Goal: Information Seeking & Learning: Learn about a topic

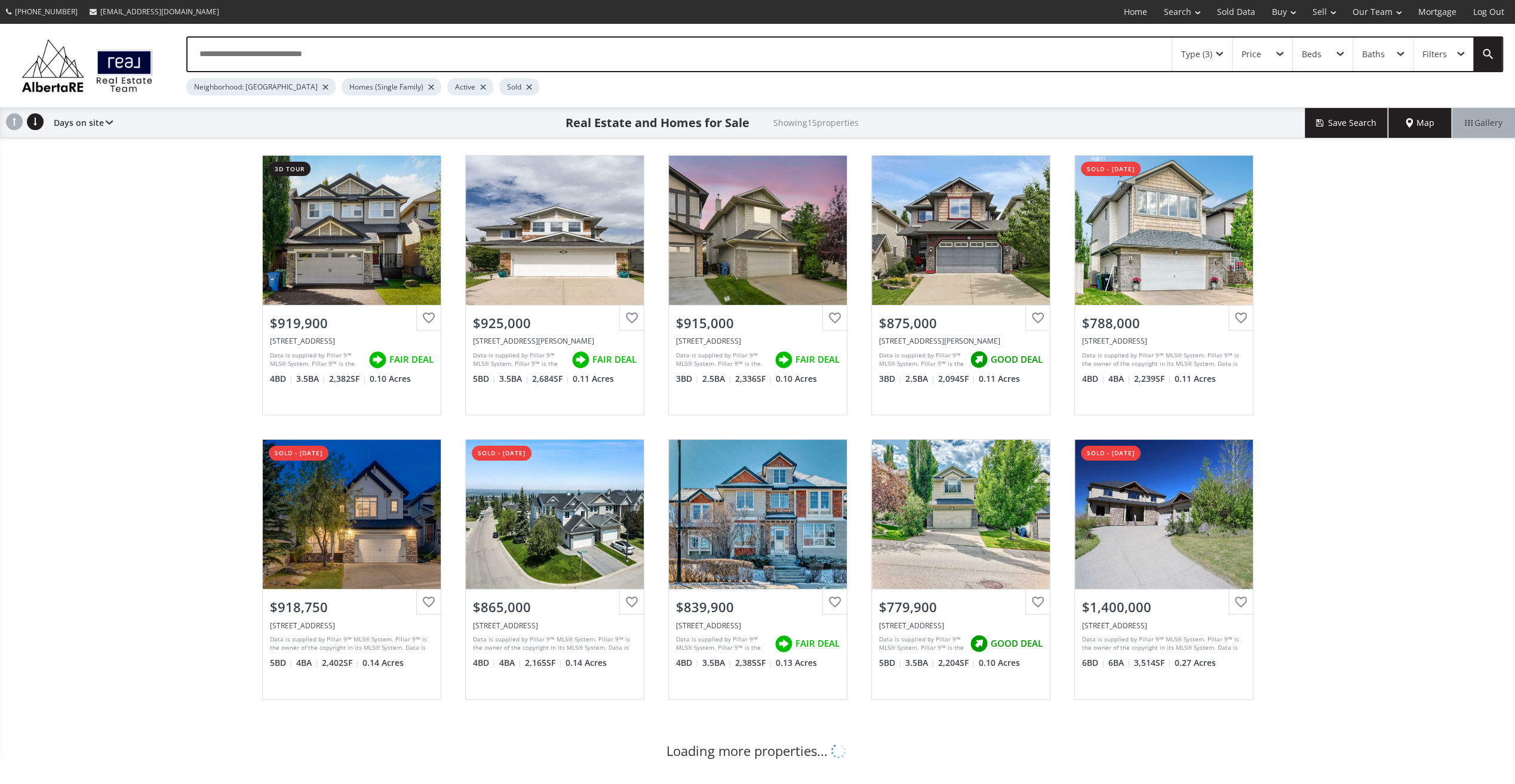
click at [322, 87] on div at bounding box center [325, 87] width 6 height 5
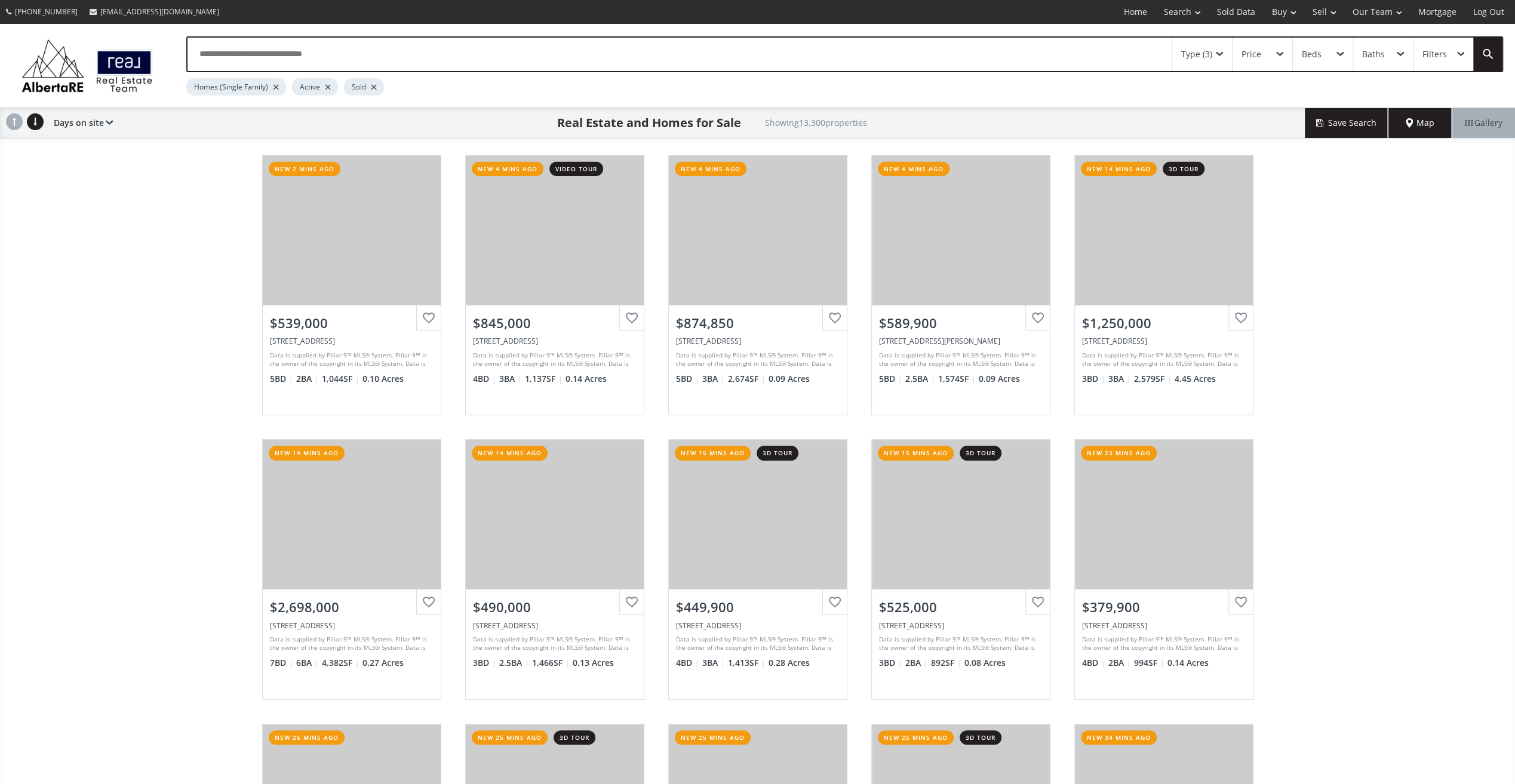
click at [324, 84] on div "Active" at bounding box center [315, 87] width 46 height 17
click at [326, 86] on div at bounding box center [328, 87] width 6 height 5
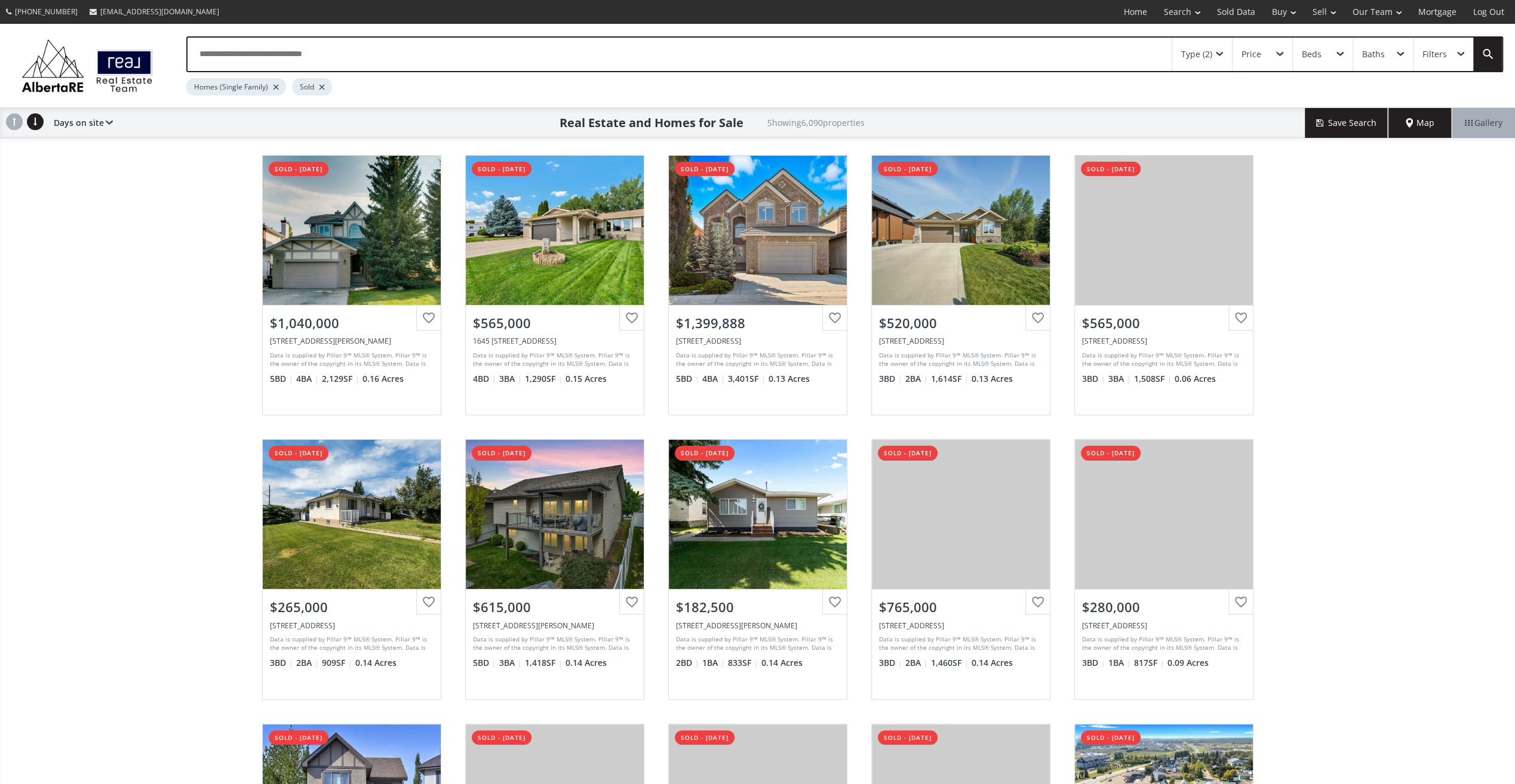
click at [1280, 52] on span at bounding box center [1279, 54] width 7 height 5
click at [1290, 194] on li "$1M" at bounding box center [1319, 195] width 174 height 18
type input "*********"
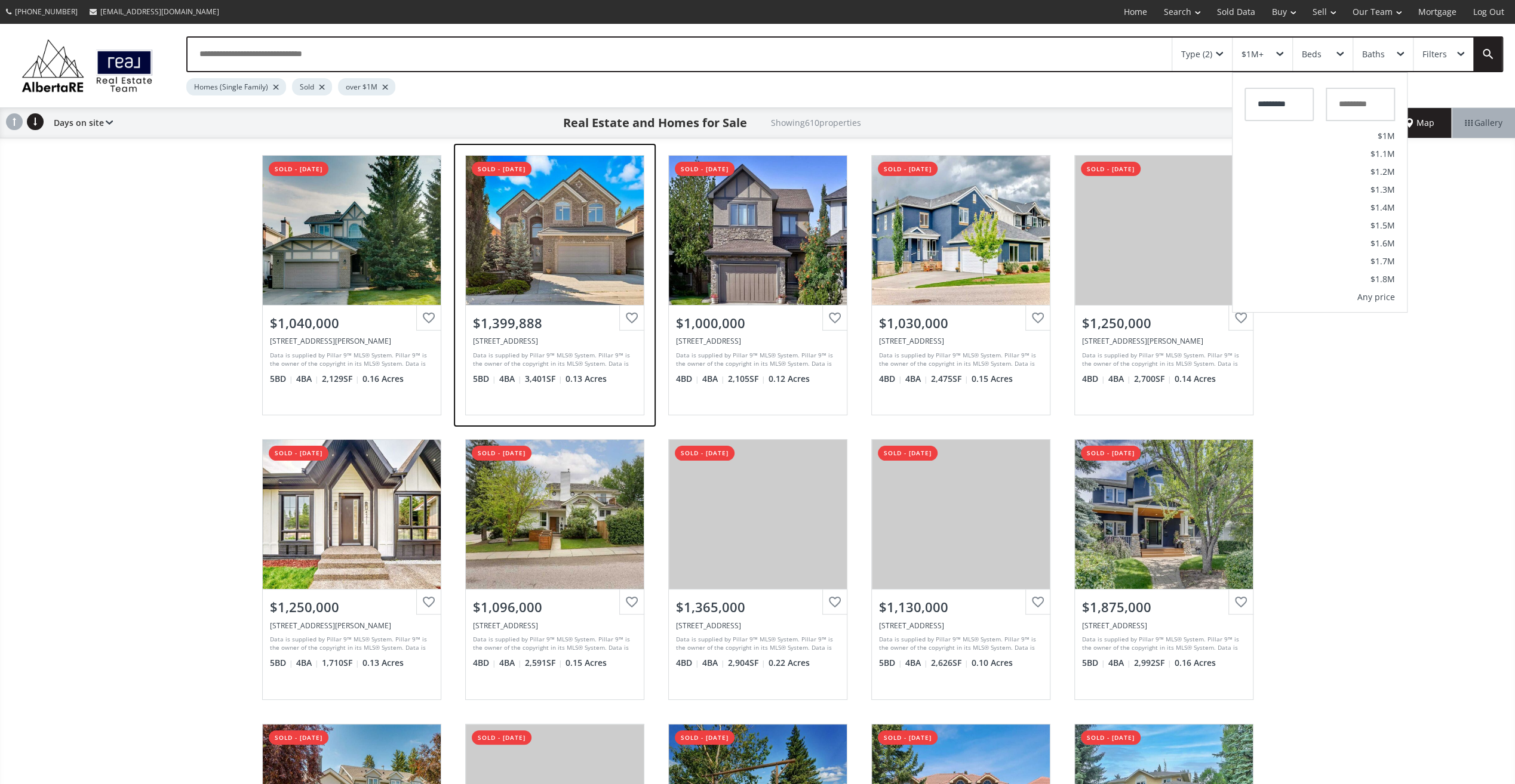
click at [539, 247] on div "View Photos & Details" at bounding box center [554, 231] width 178 height 150
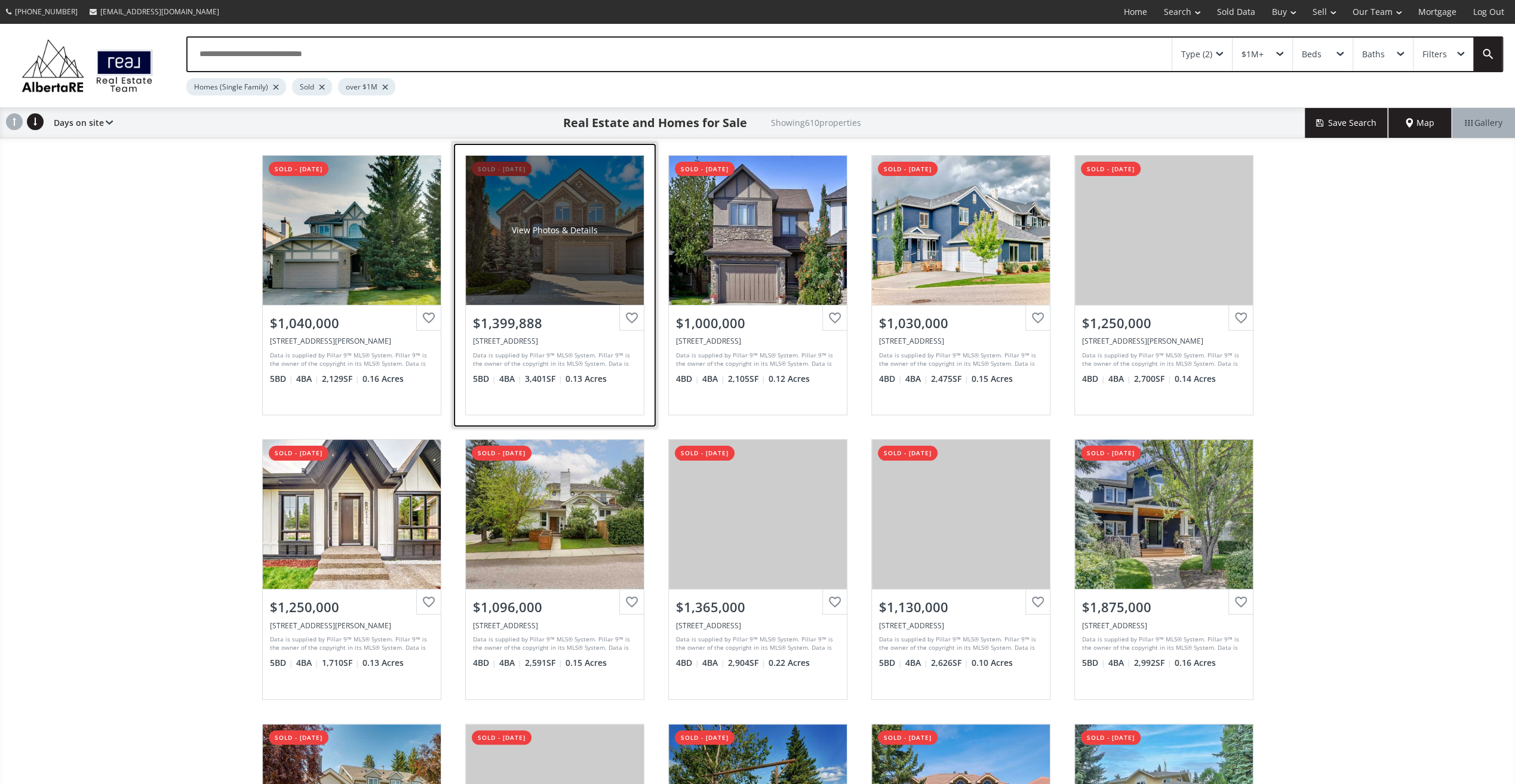
click at [543, 248] on div "View Photos & Details" at bounding box center [554, 231] width 178 height 150
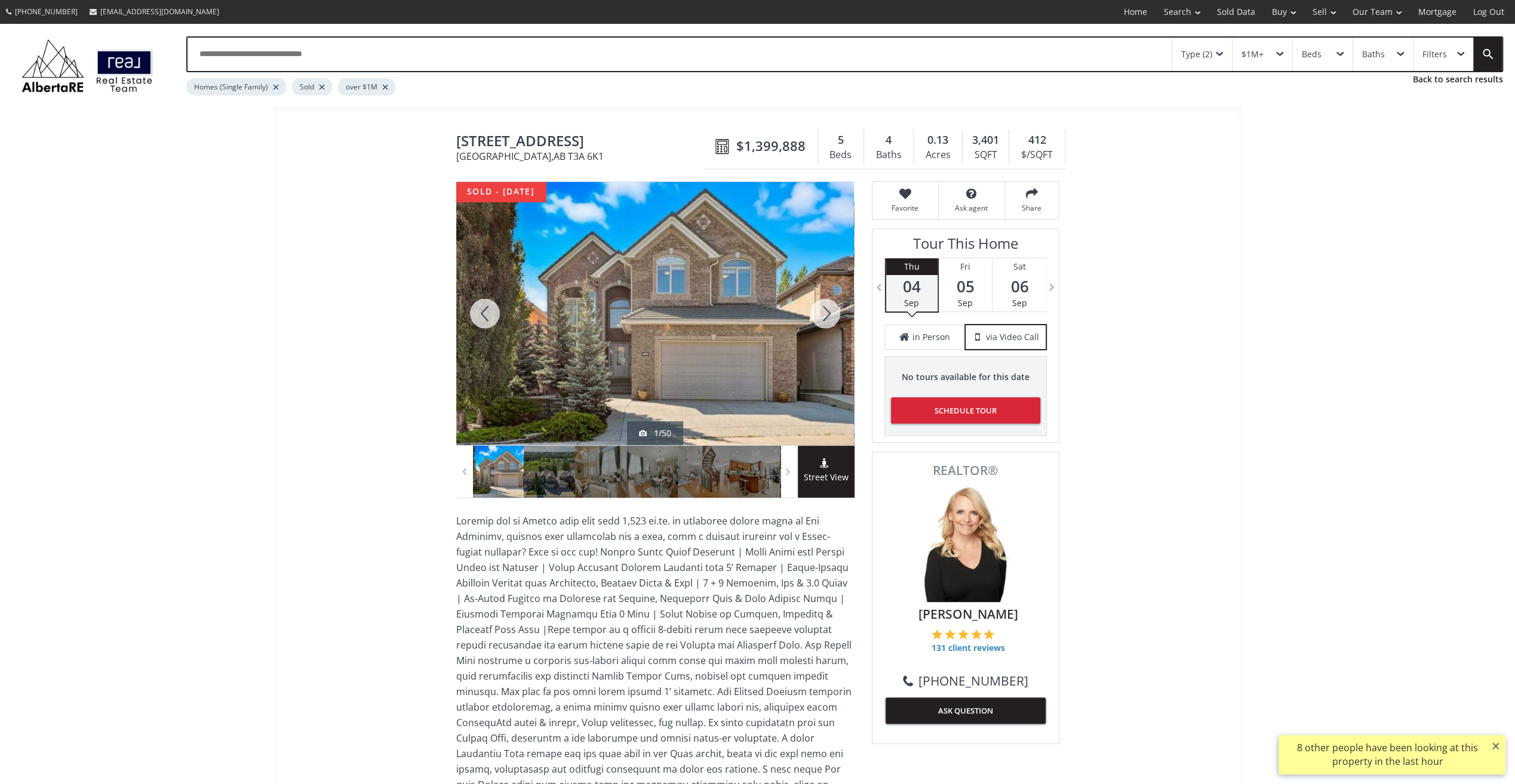
click at [821, 320] on div at bounding box center [825, 313] width 57 height 263
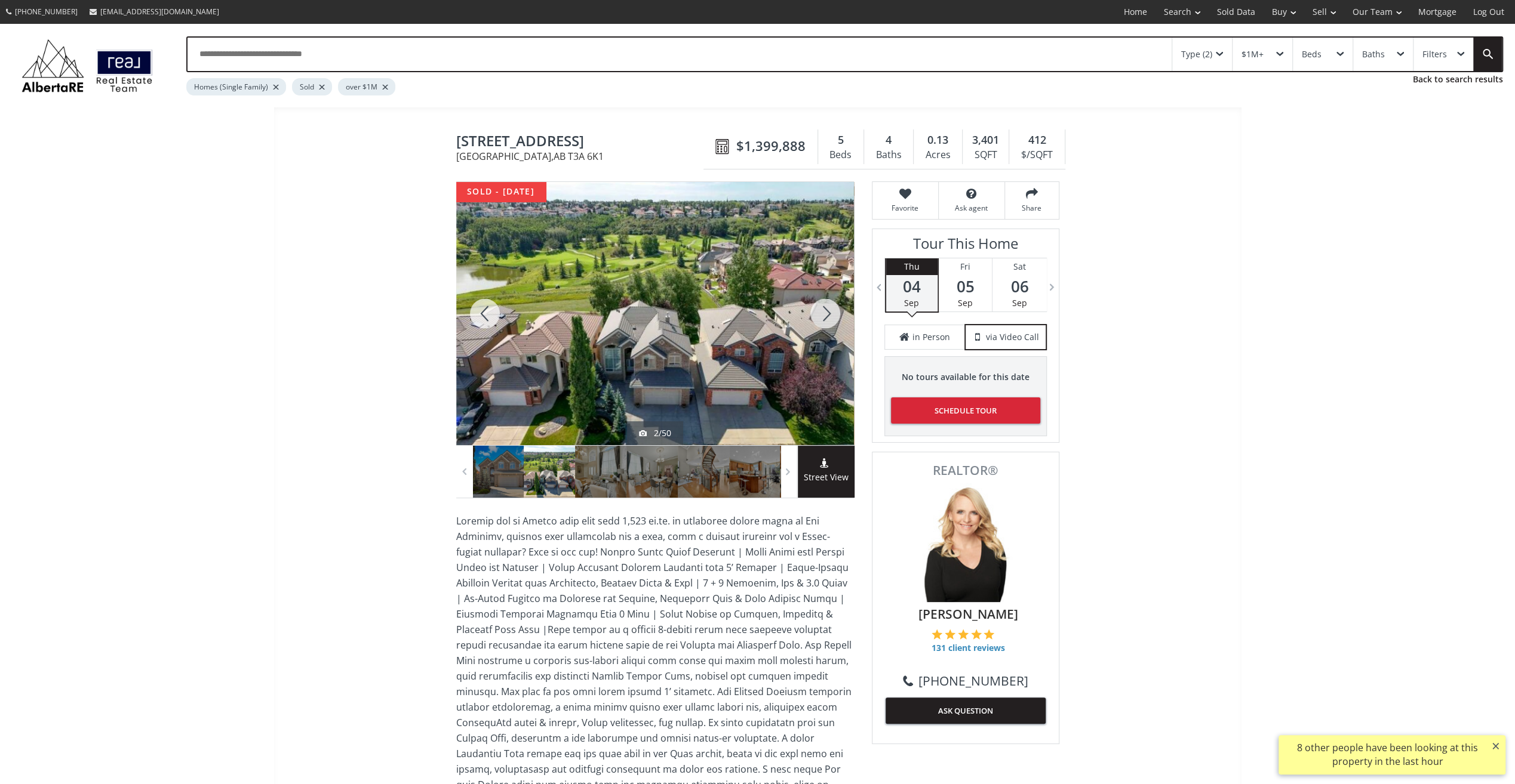
click at [821, 320] on div at bounding box center [825, 313] width 57 height 263
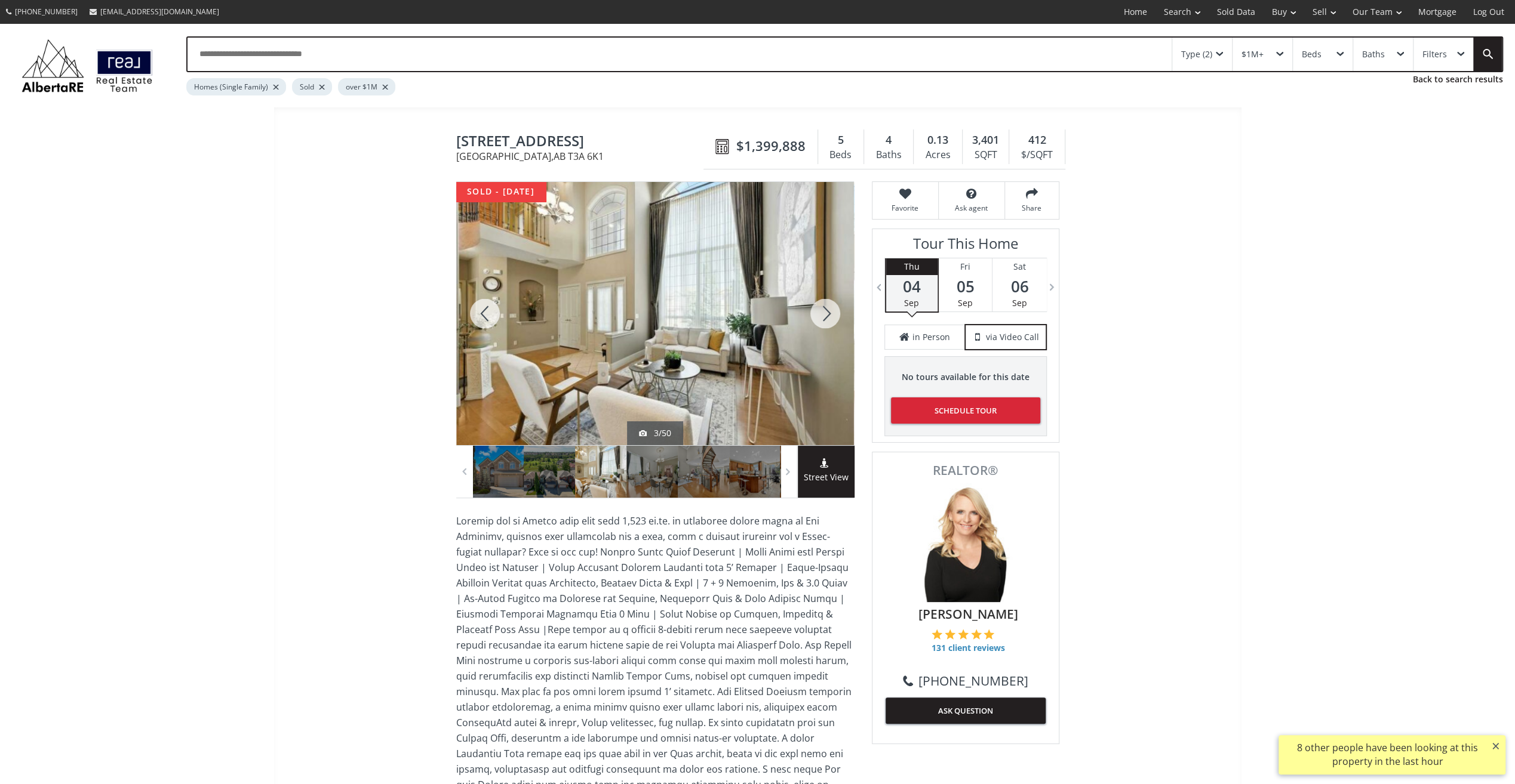
click at [823, 320] on div at bounding box center [825, 313] width 57 height 263
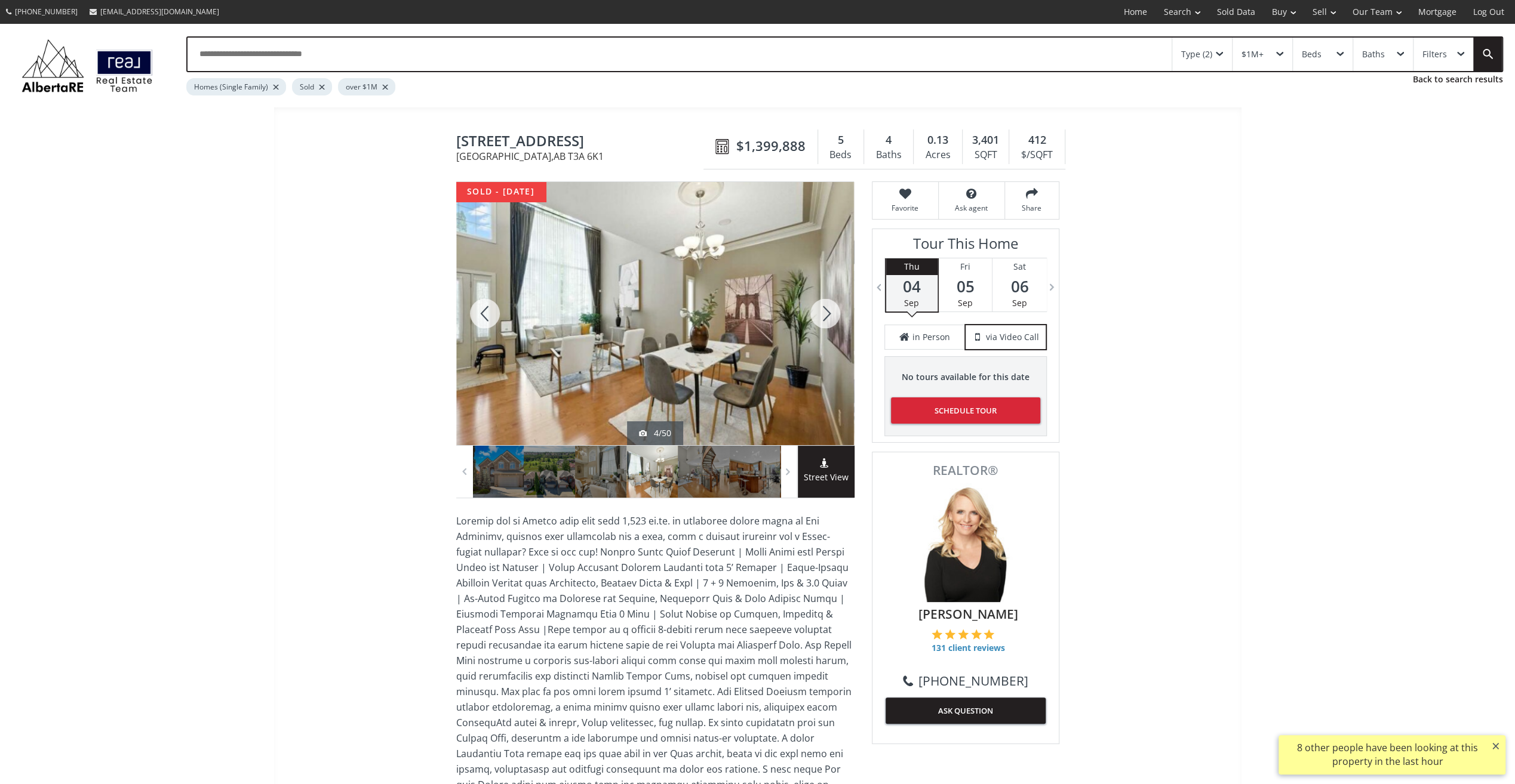
click at [823, 320] on div at bounding box center [825, 313] width 57 height 263
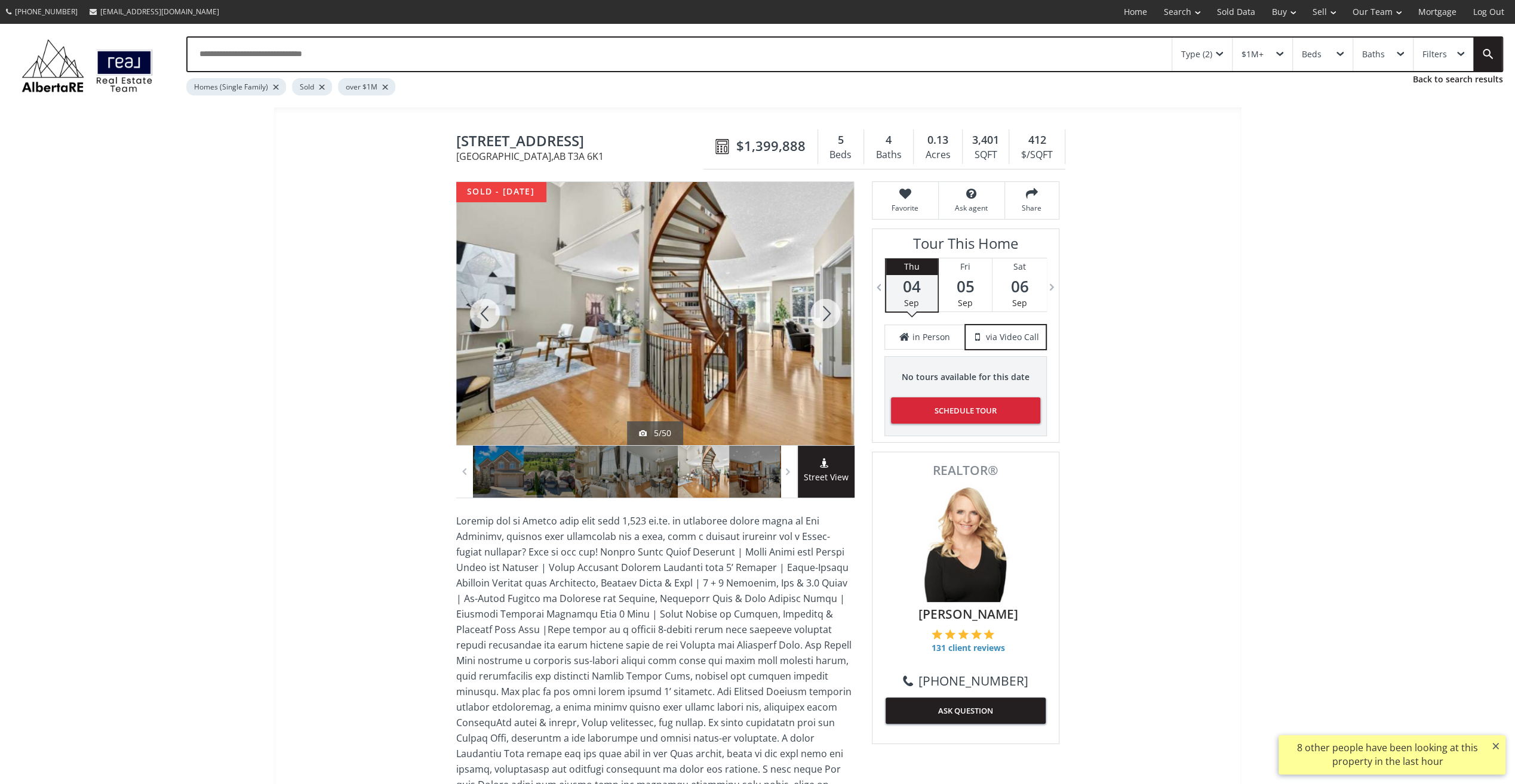
click at [823, 320] on div at bounding box center [825, 313] width 57 height 263
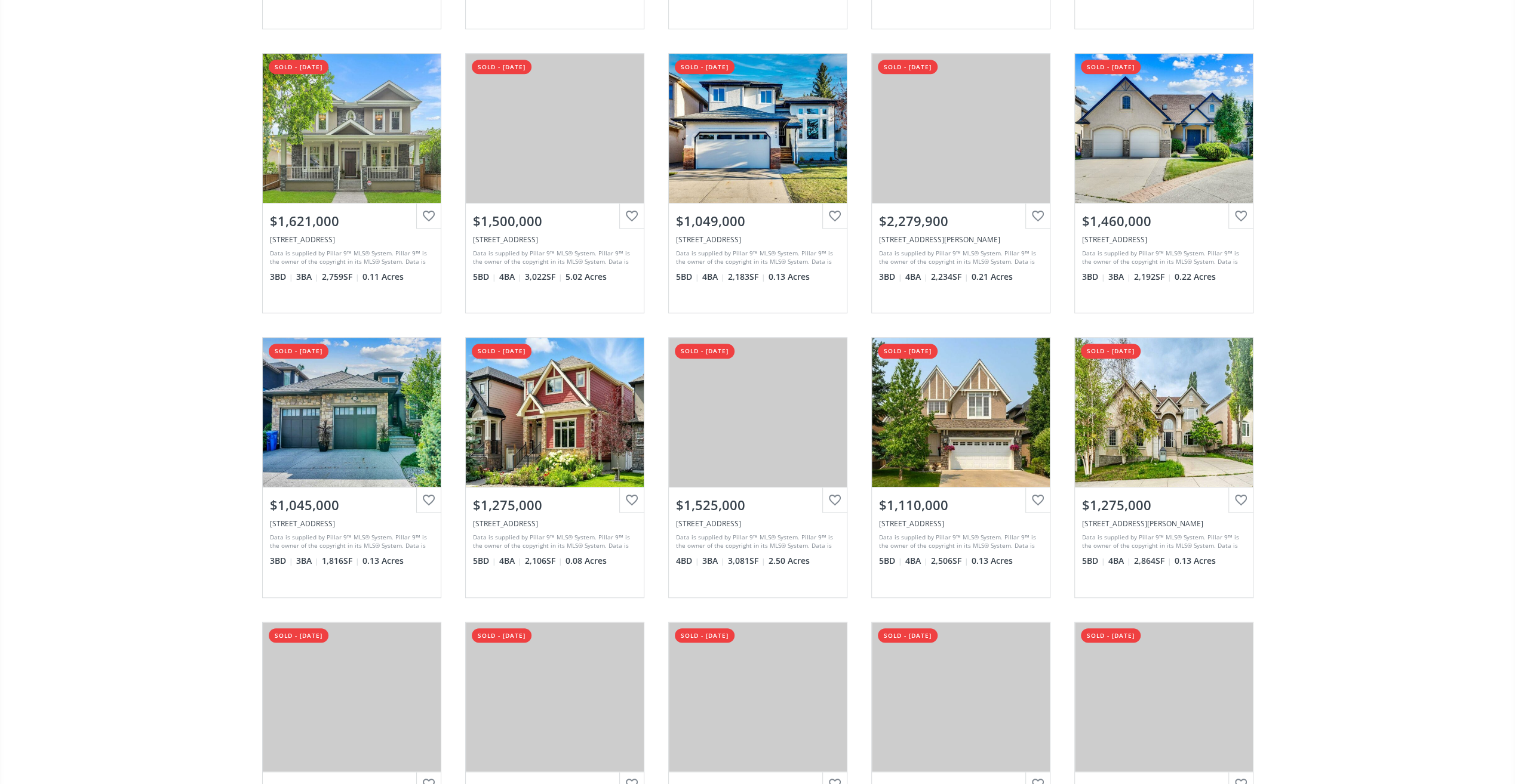
scroll to position [895, 0]
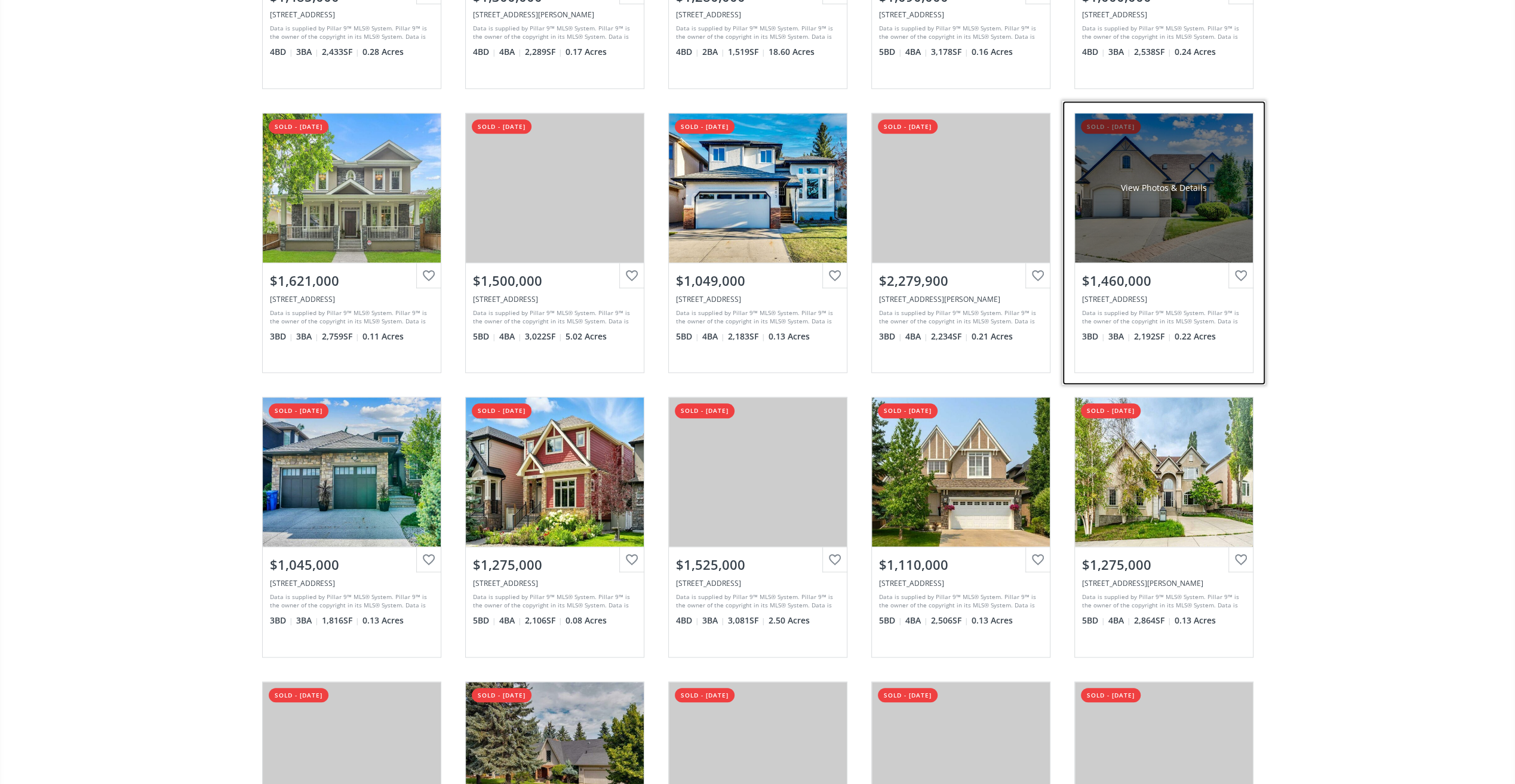
click at [1172, 196] on div "View Photos & Details" at bounding box center [1164, 188] width 178 height 150
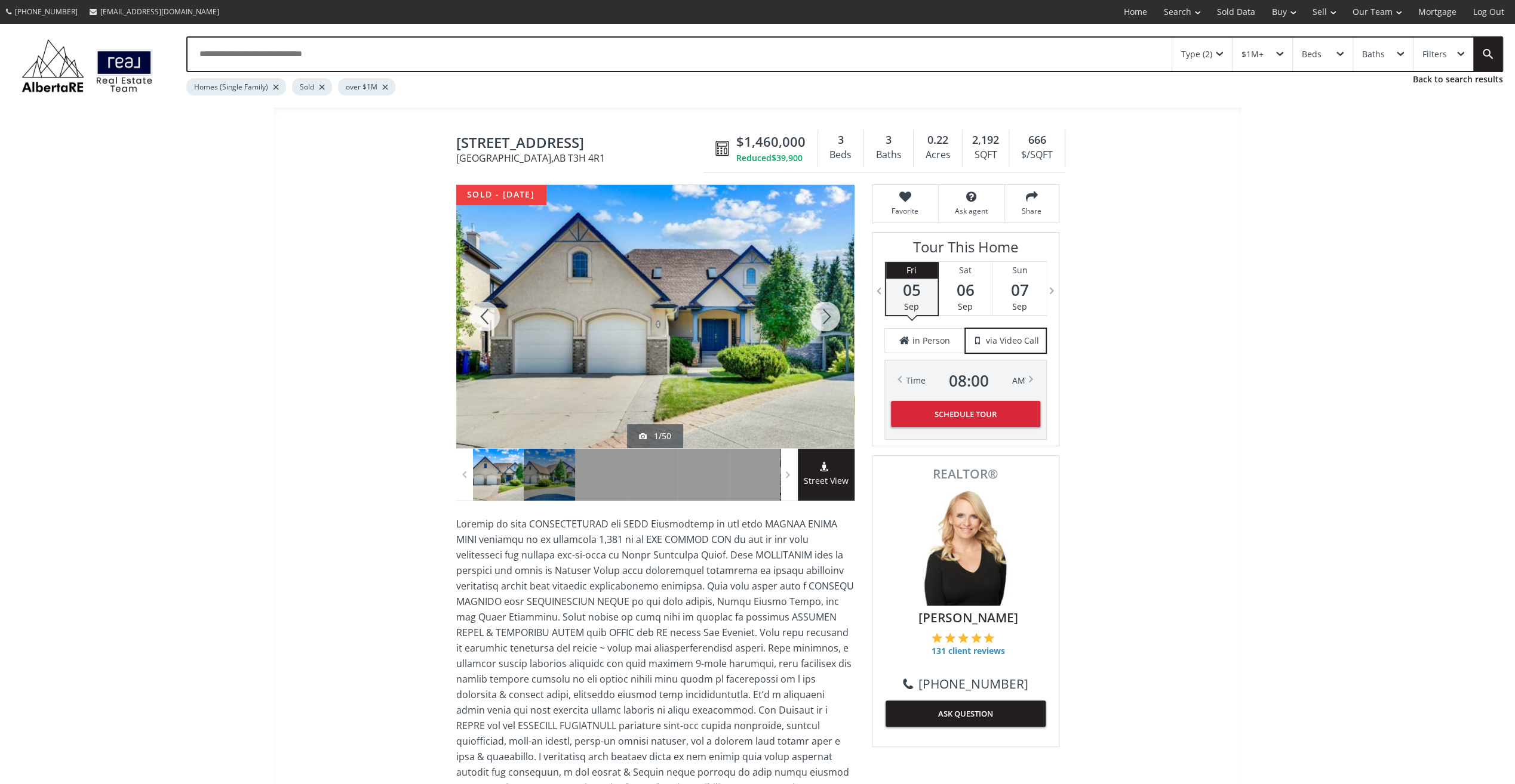
click at [829, 314] on div at bounding box center [825, 316] width 57 height 263
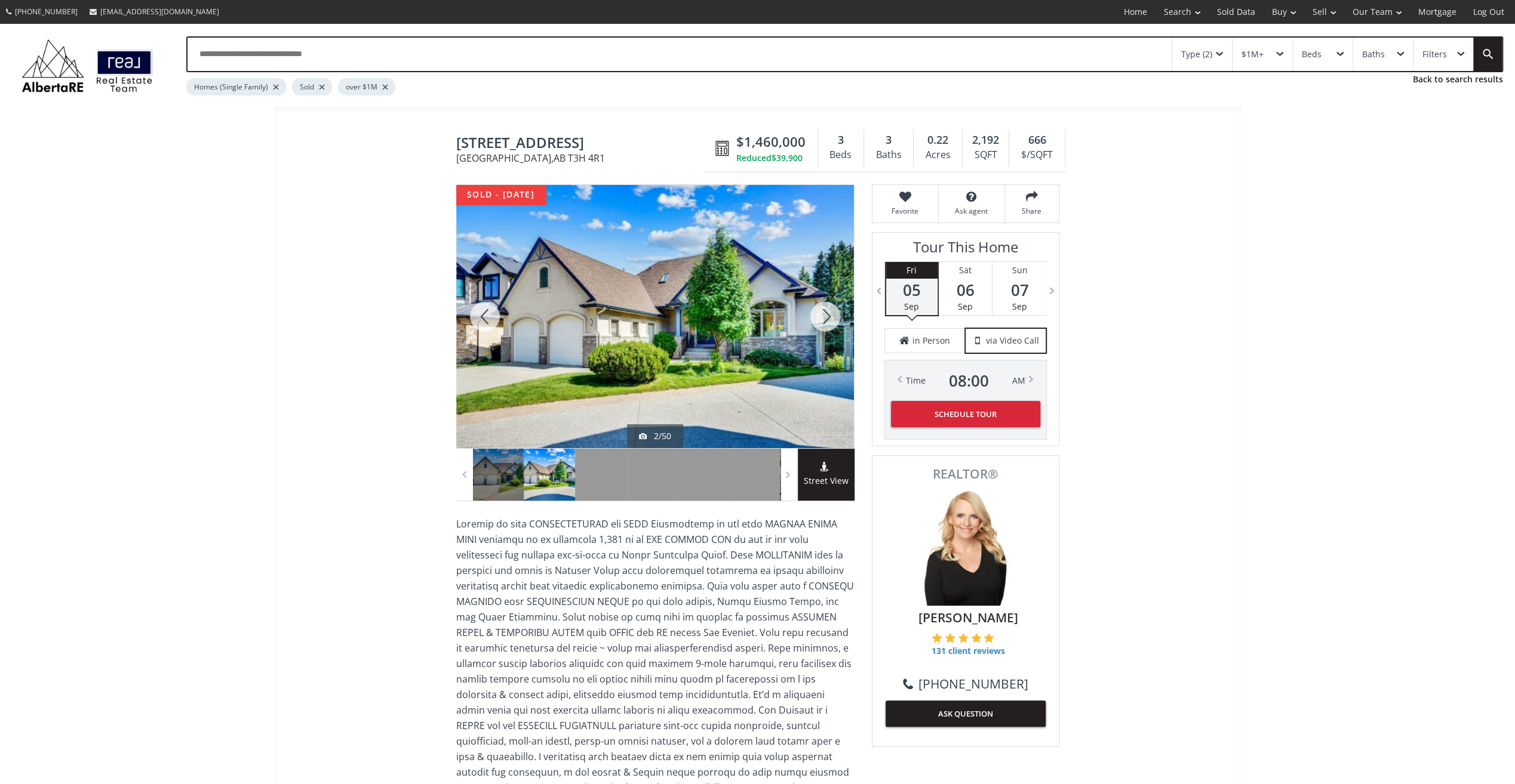
click at [829, 314] on div at bounding box center [825, 316] width 57 height 263
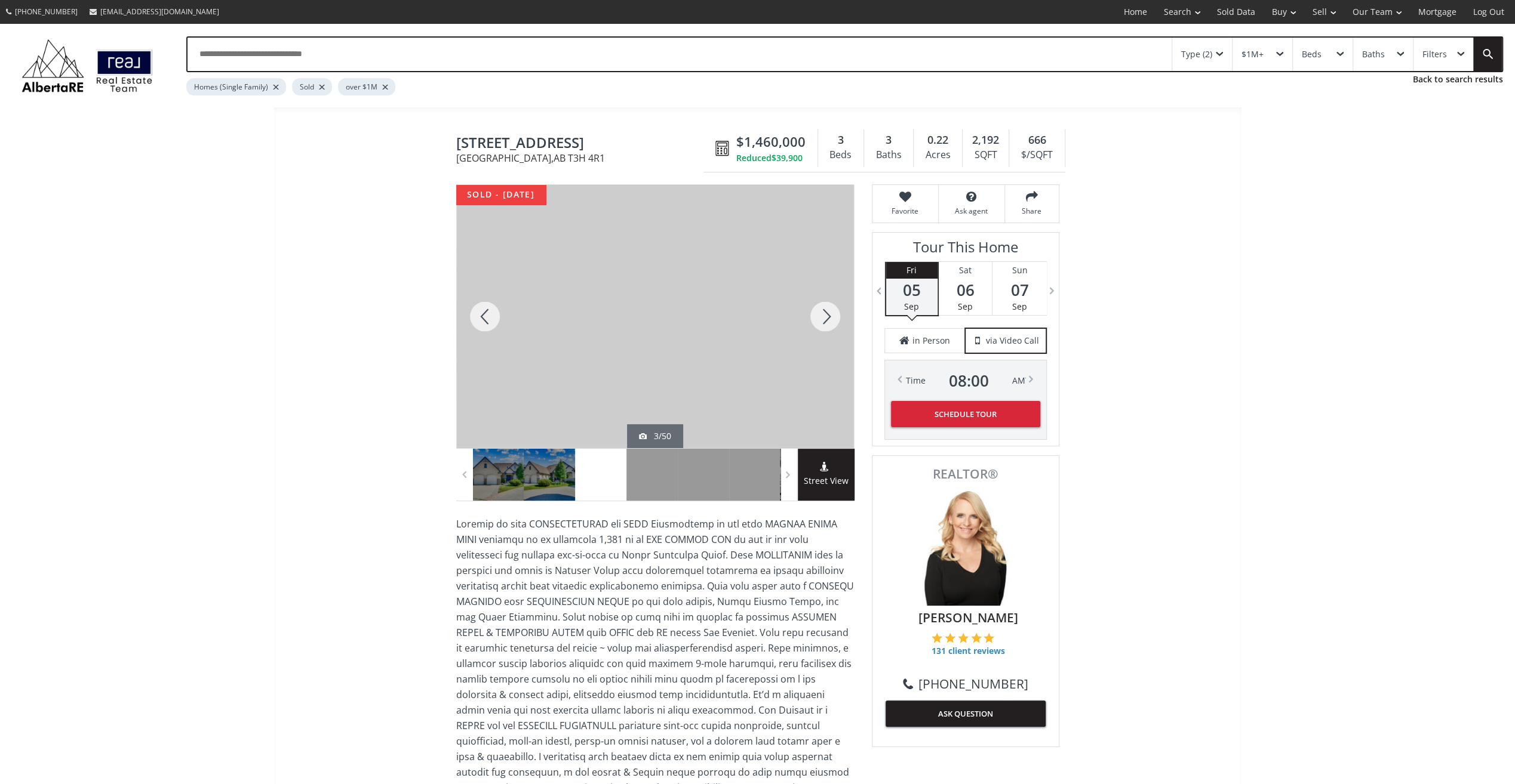
click at [829, 314] on div at bounding box center [825, 316] width 57 height 263
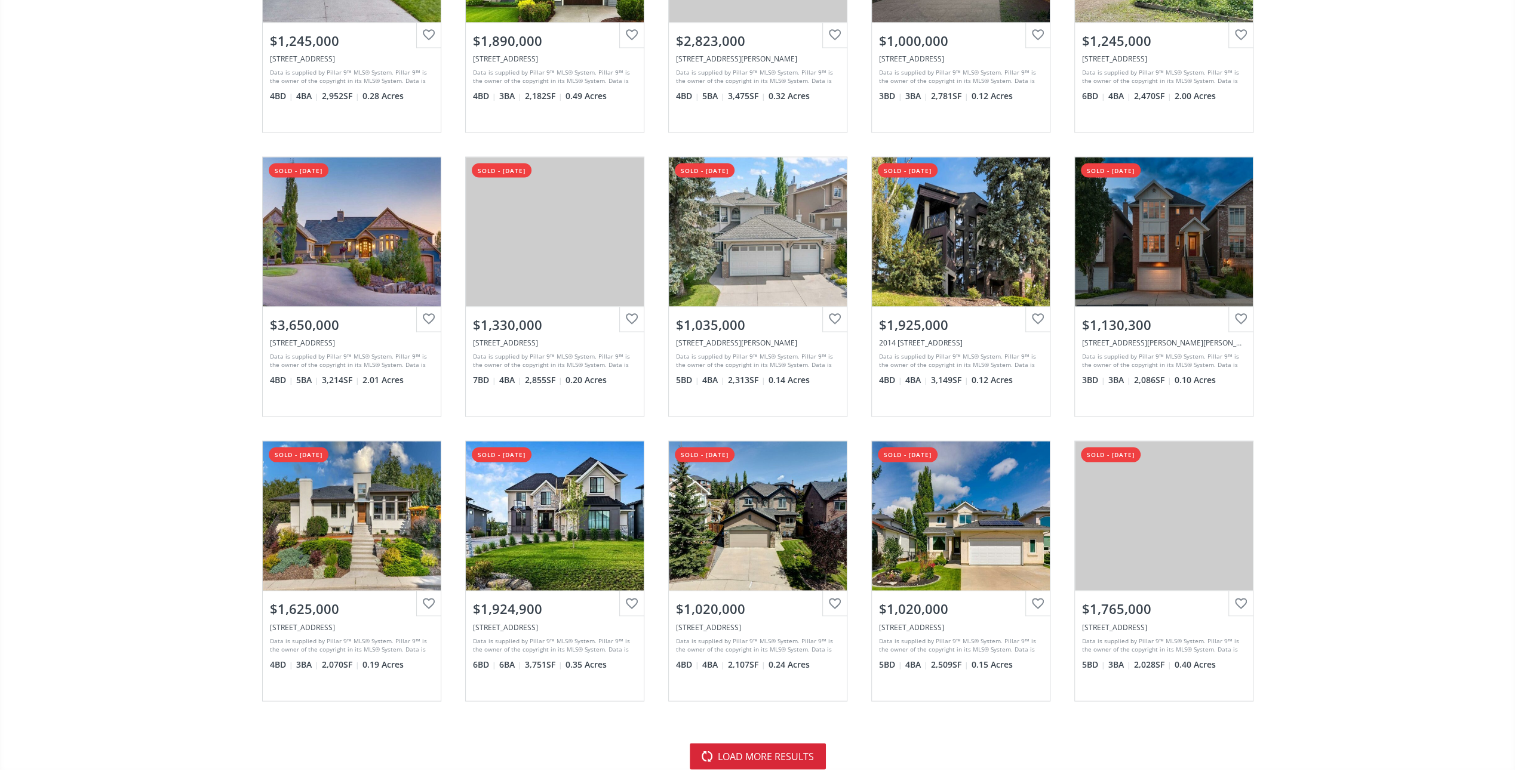
scroll to position [2328, 0]
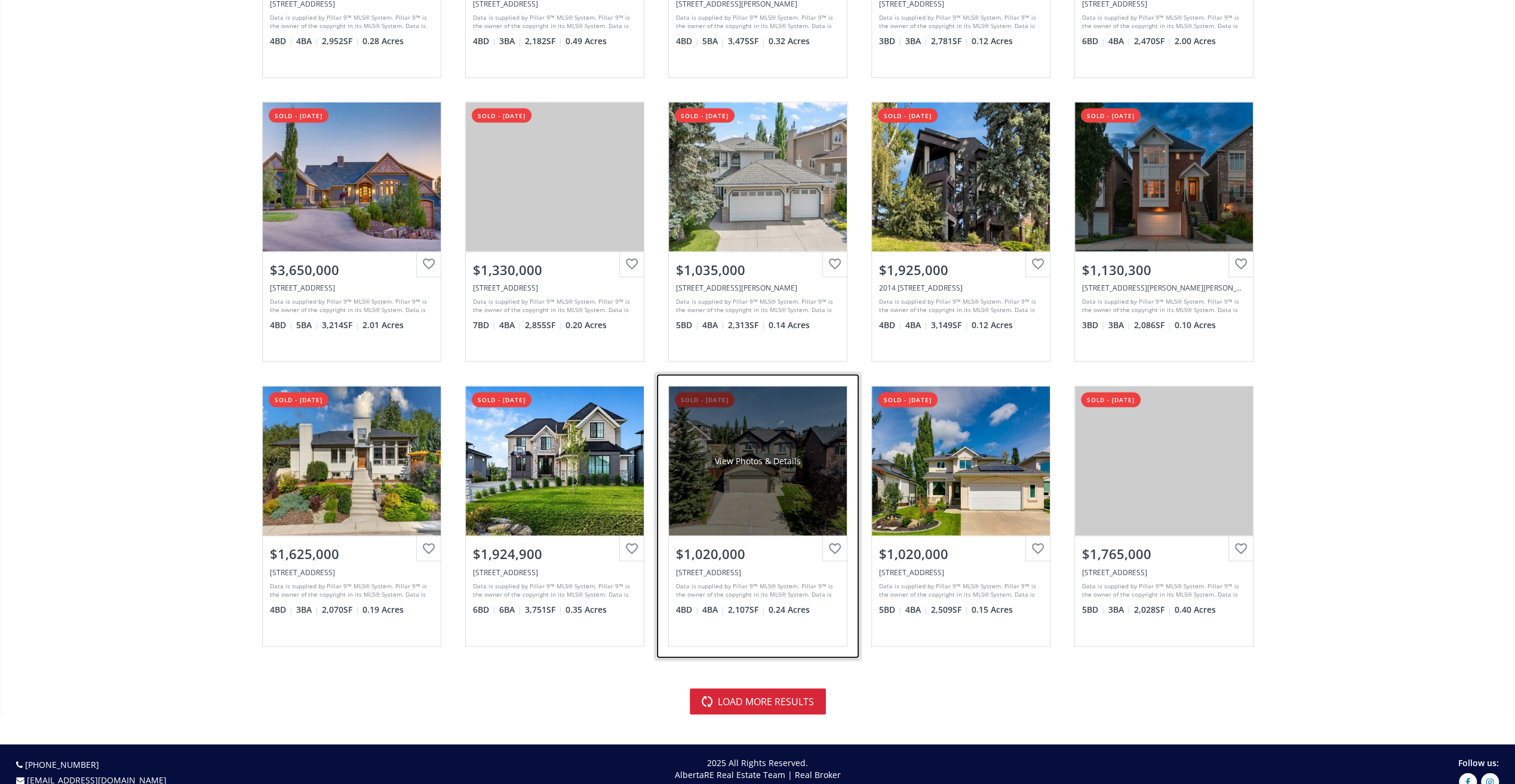
click at [770, 432] on div "View Photos & Details" at bounding box center [758, 461] width 178 height 150
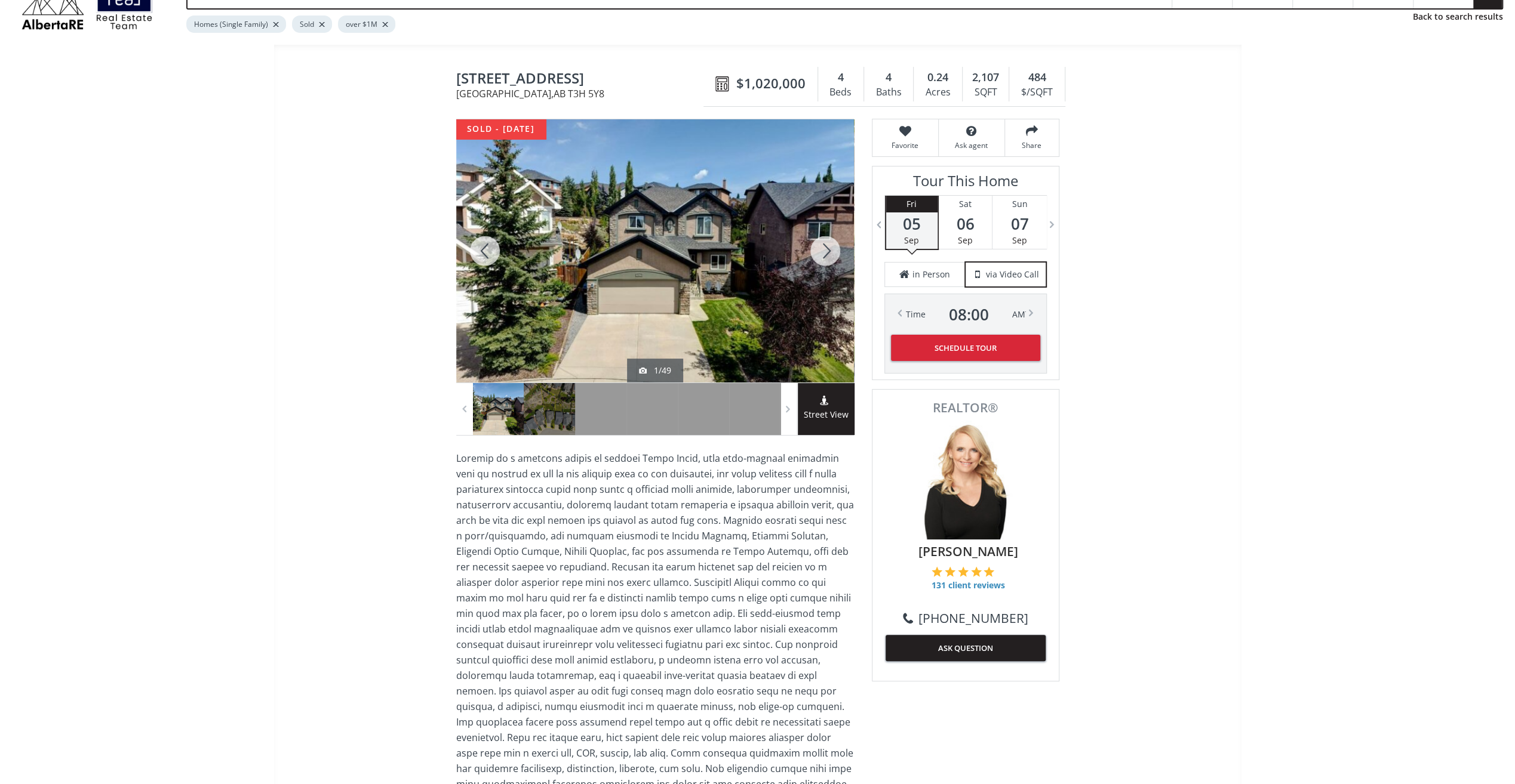
scroll to position [60, 0]
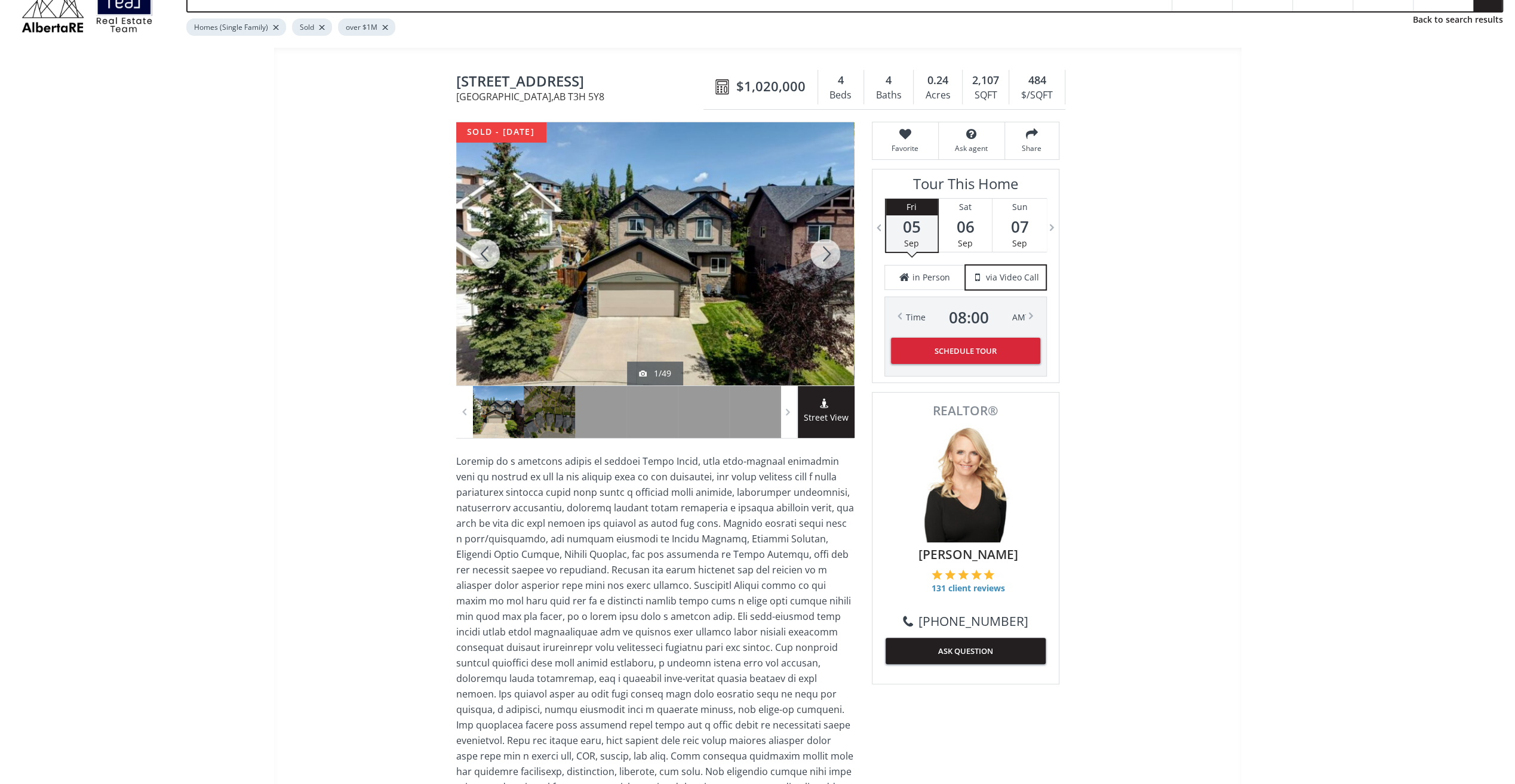
click at [821, 246] on div at bounding box center [825, 253] width 57 height 263
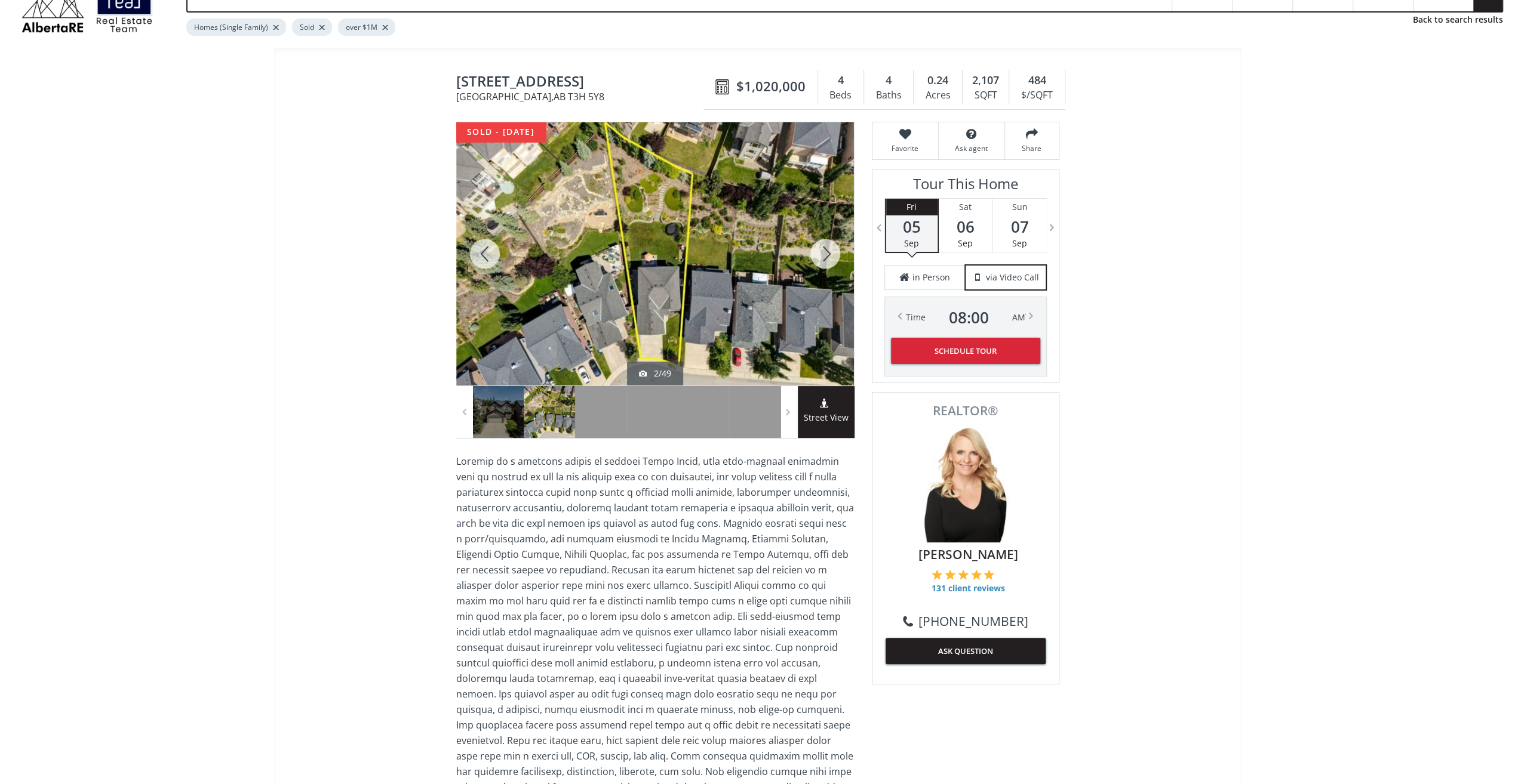
click at [821, 246] on div at bounding box center [825, 253] width 57 height 263
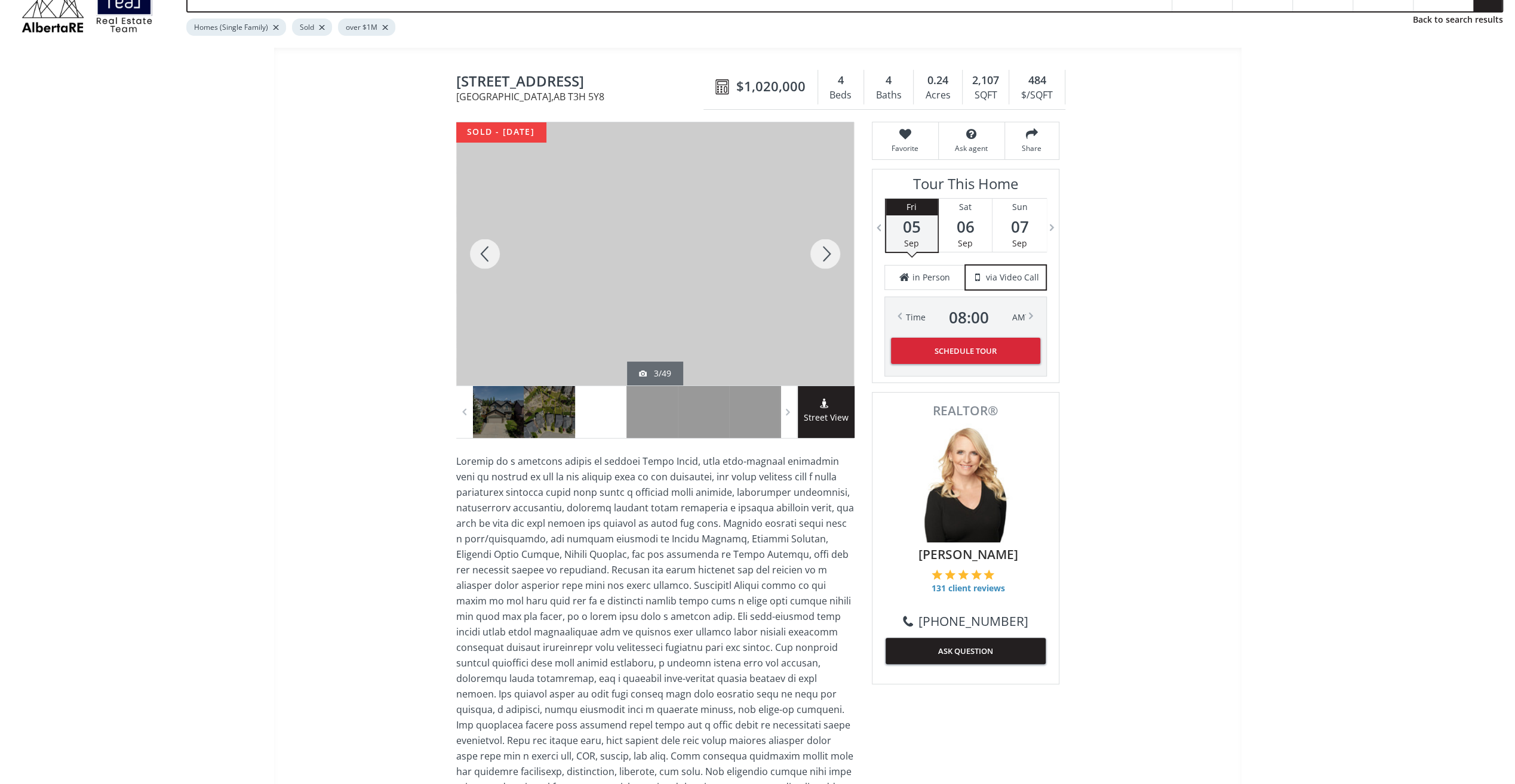
click at [821, 246] on div at bounding box center [825, 253] width 57 height 263
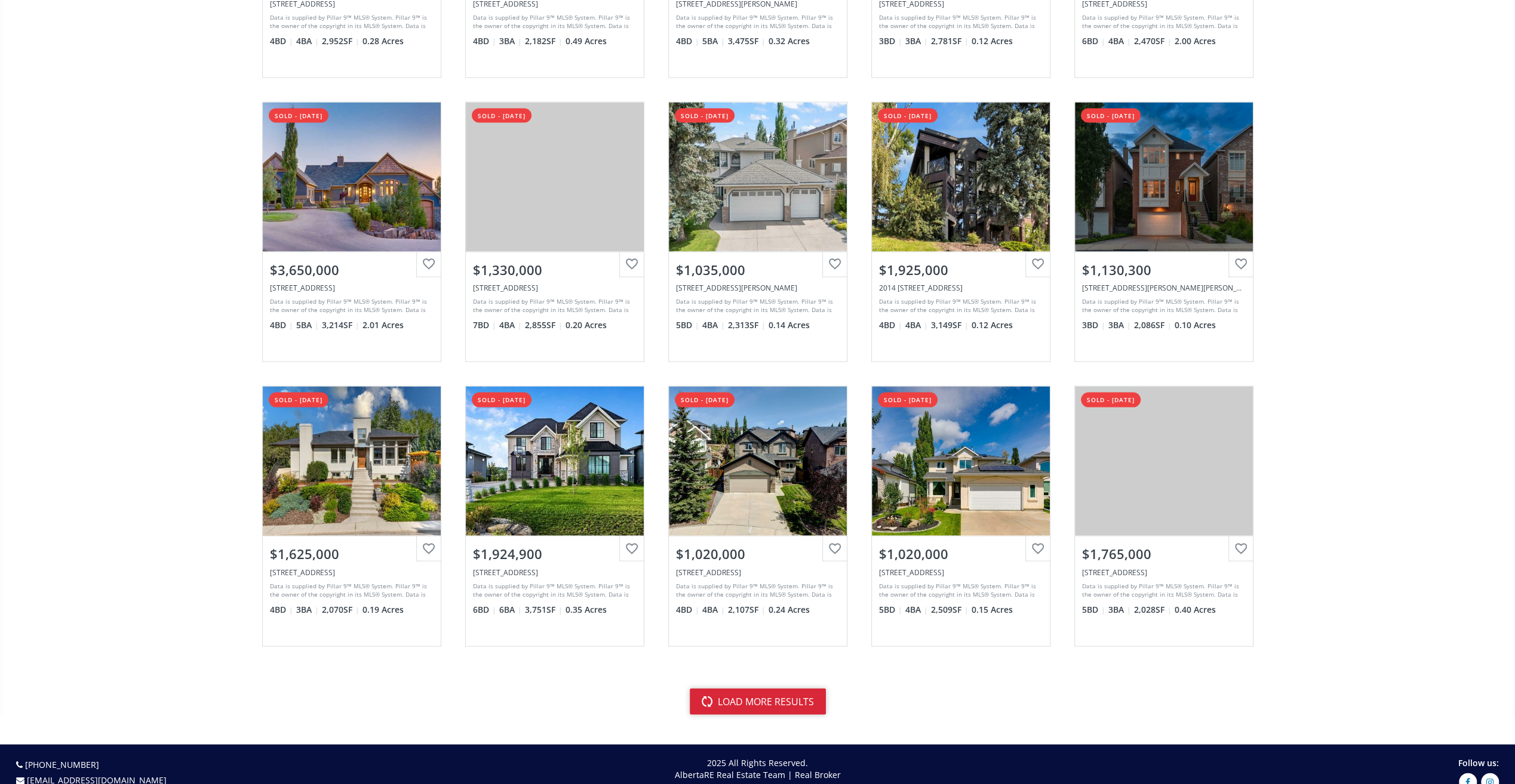
click at [772, 693] on button "load more results" at bounding box center [758, 701] width 136 height 26
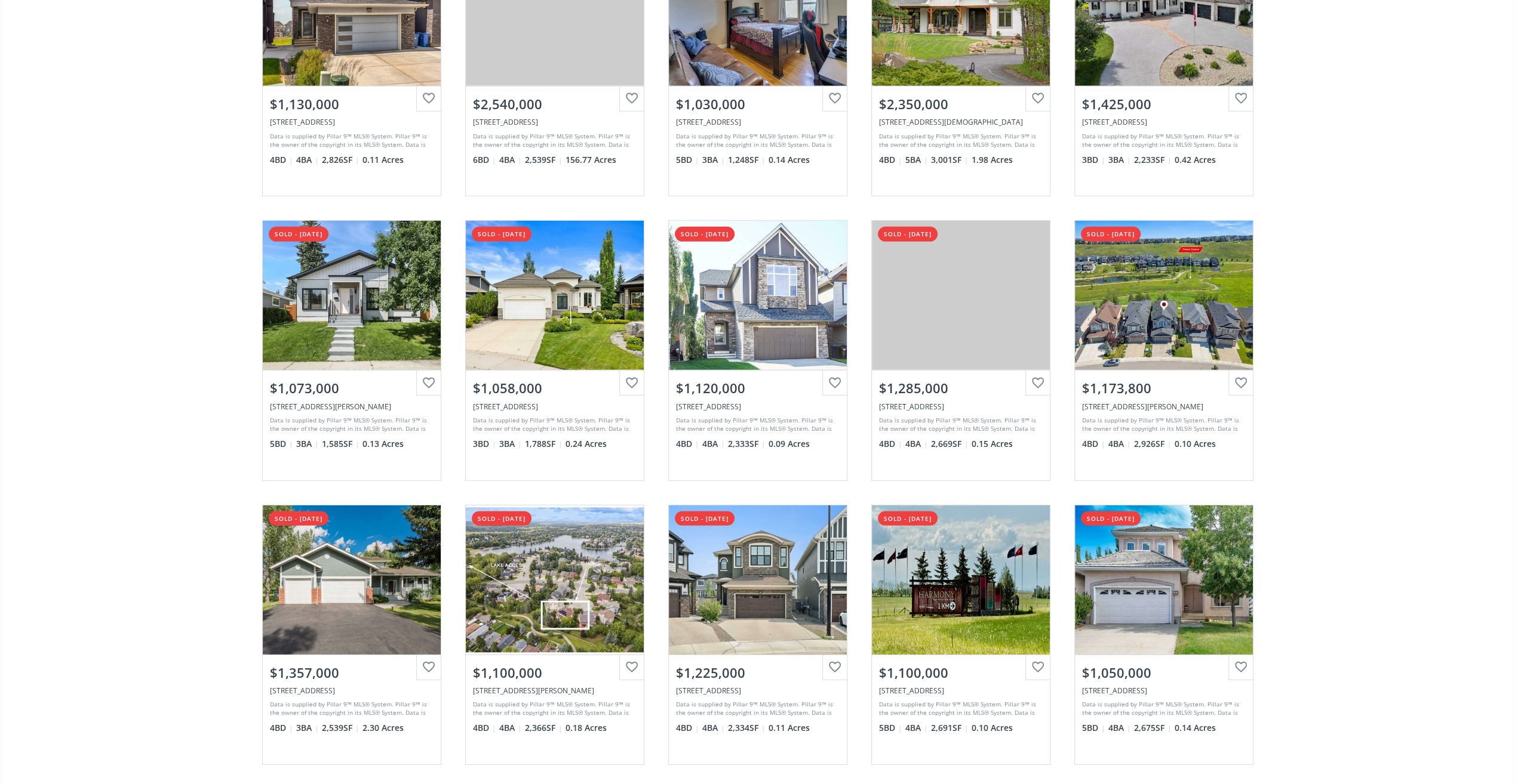
scroll to position [3342, 0]
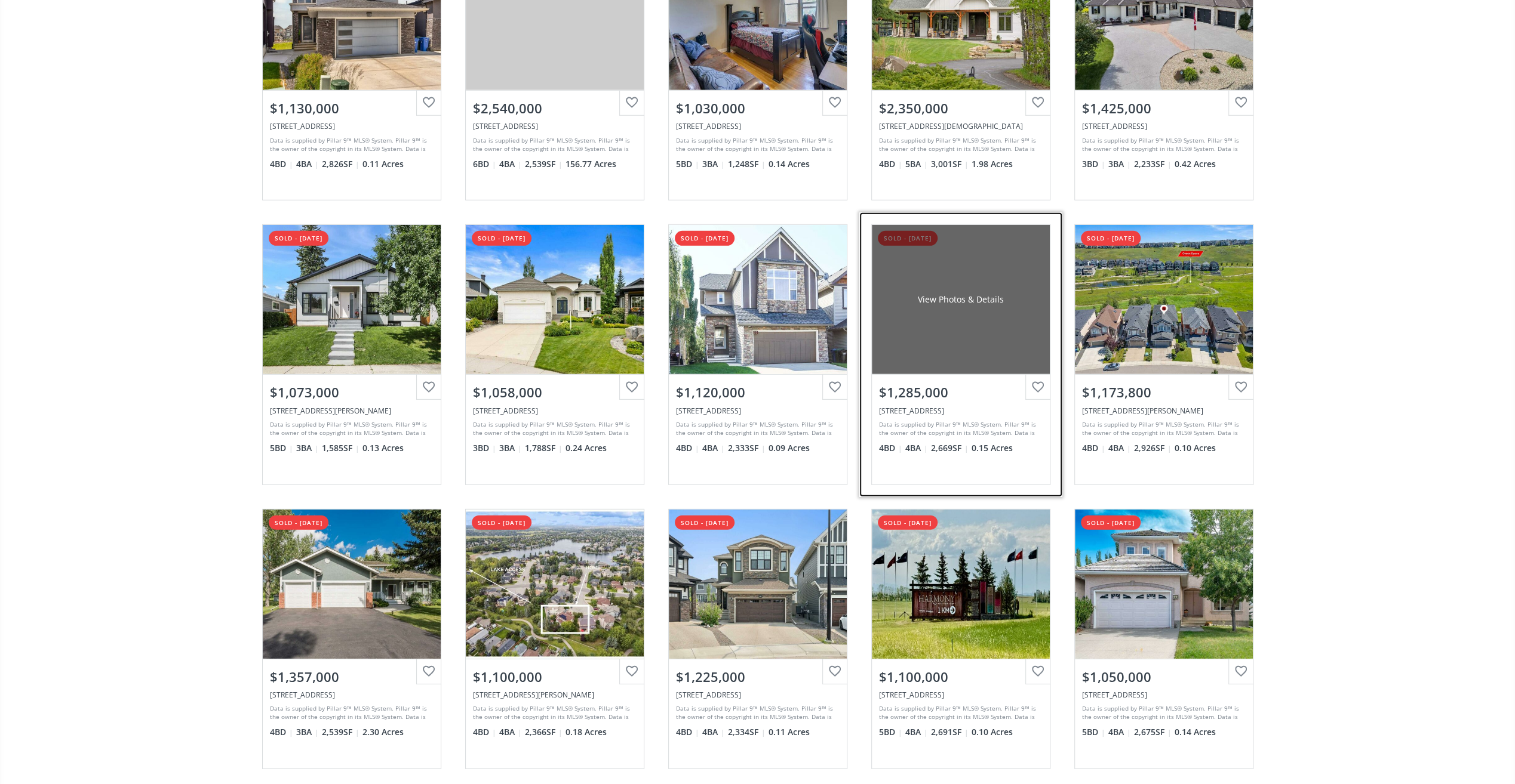
click at [965, 308] on div "View Photos & Details" at bounding box center [961, 300] width 178 height 150
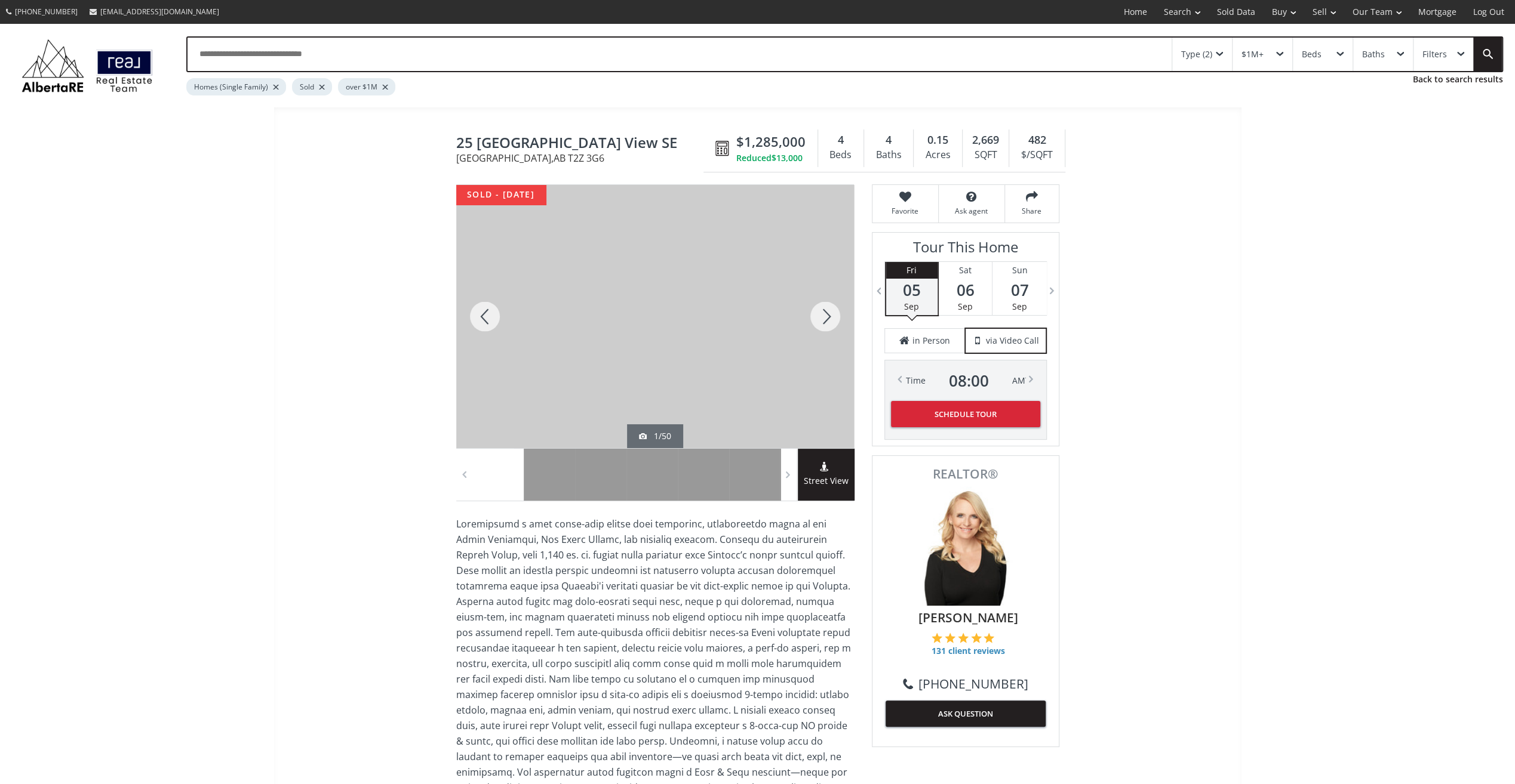
click at [819, 312] on div at bounding box center [825, 316] width 57 height 263
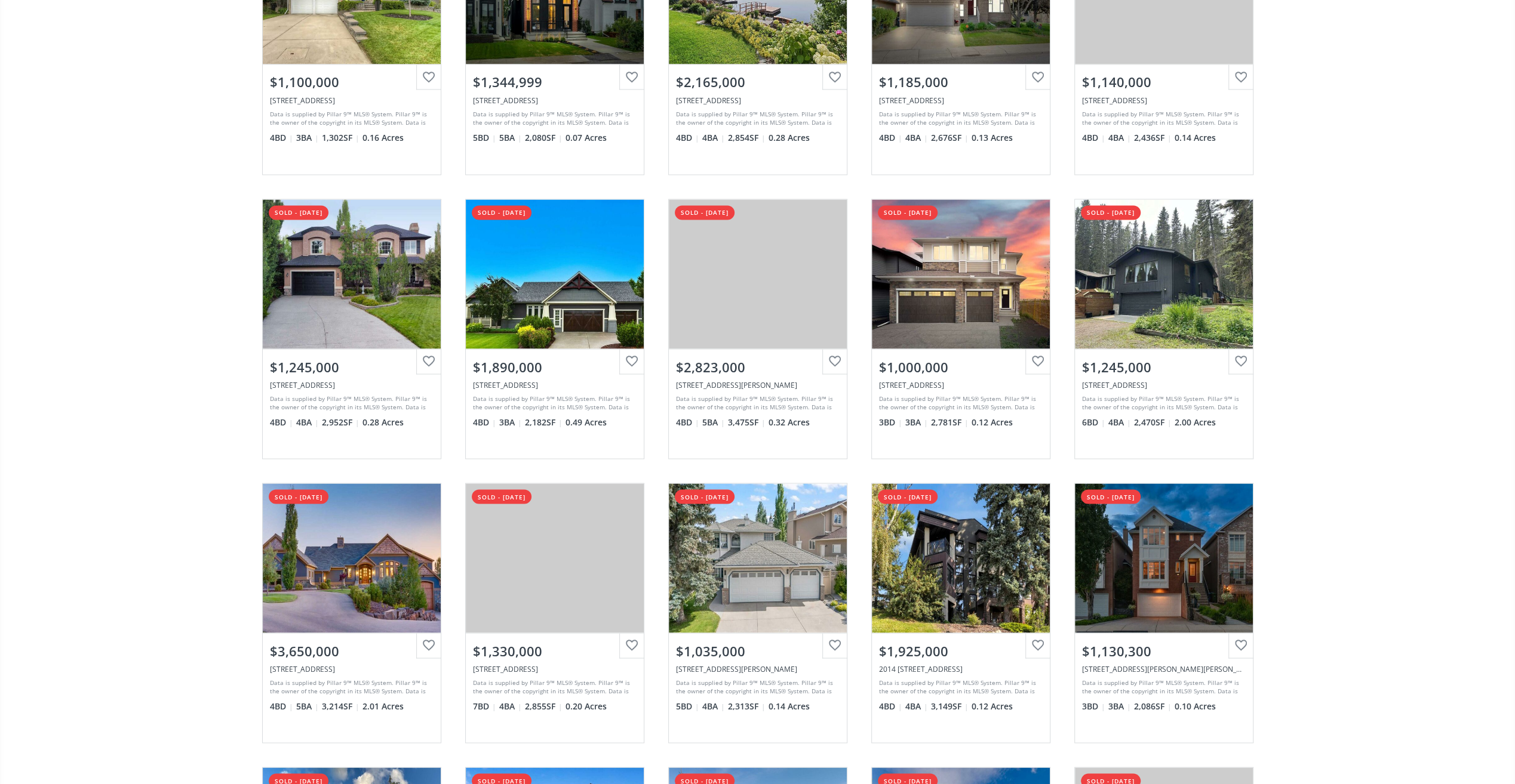
scroll to position [1910, 0]
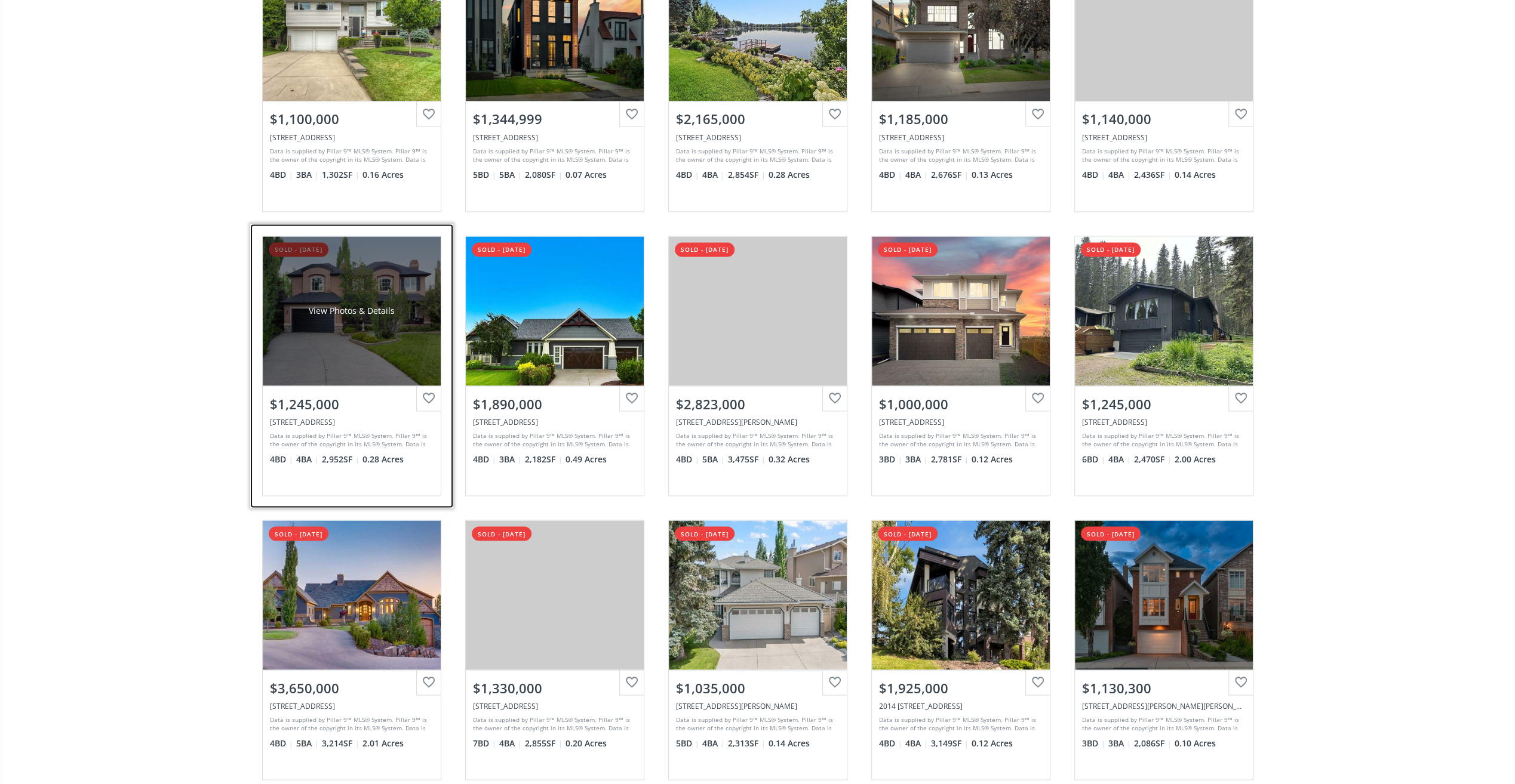
click at [330, 341] on div "View Photos & Details" at bounding box center [352, 311] width 178 height 150
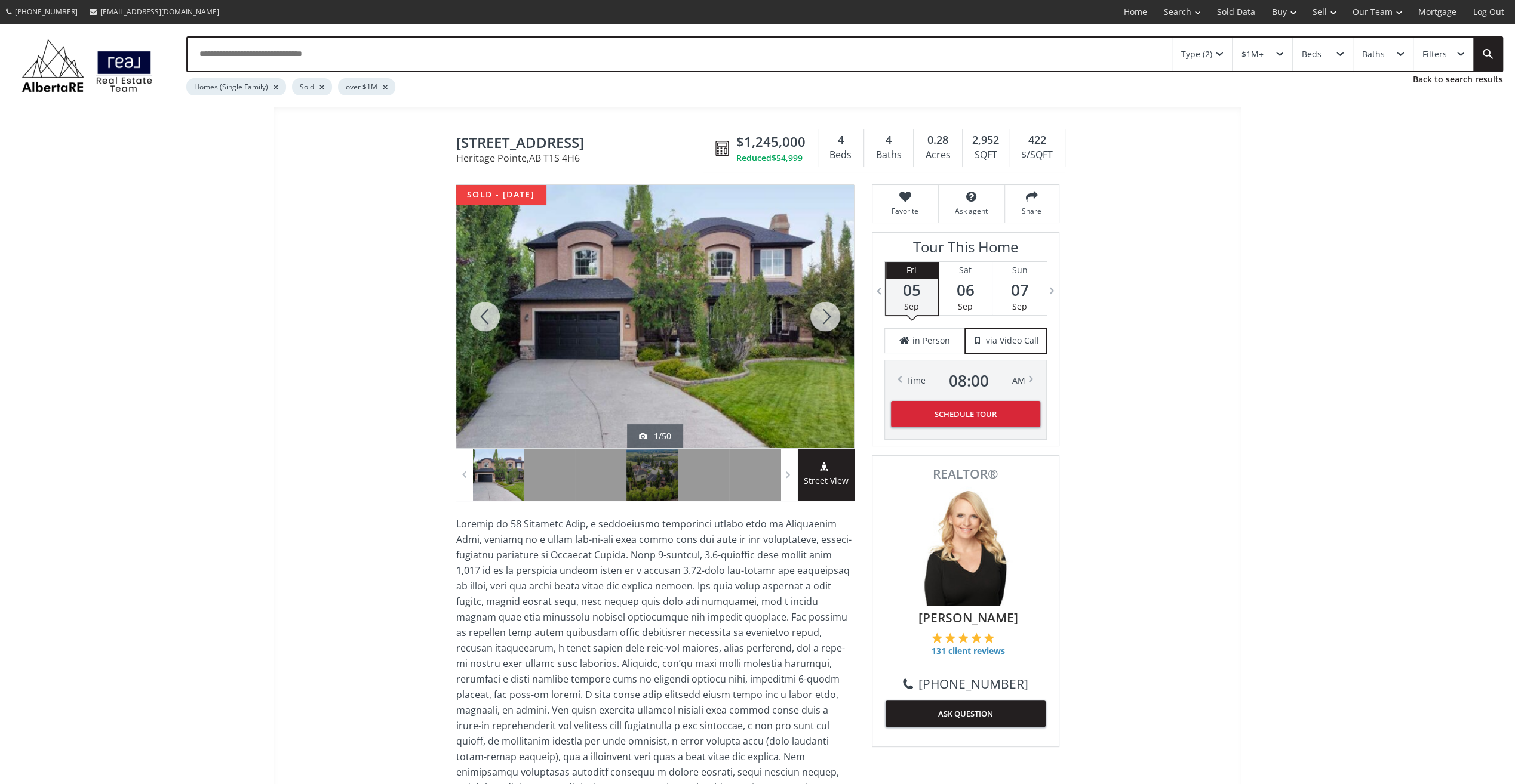
click at [824, 310] on div at bounding box center [825, 316] width 57 height 263
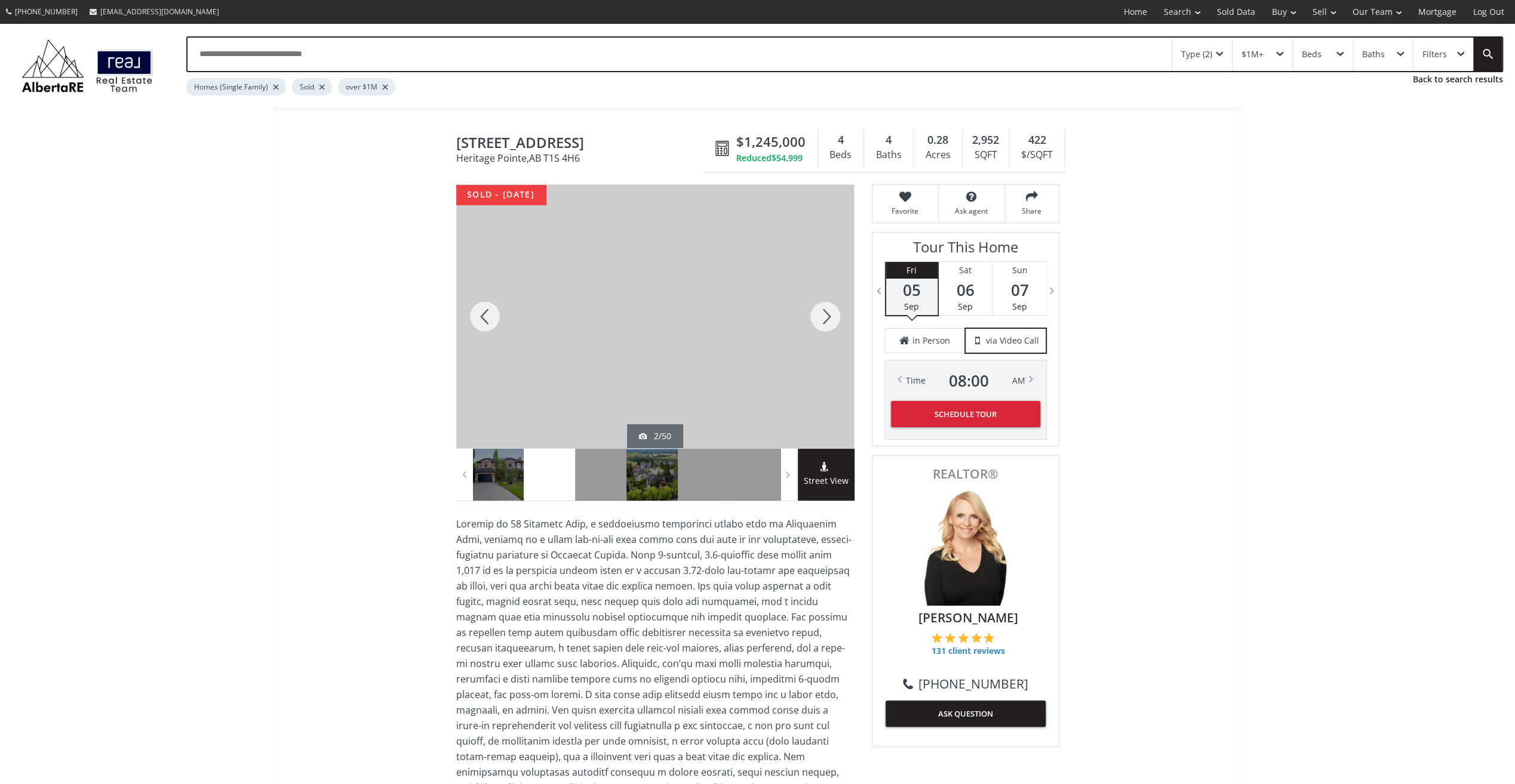
click at [824, 310] on div at bounding box center [825, 316] width 57 height 263
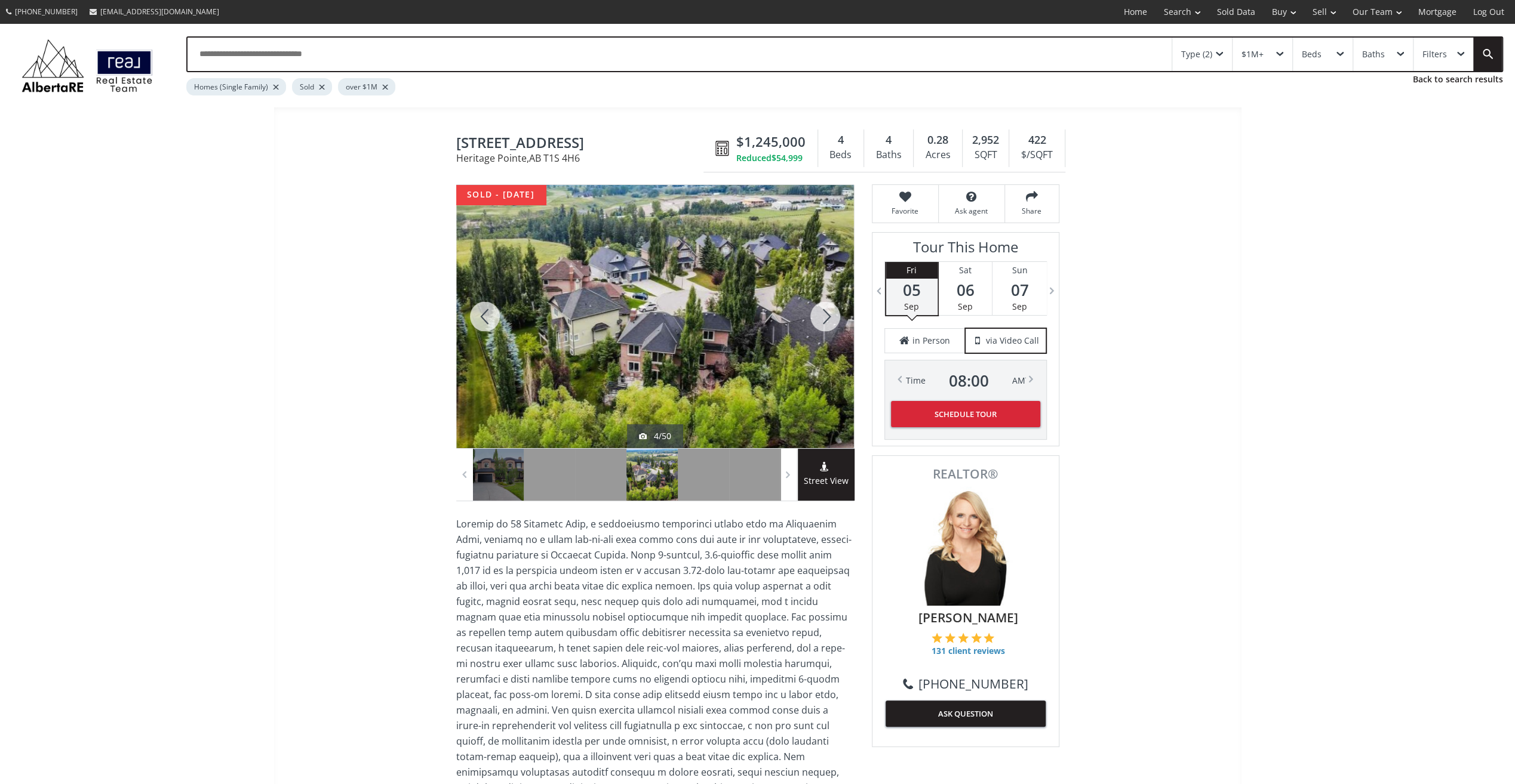
click at [824, 310] on div at bounding box center [825, 316] width 57 height 263
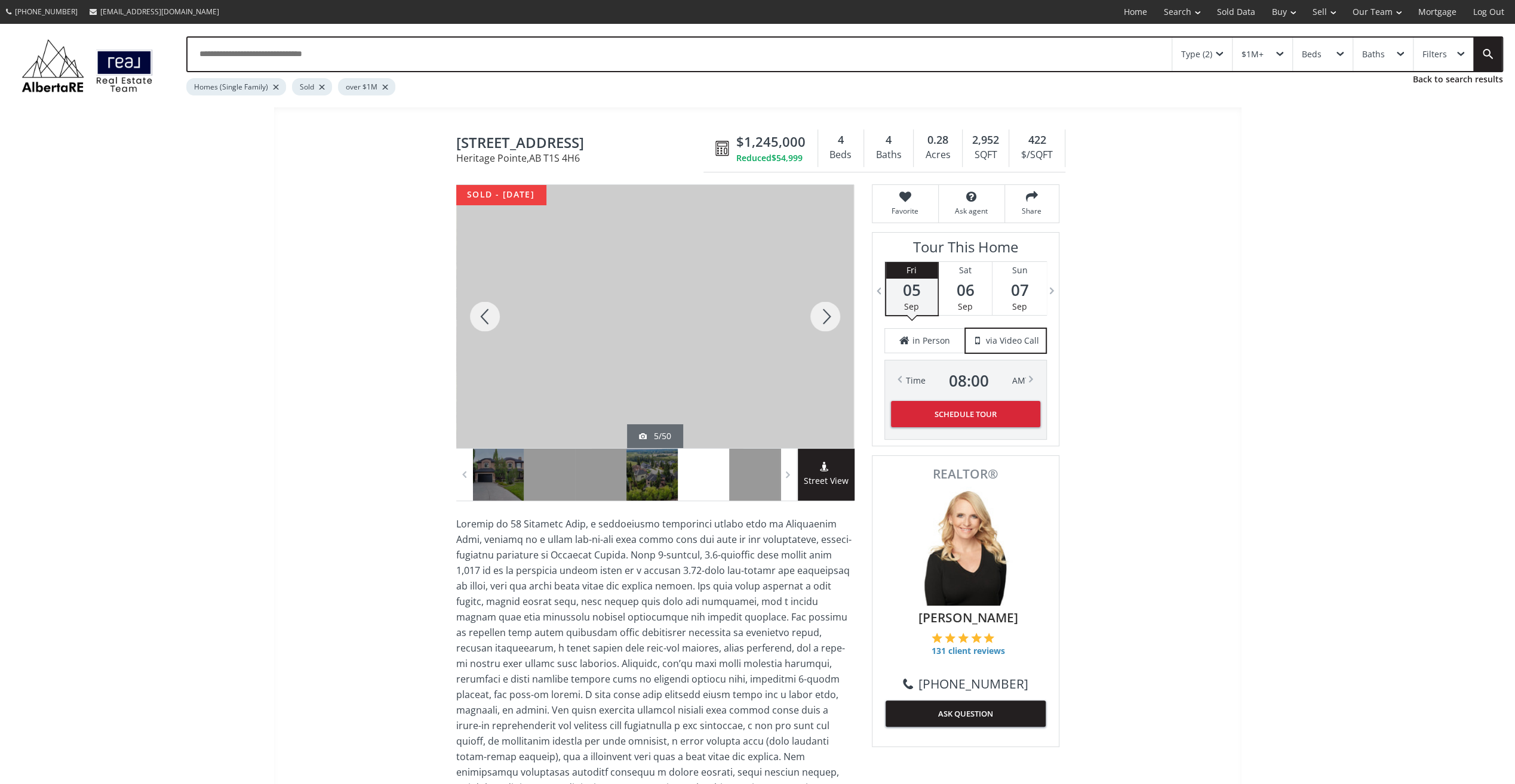
click at [824, 310] on div at bounding box center [825, 316] width 57 height 263
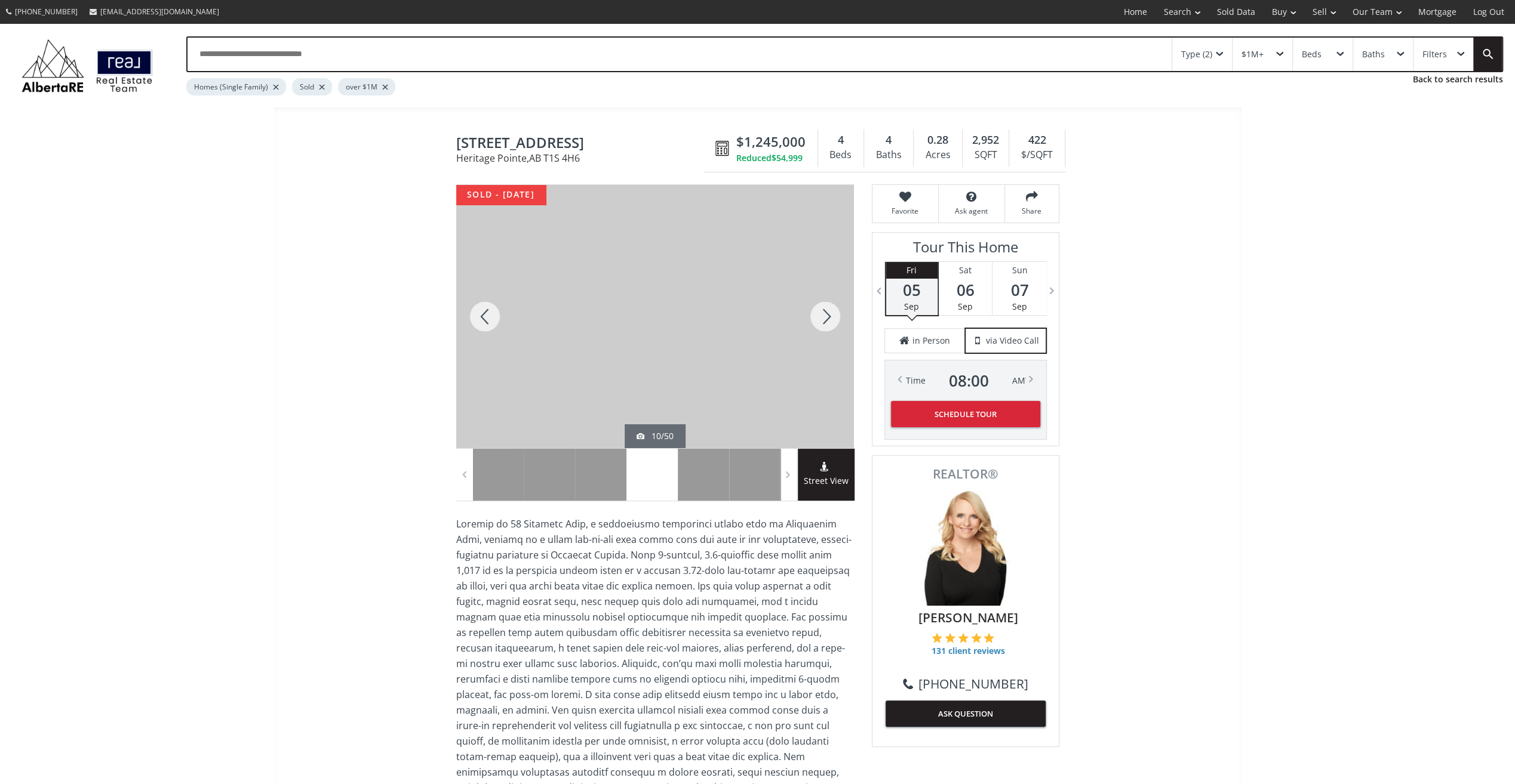
click at [824, 310] on div at bounding box center [825, 316] width 57 height 263
click at [825, 309] on div at bounding box center [825, 316] width 57 height 263
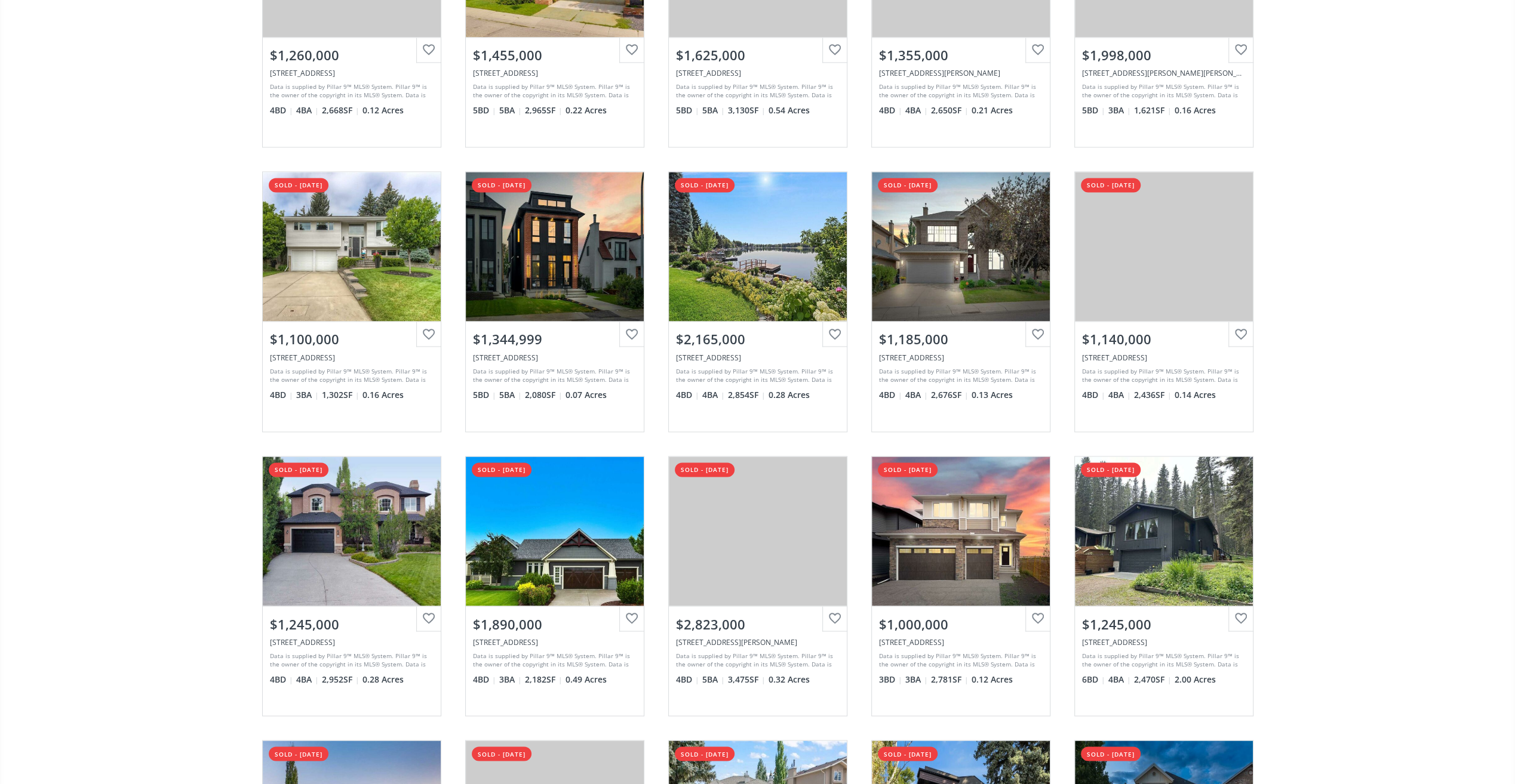
scroll to position [1671, 0]
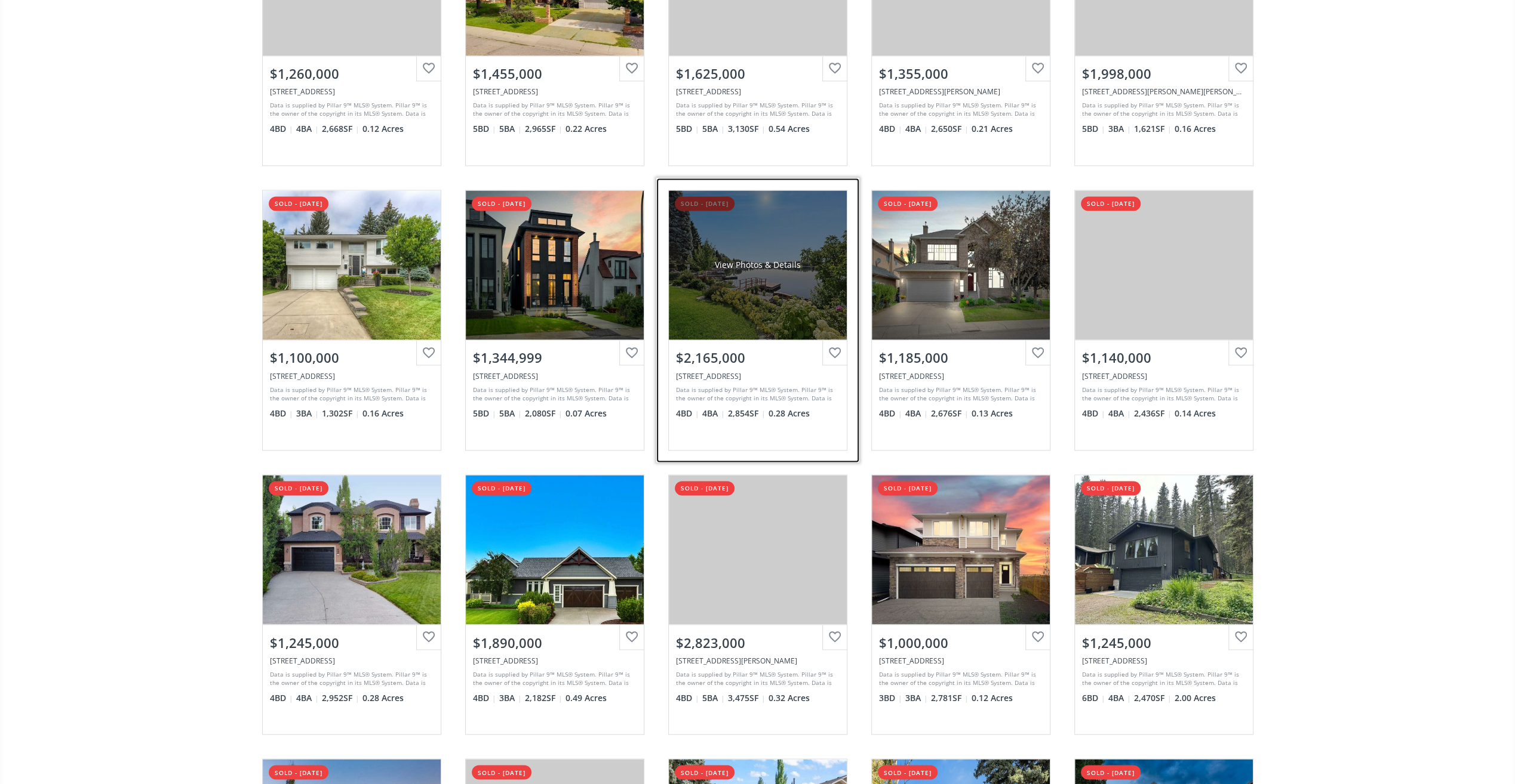
click at [768, 301] on div "View Photos & Details" at bounding box center [758, 265] width 178 height 150
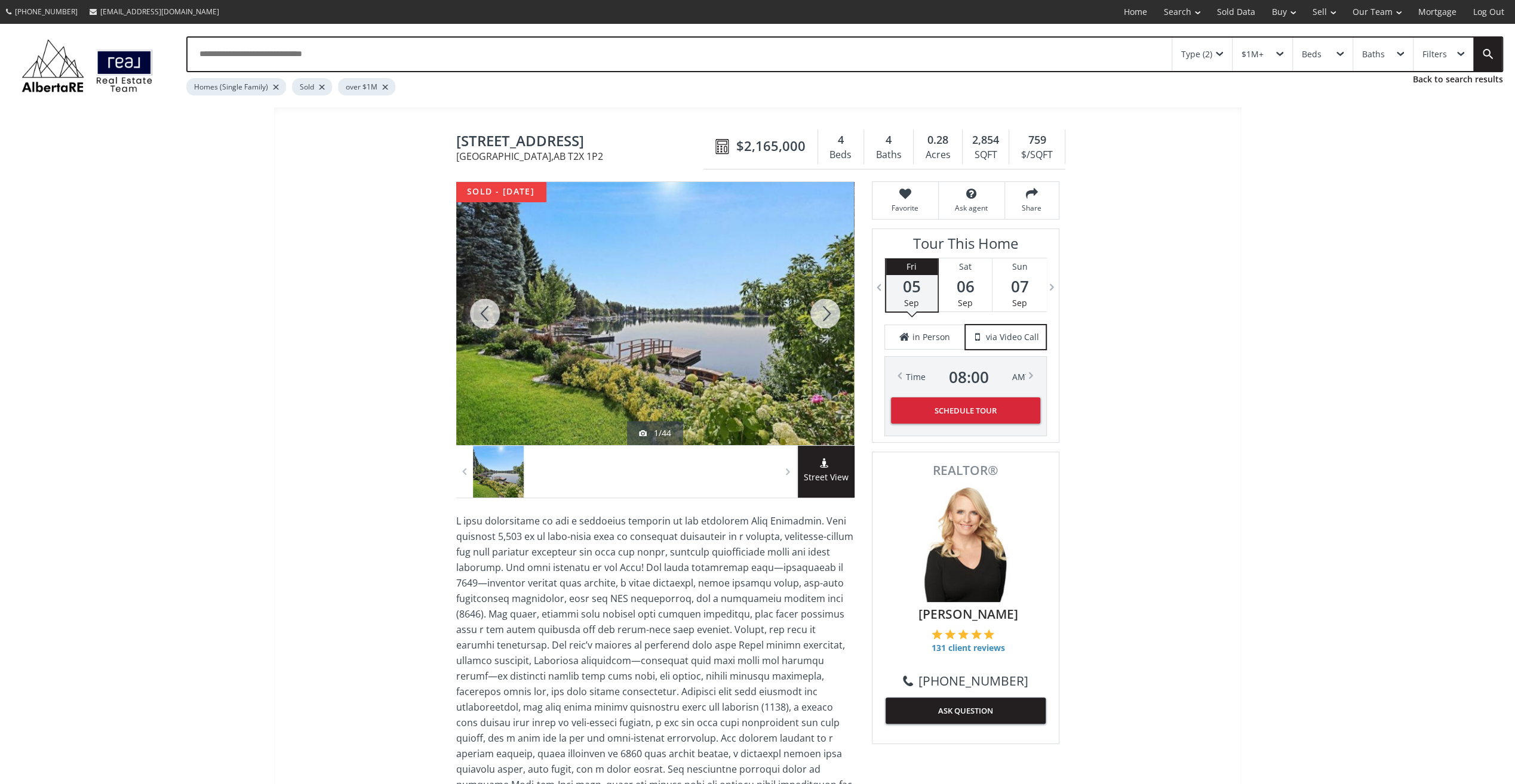
click at [828, 315] on div at bounding box center [825, 313] width 57 height 263
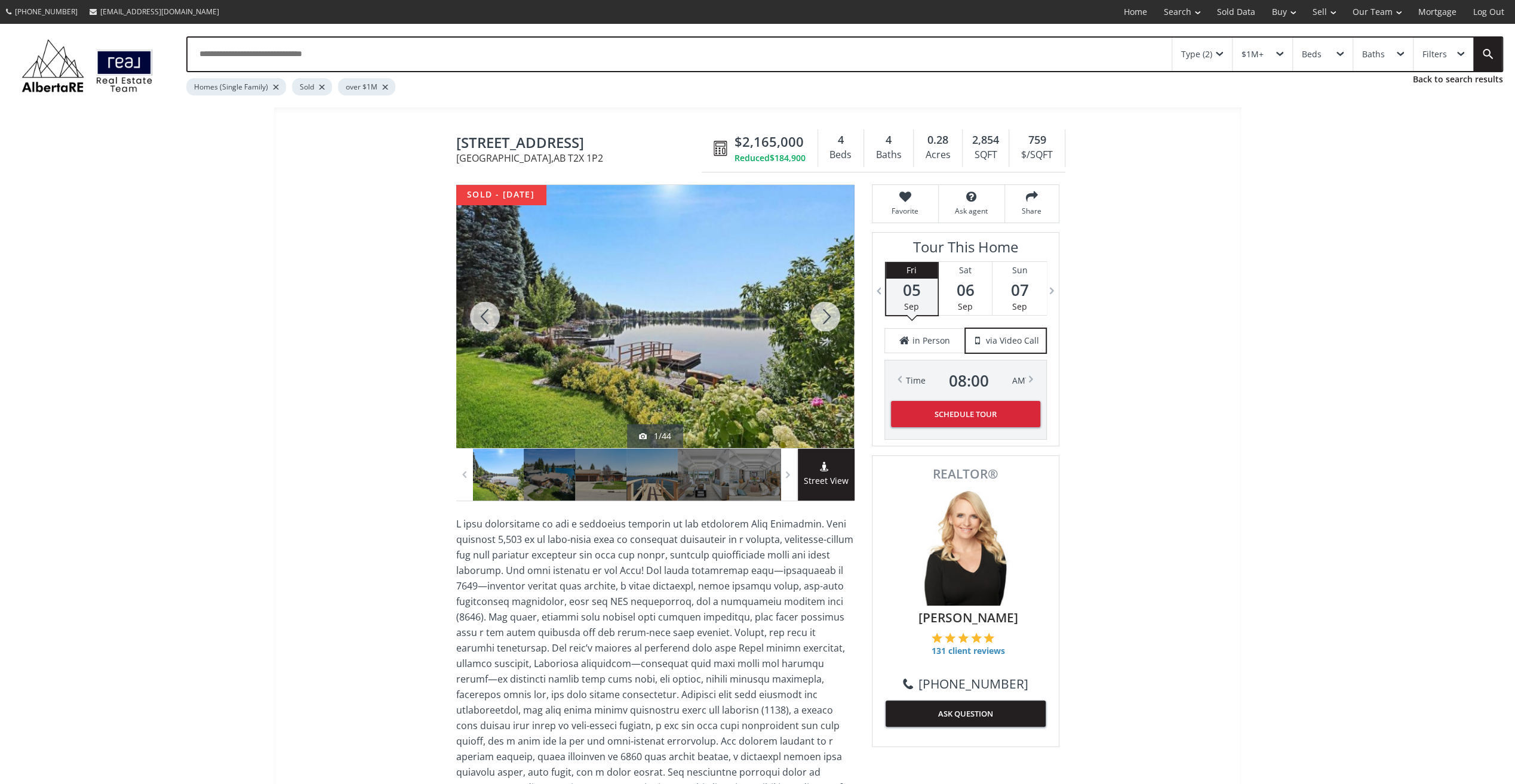
click at [828, 315] on div at bounding box center [825, 316] width 57 height 263
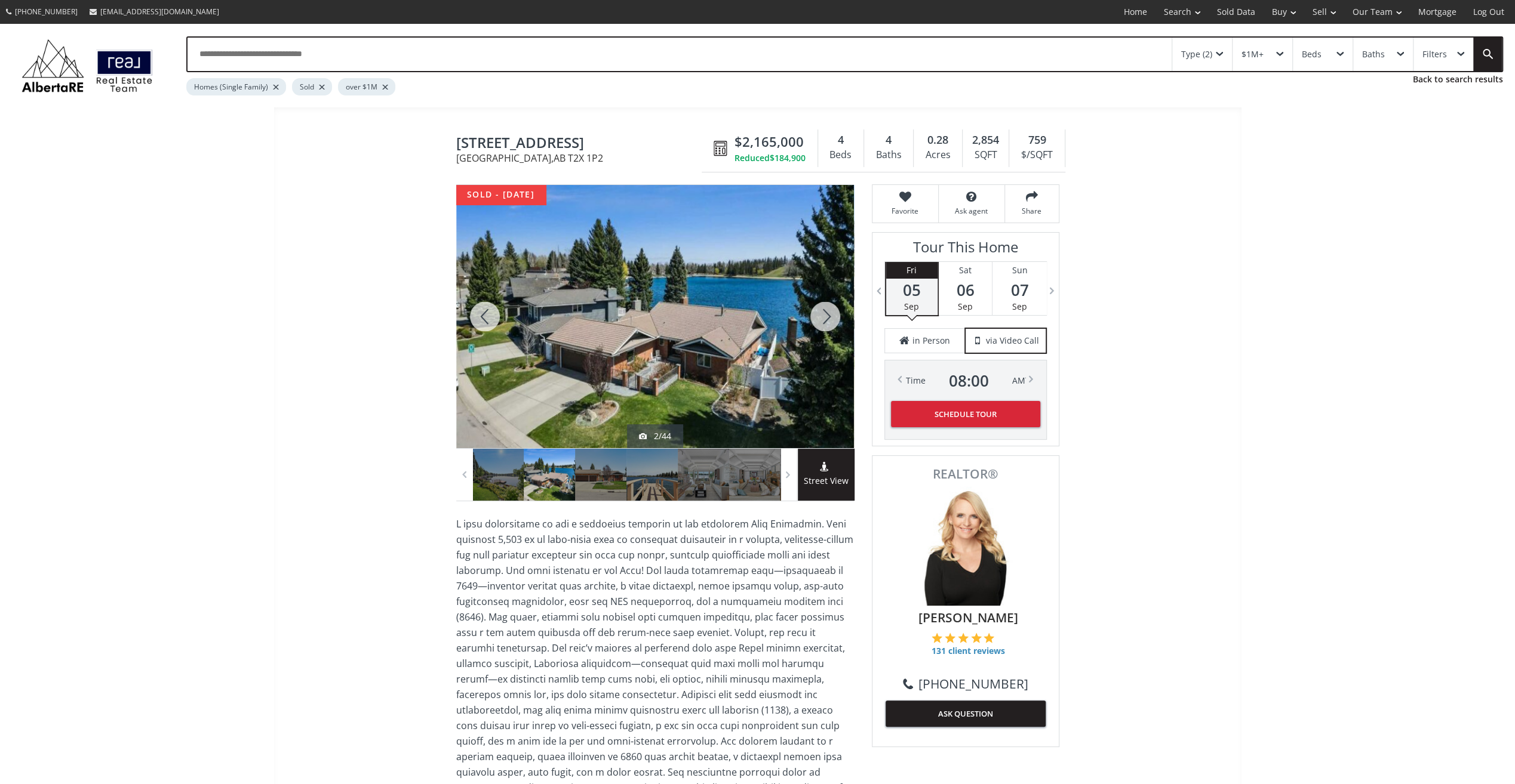
click at [828, 315] on div at bounding box center [825, 316] width 57 height 263
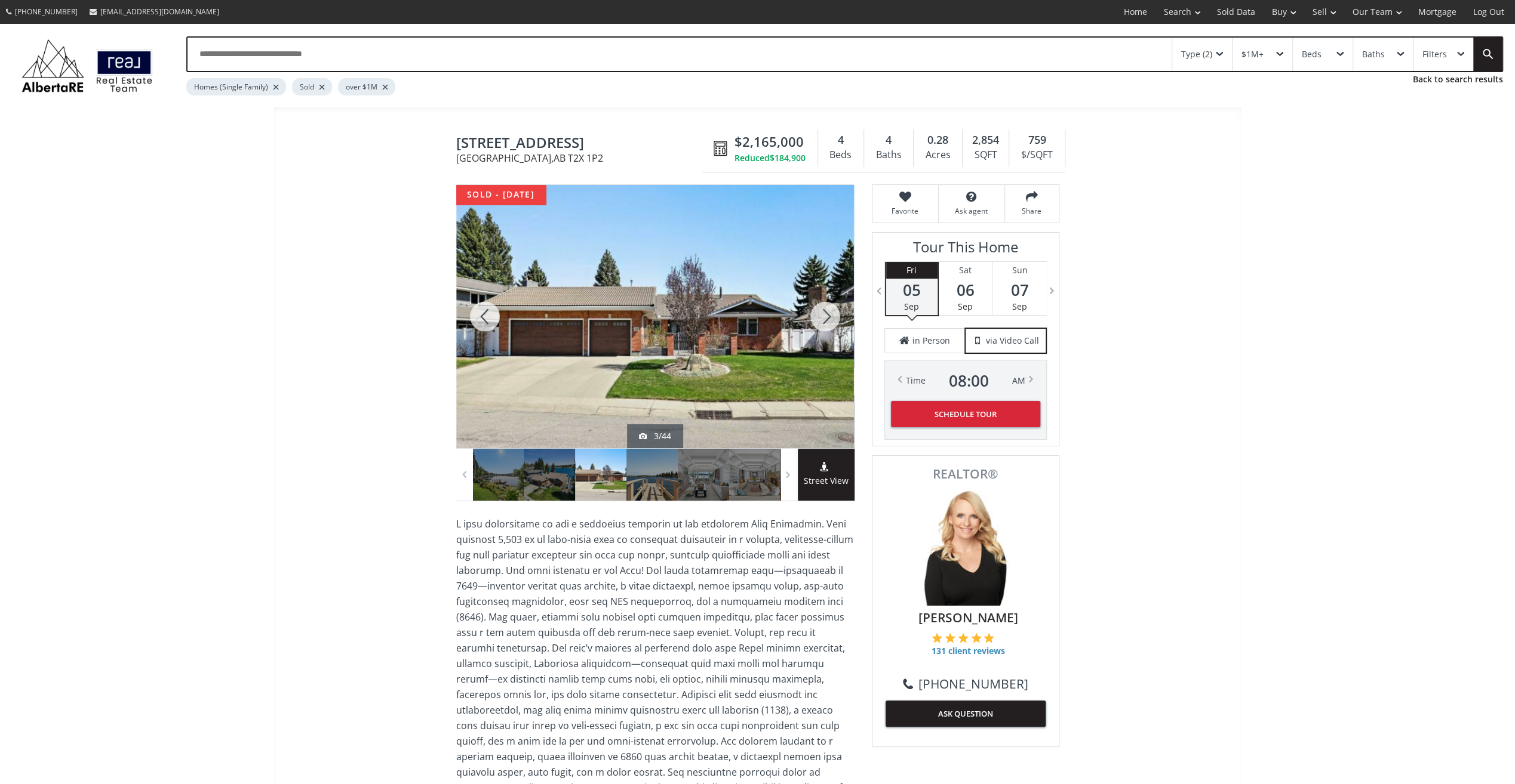
click at [828, 315] on div at bounding box center [825, 316] width 57 height 263
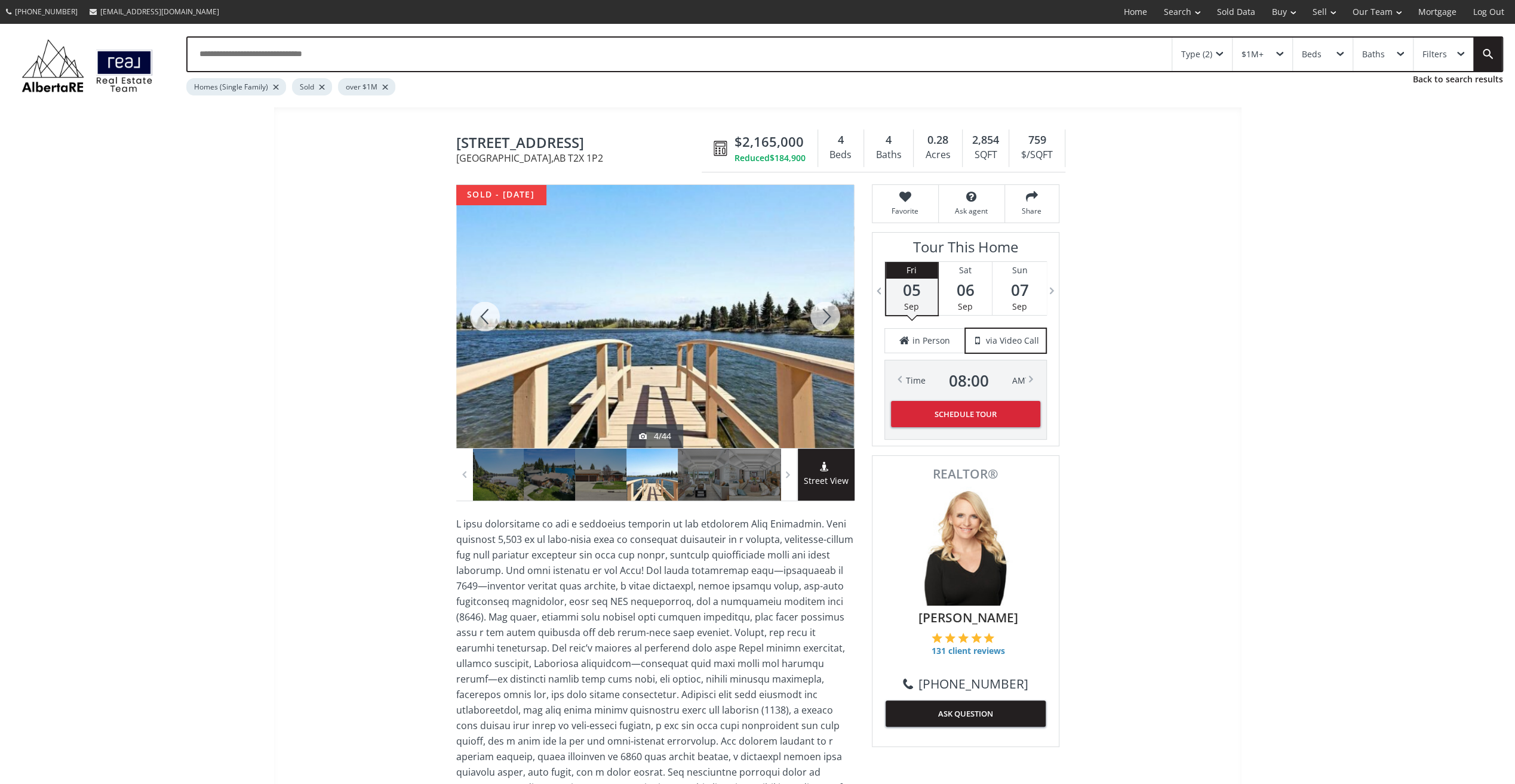
click at [828, 315] on div at bounding box center [825, 316] width 57 height 263
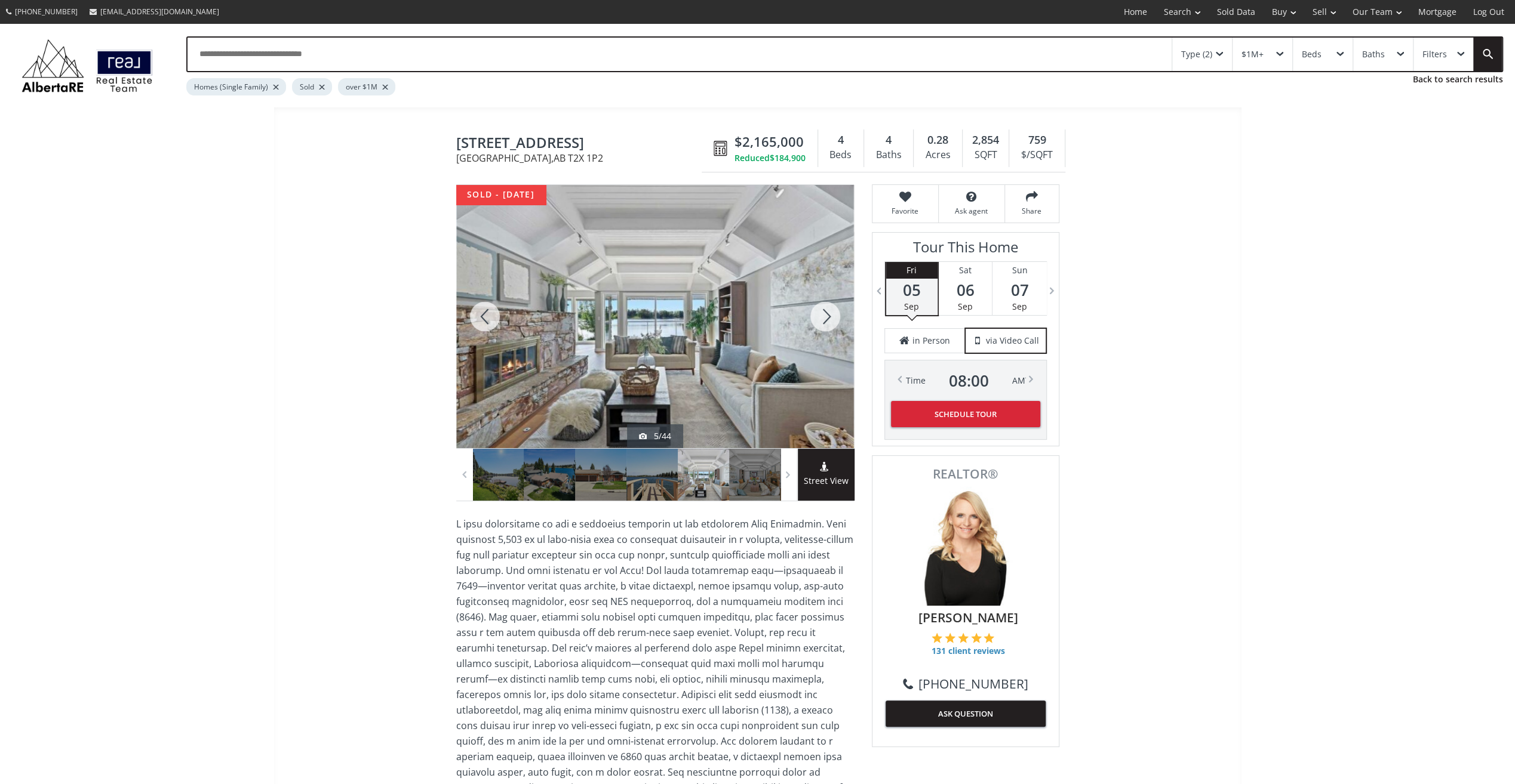
click at [828, 315] on div at bounding box center [825, 316] width 57 height 263
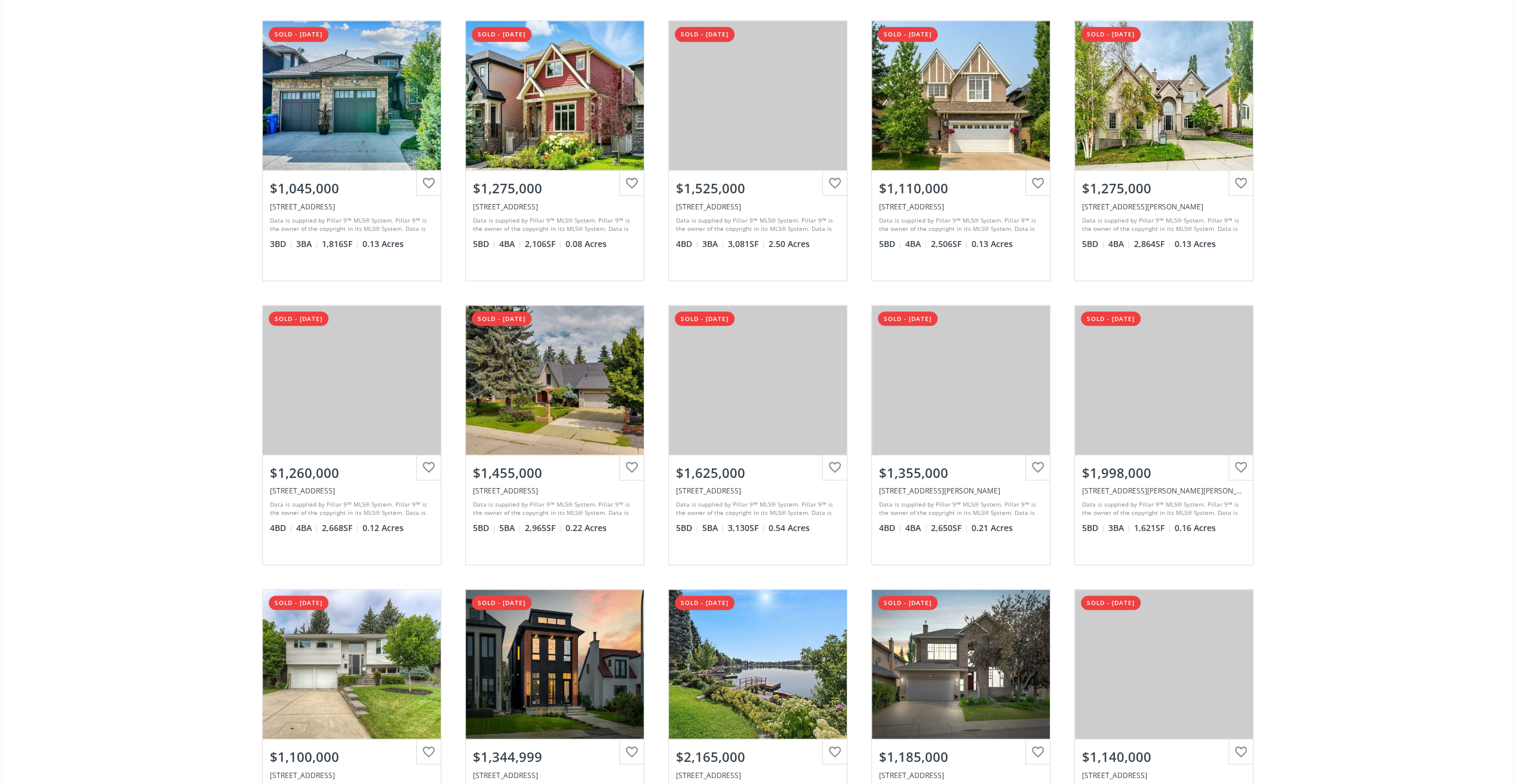
scroll to position [1194, 0]
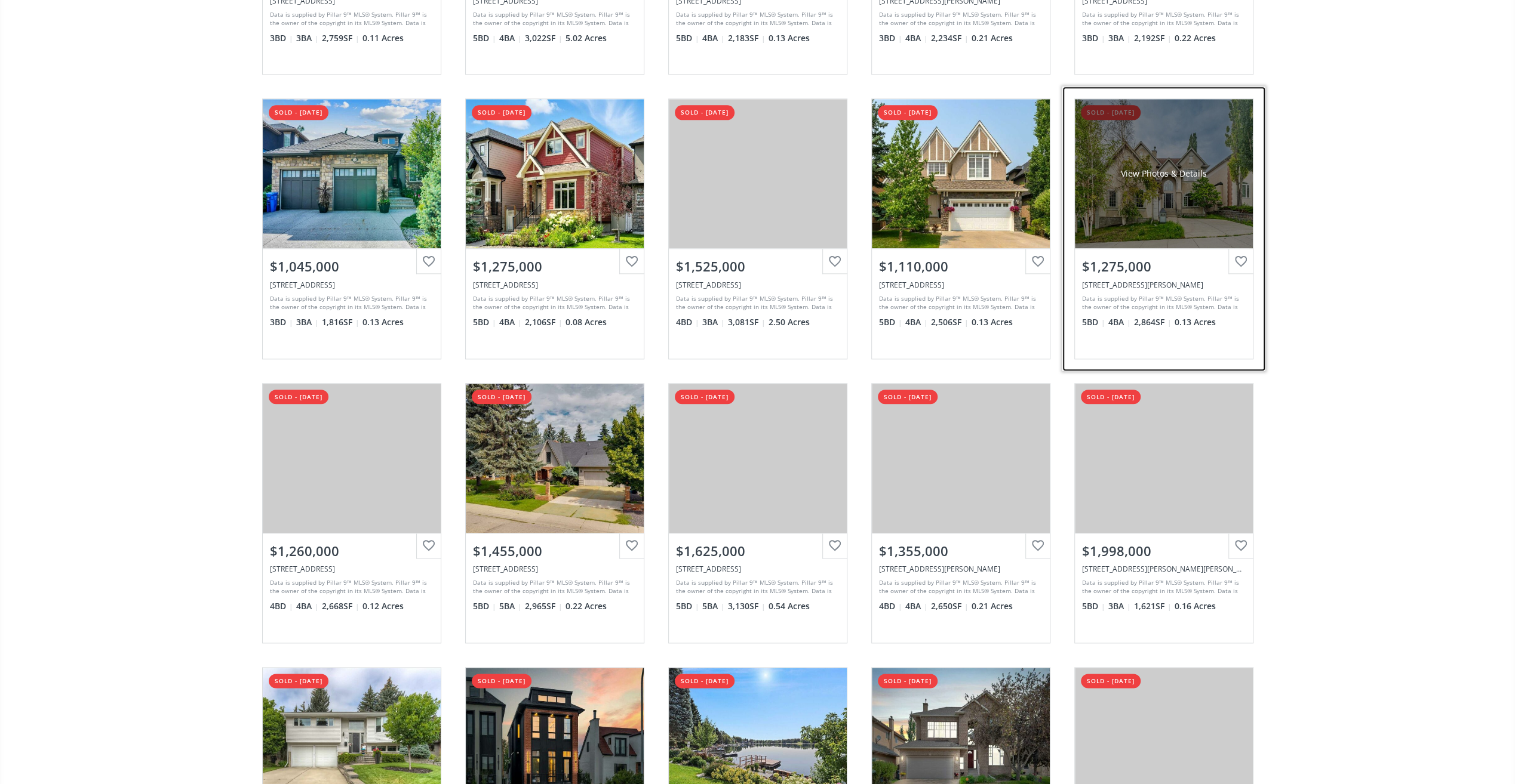
click at [1154, 199] on div "View Photos & Details" at bounding box center [1164, 174] width 178 height 150
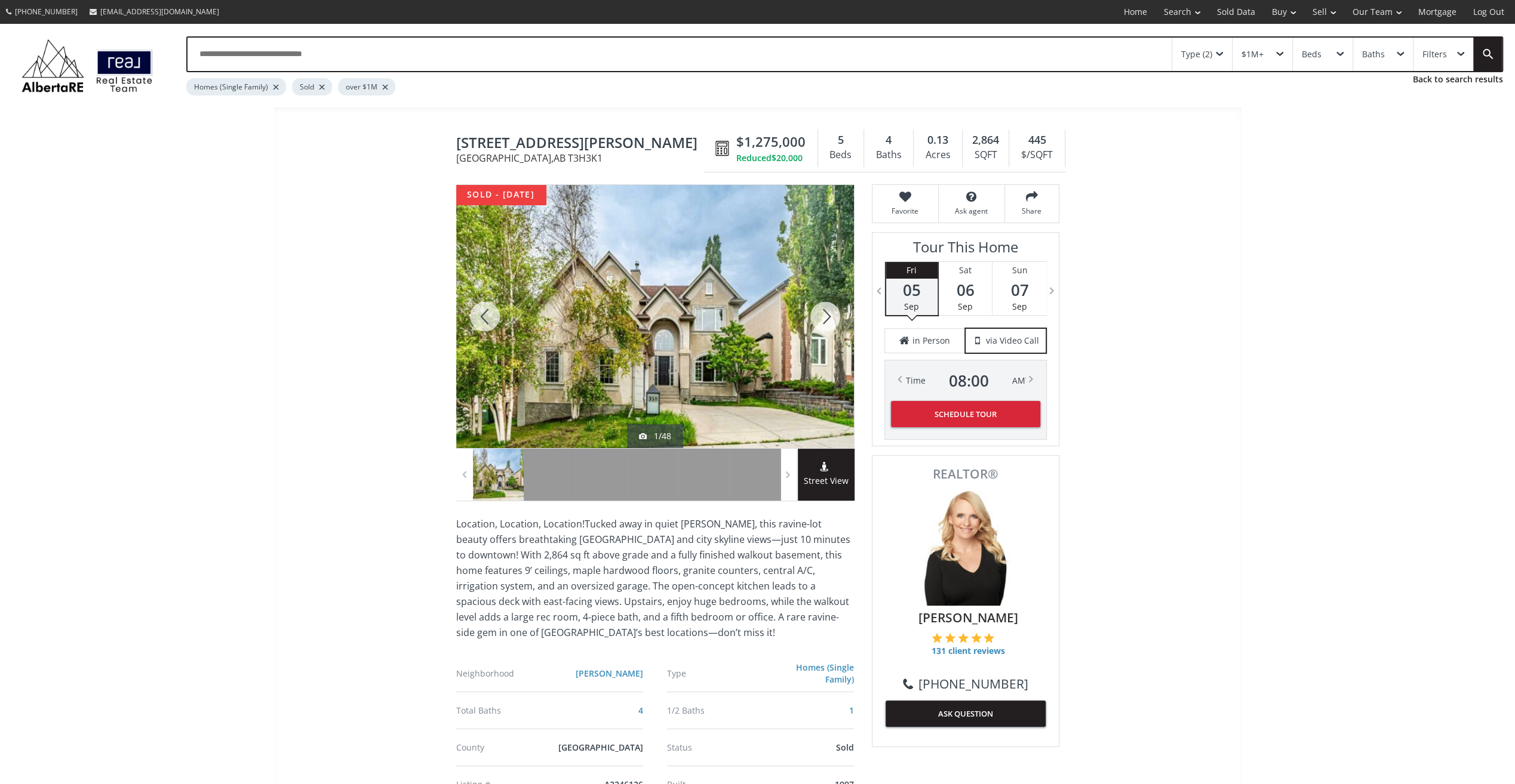
click at [830, 314] on div at bounding box center [825, 316] width 57 height 263
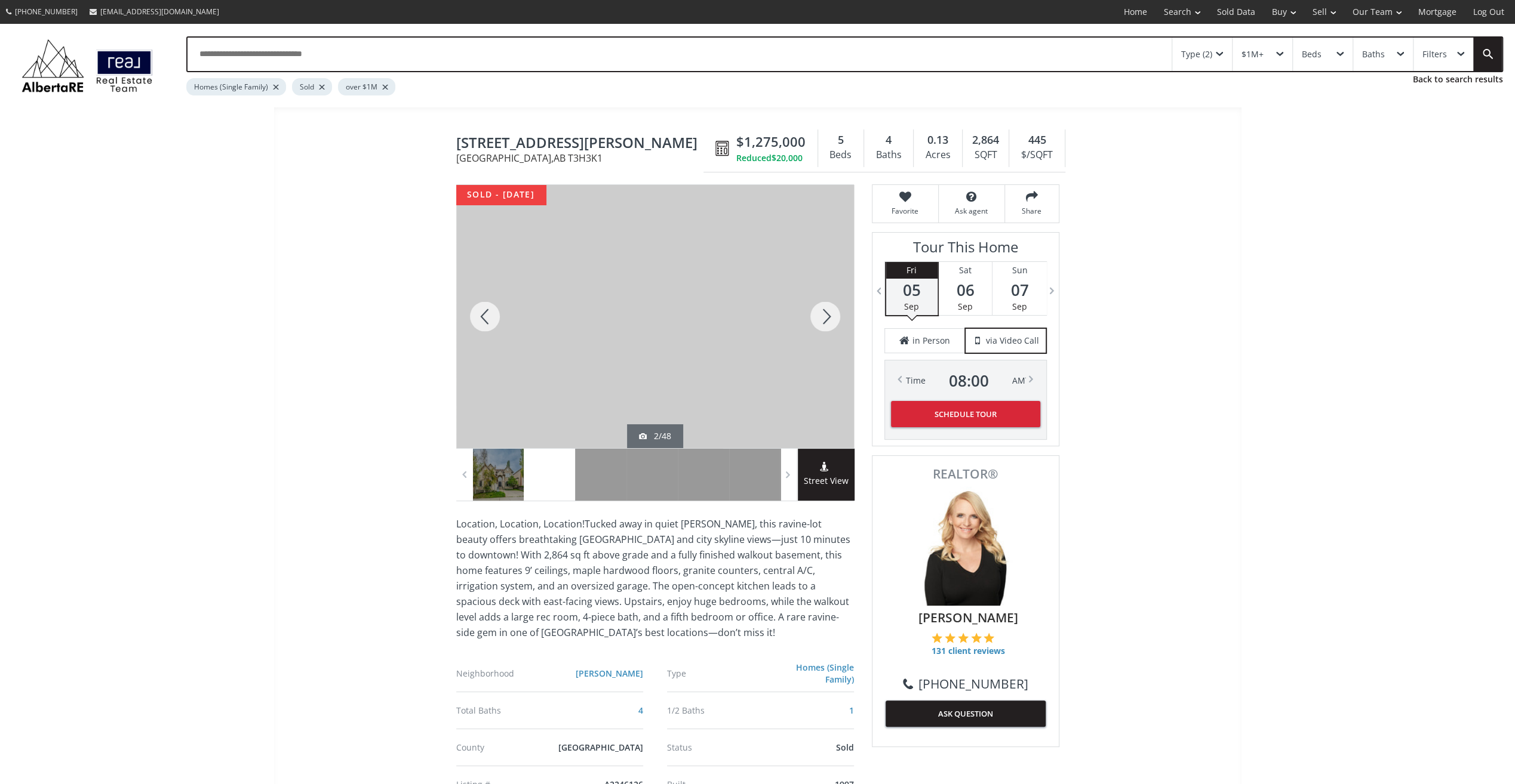
click at [830, 315] on div at bounding box center [825, 316] width 57 height 263
click at [830, 316] on div at bounding box center [825, 316] width 57 height 263
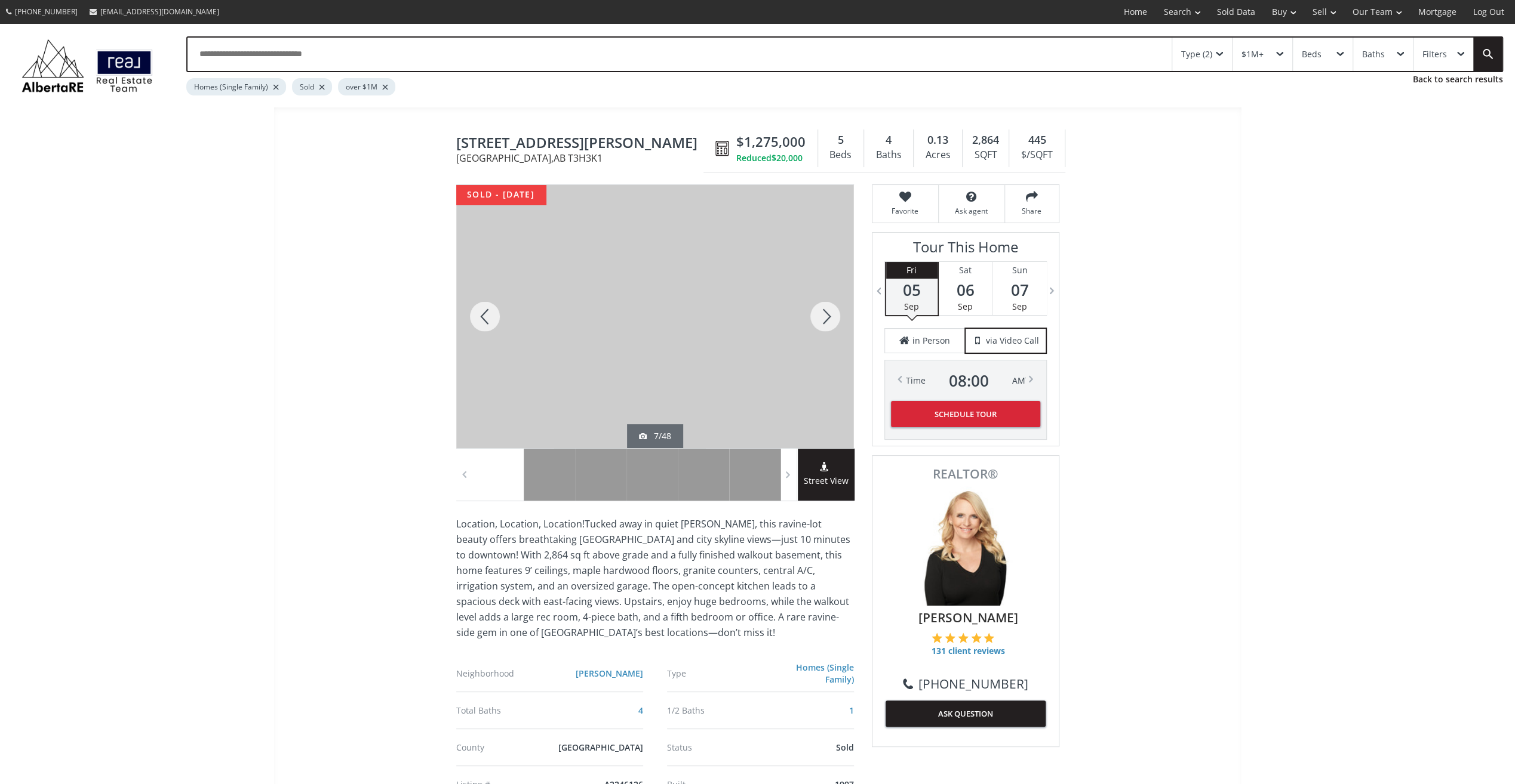
click at [830, 316] on div at bounding box center [825, 316] width 57 height 263
click at [830, 317] on div at bounding box center [825, 316] width 57 height 263
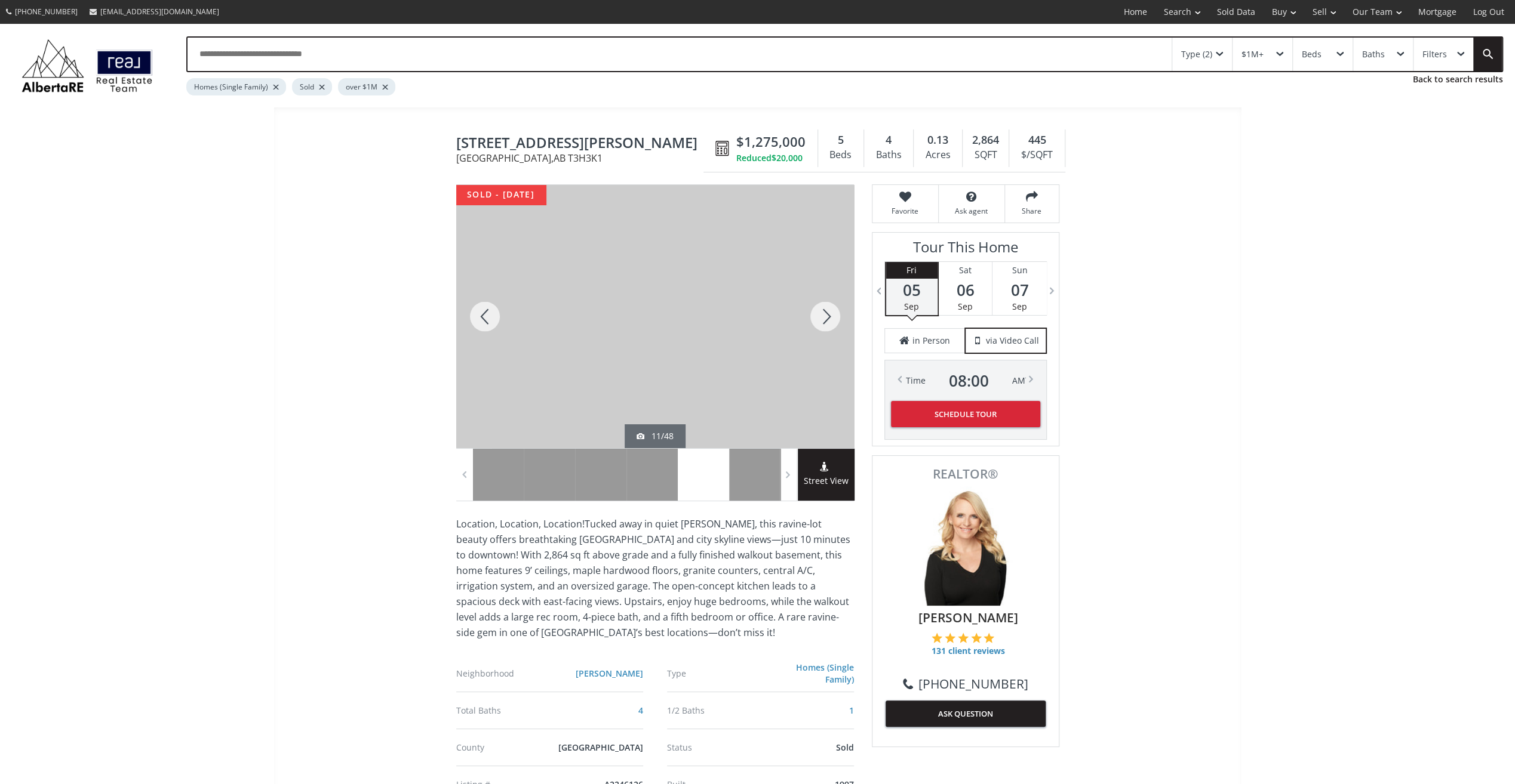
click at [830, 317] on div at bounding box center [825, 316] width 57 height 263
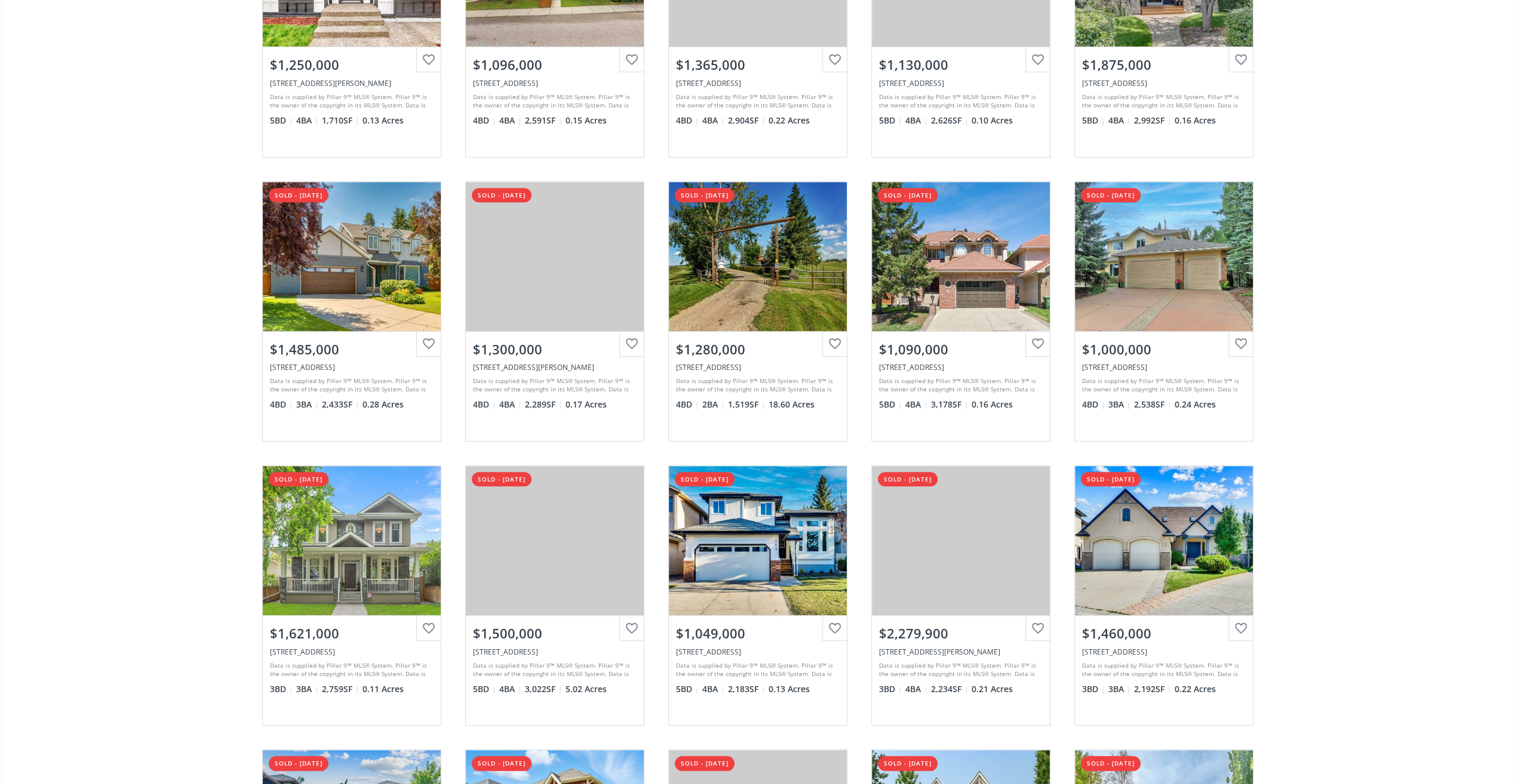
scroll to position [478, 0]
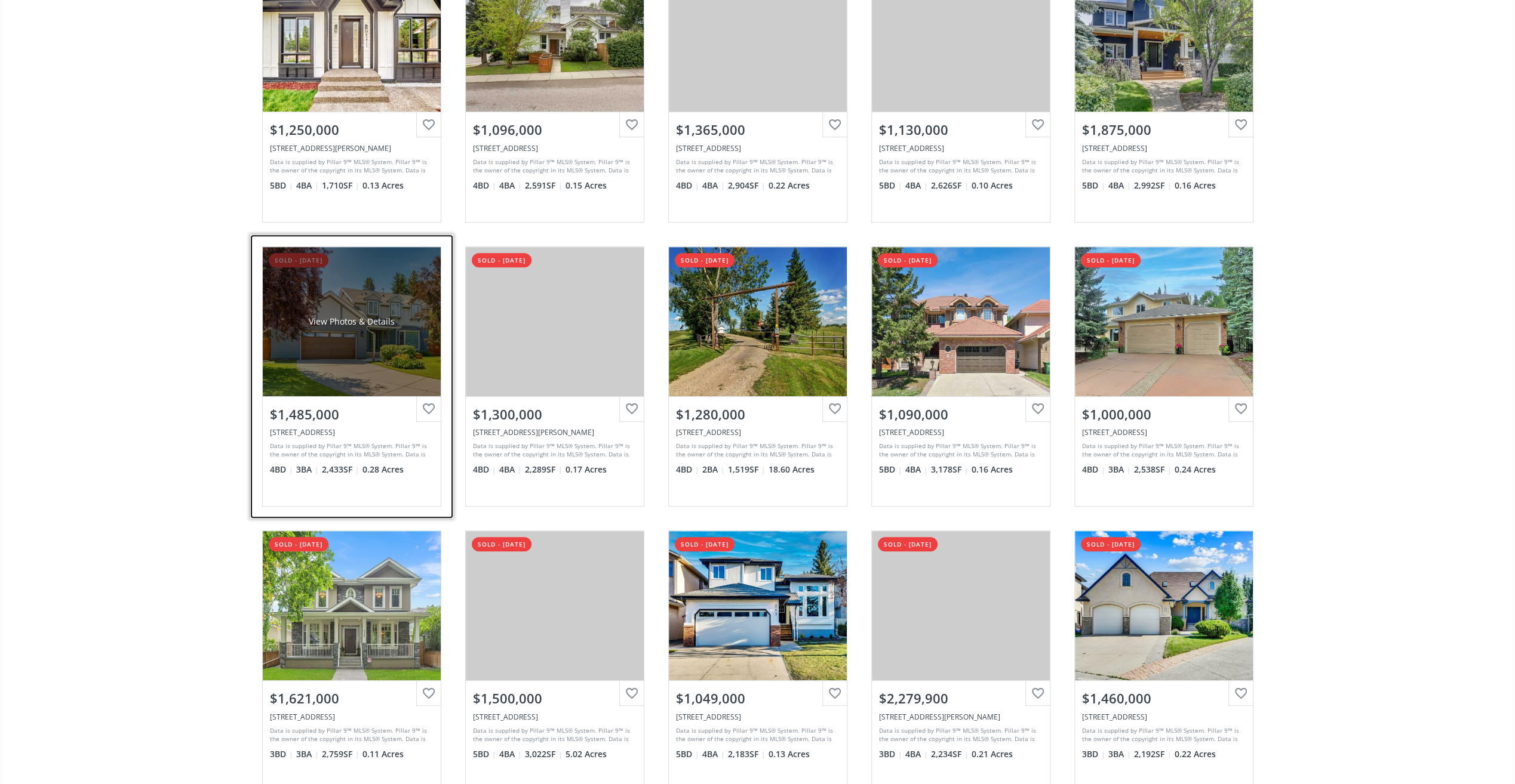
click at [381, 344] on div "View Photos & Details" at bounding box center [352, 322] width 178 height 150
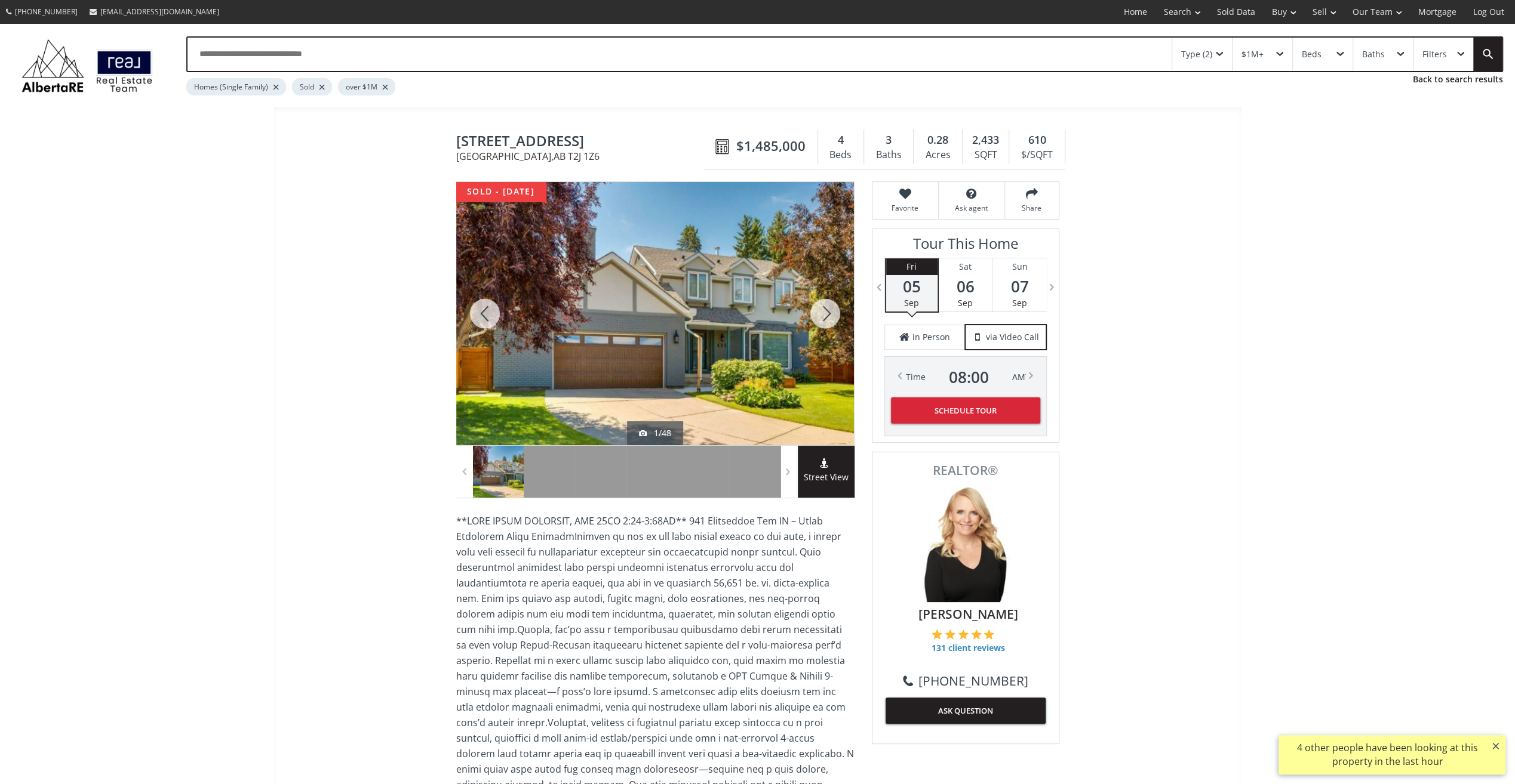
click at [824, 315] on div at bounding box center [825, 313] width 57 height 263
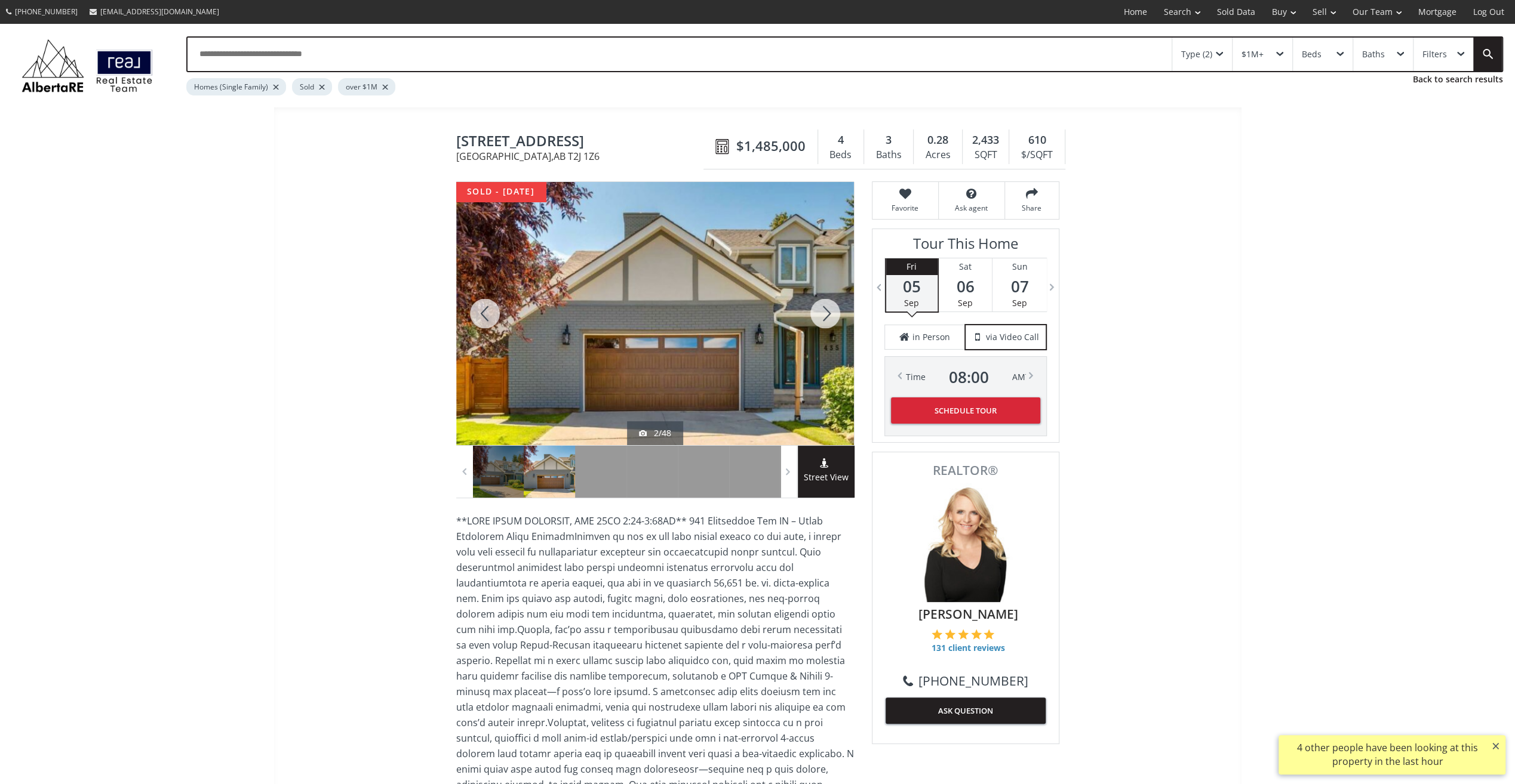
click at [824, 315] on div at bounding box center [825, 313] width 57 height 263
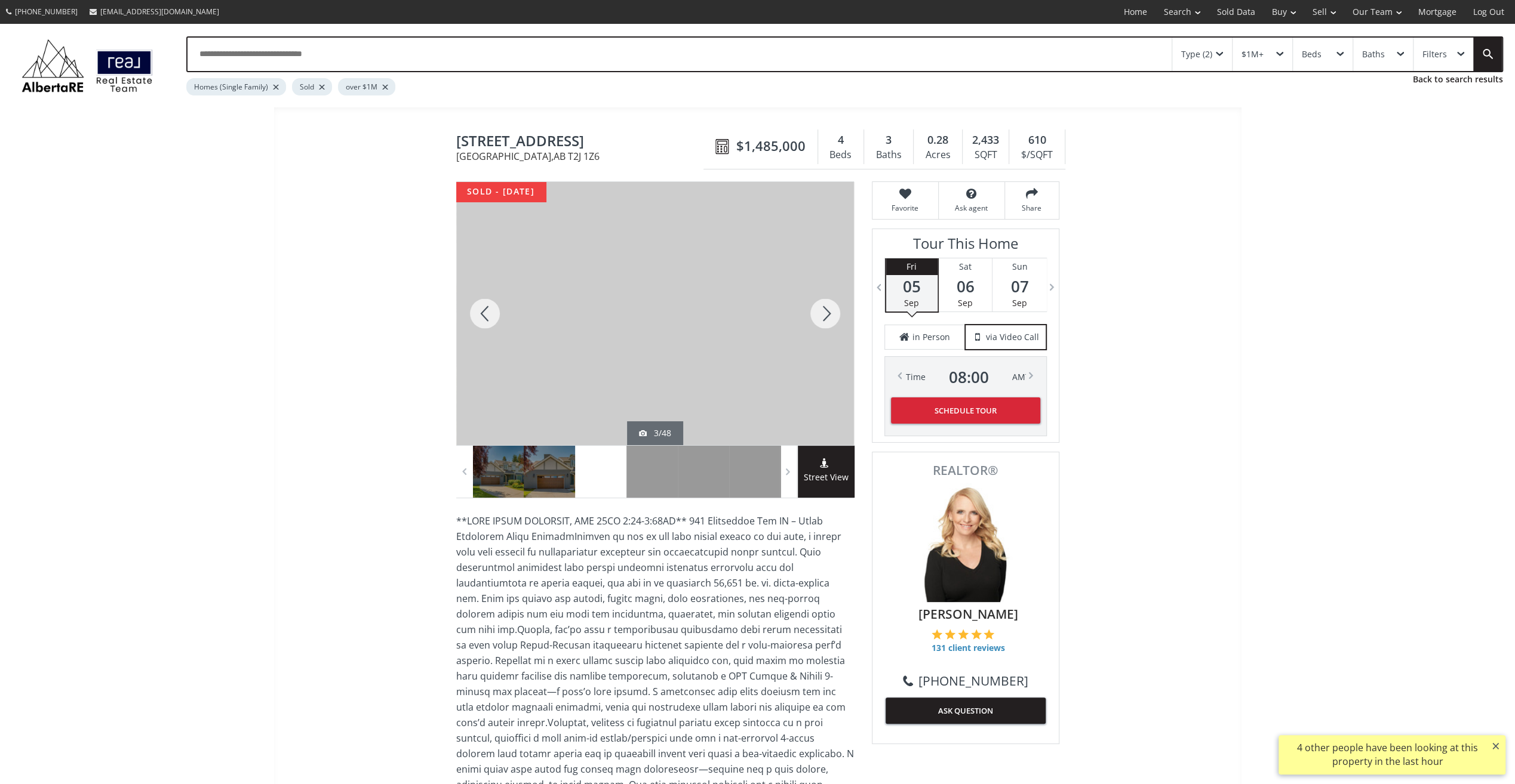
click at [824, 315] on div at bounding box center [825, 313] width 57 height 263
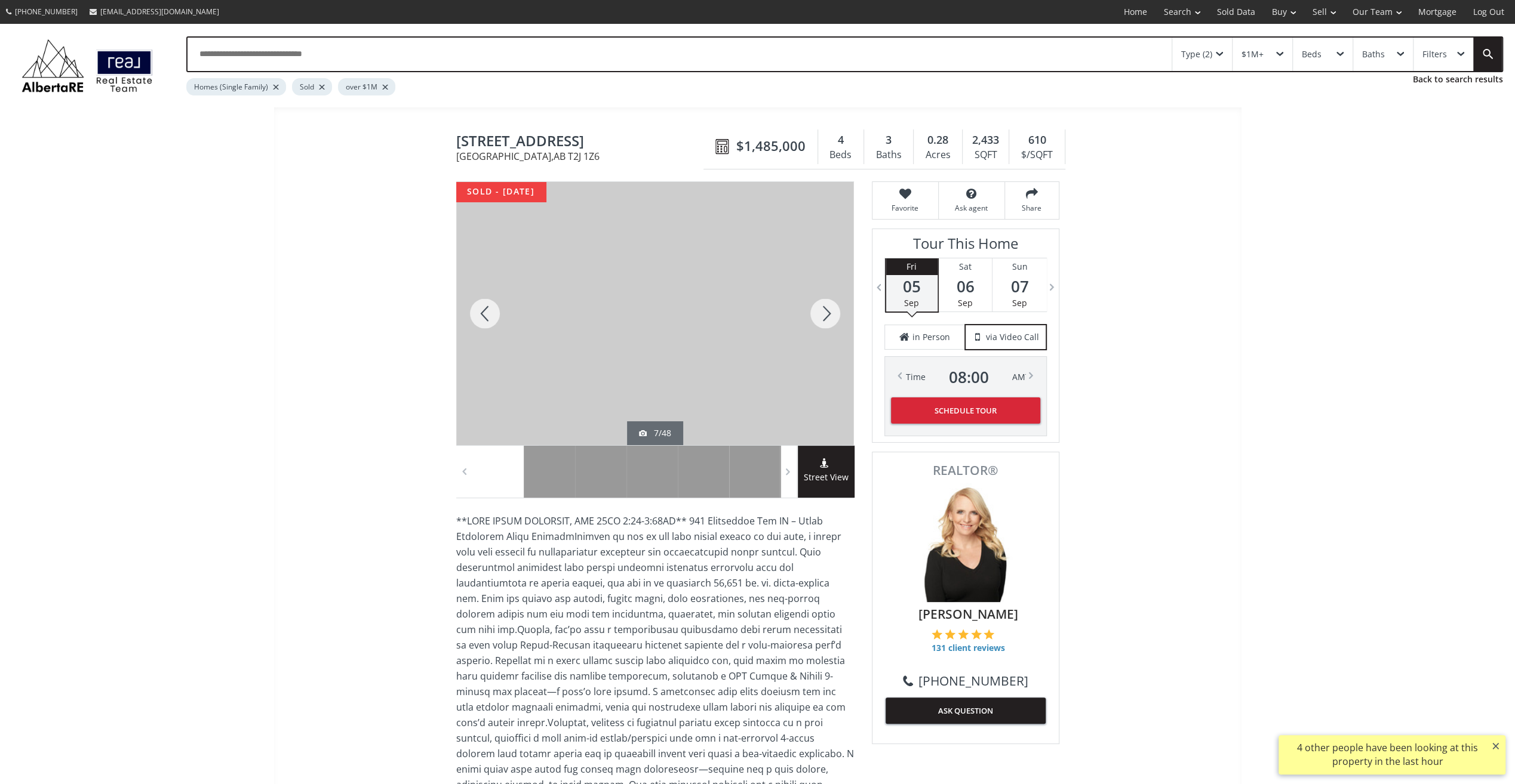
click at [824, 315] on div at bounding box center [825, 313] width 57 height 263
click at [824, 316] on div at bounding box center [825, 313] width 57 height 263
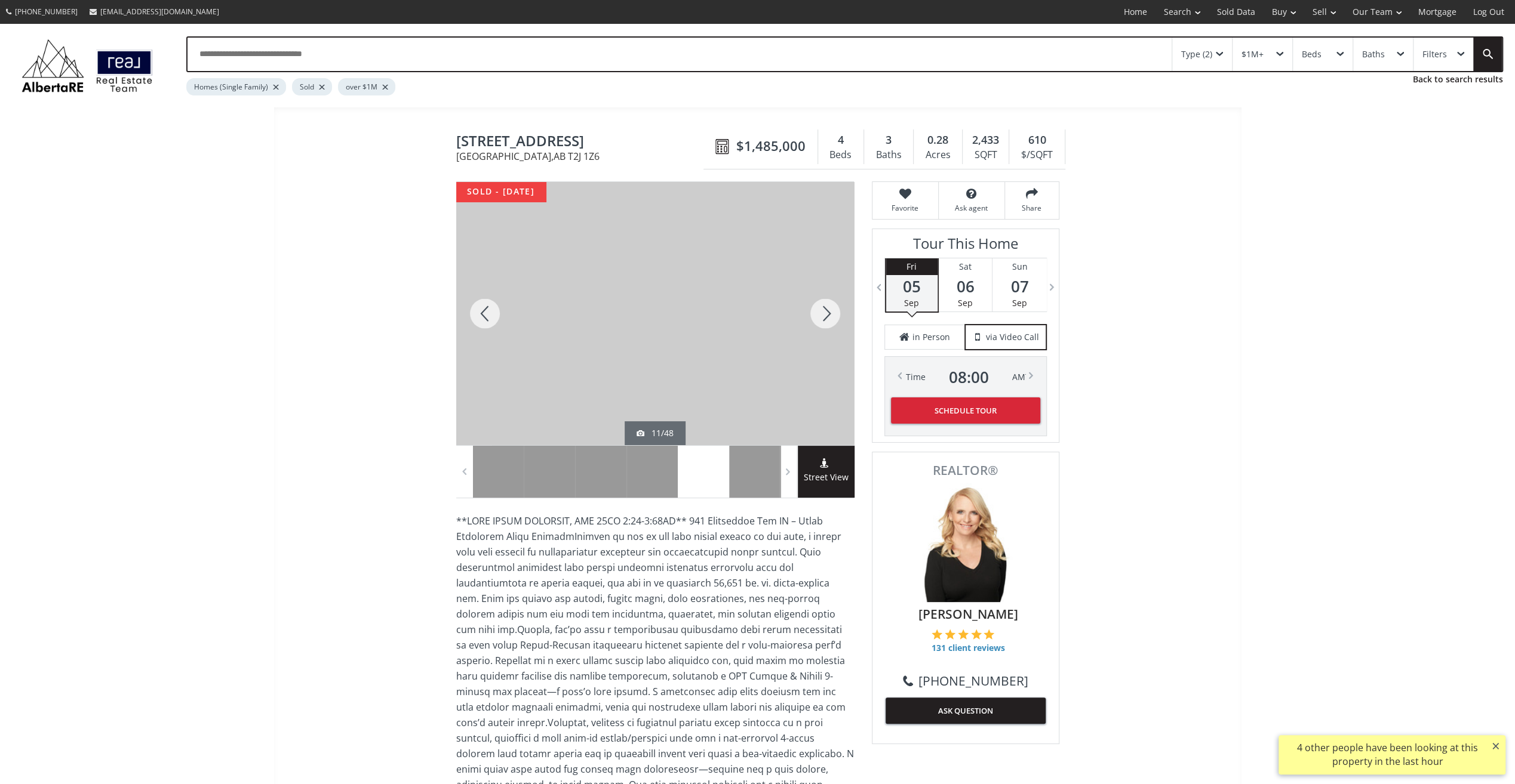
click at [824, 316] on div at bounding box center [825, 313] width 57 height 263
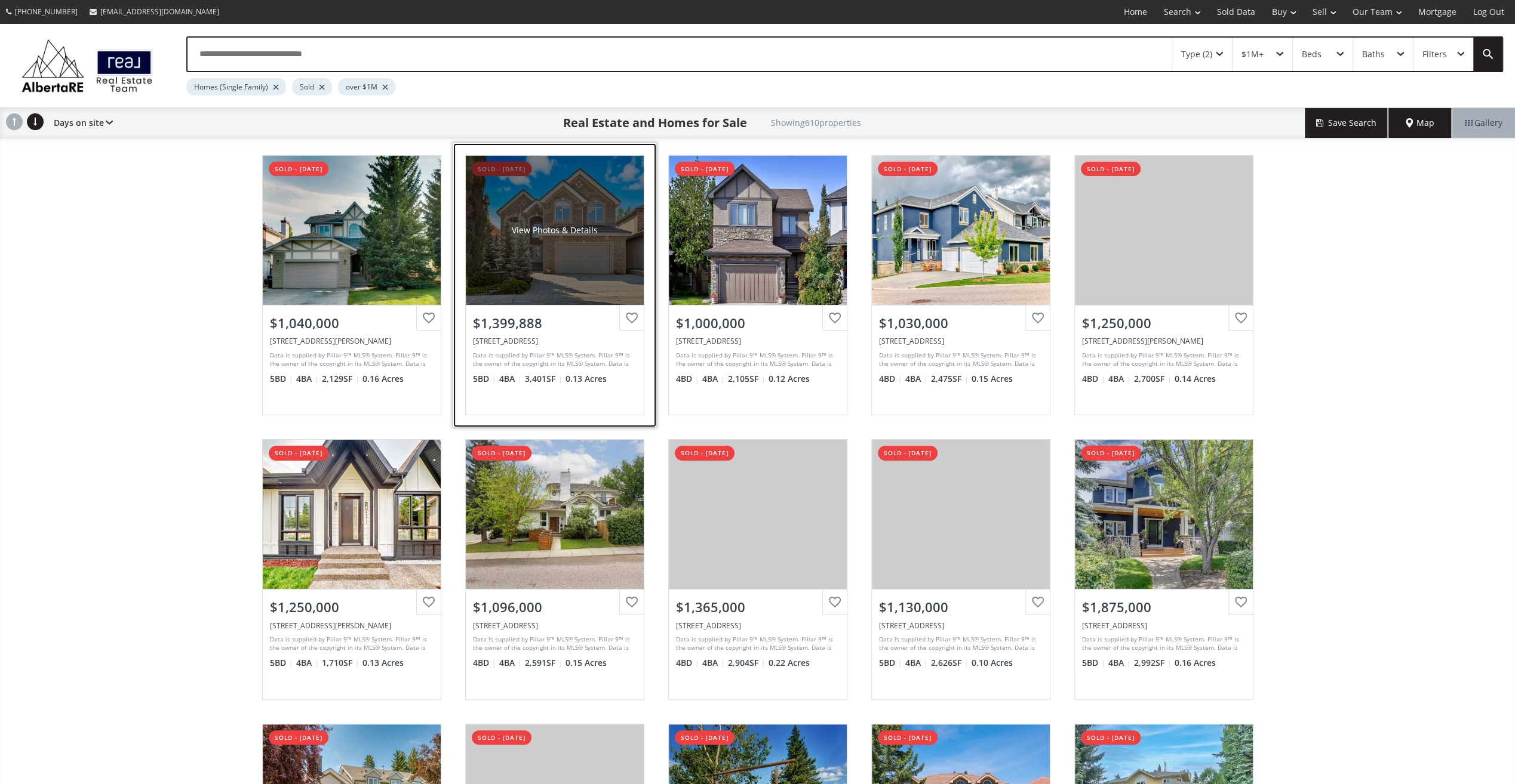
click at [590, 261] on div "View Photos & Details" at bounding box center [554, 231] width 178 height 150
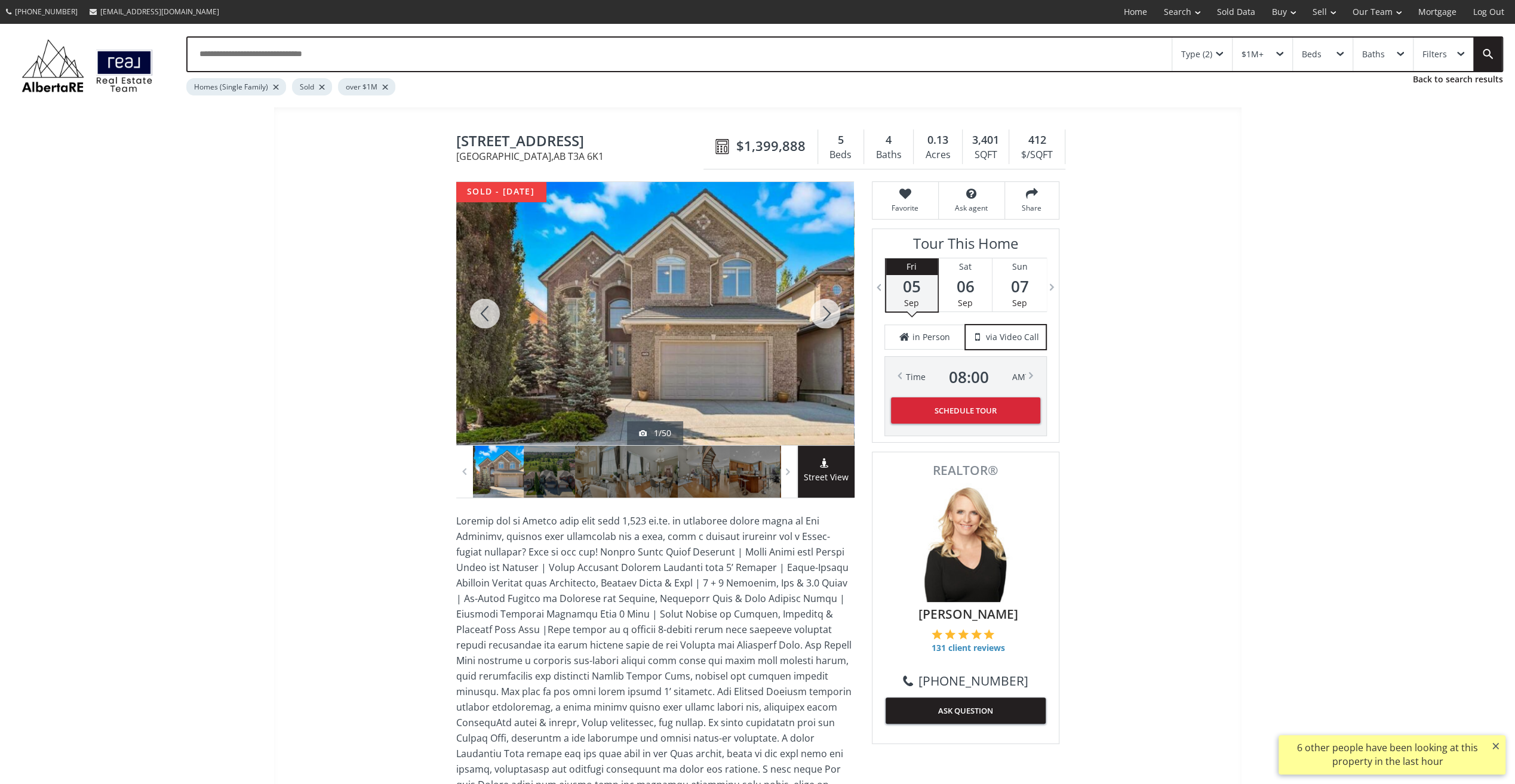
click at [820, 315] on div at bounding box center [825, 313] width 57 height 263
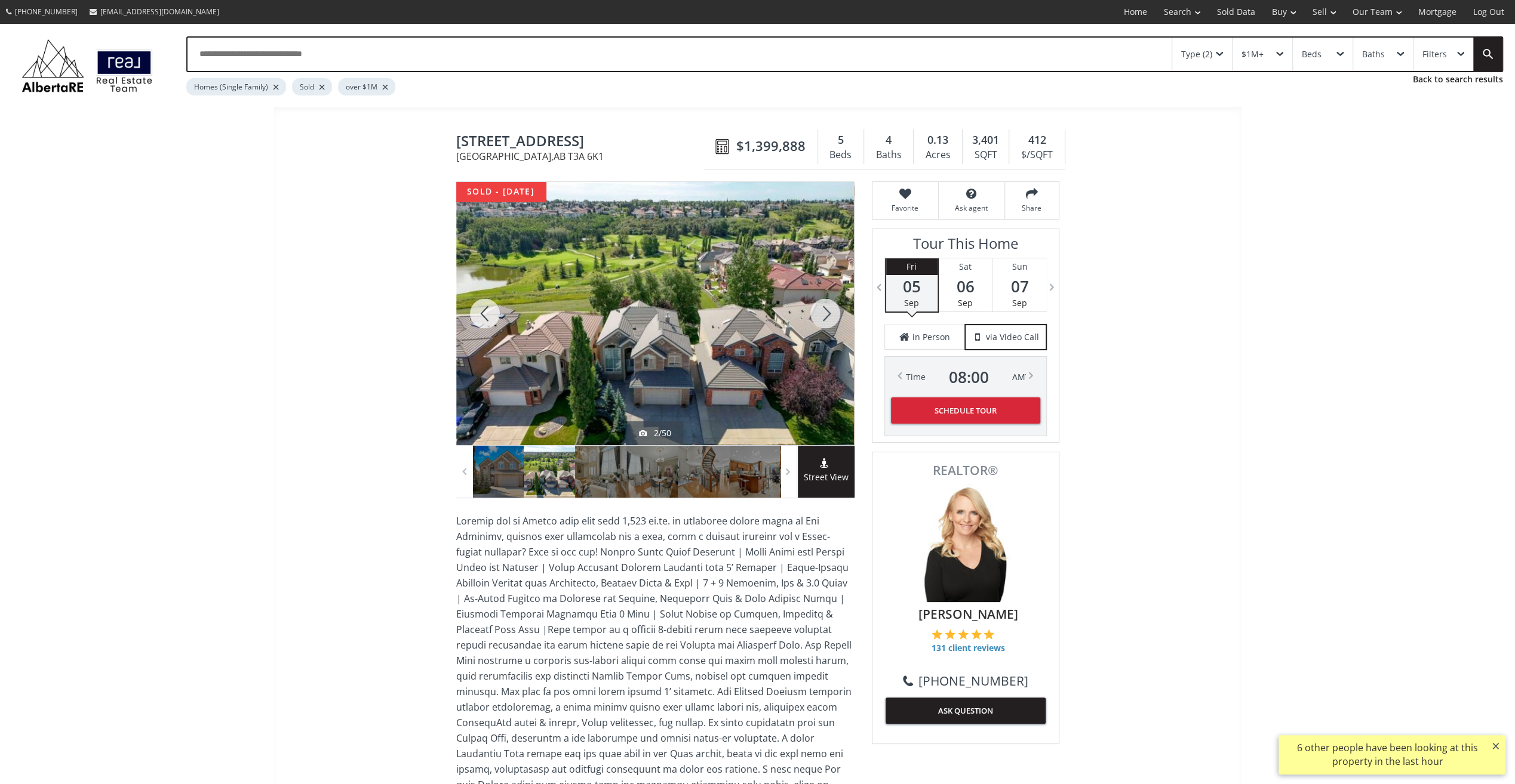
click at [820, 315] on div at bounding box center [825, 313] width 57 height 263
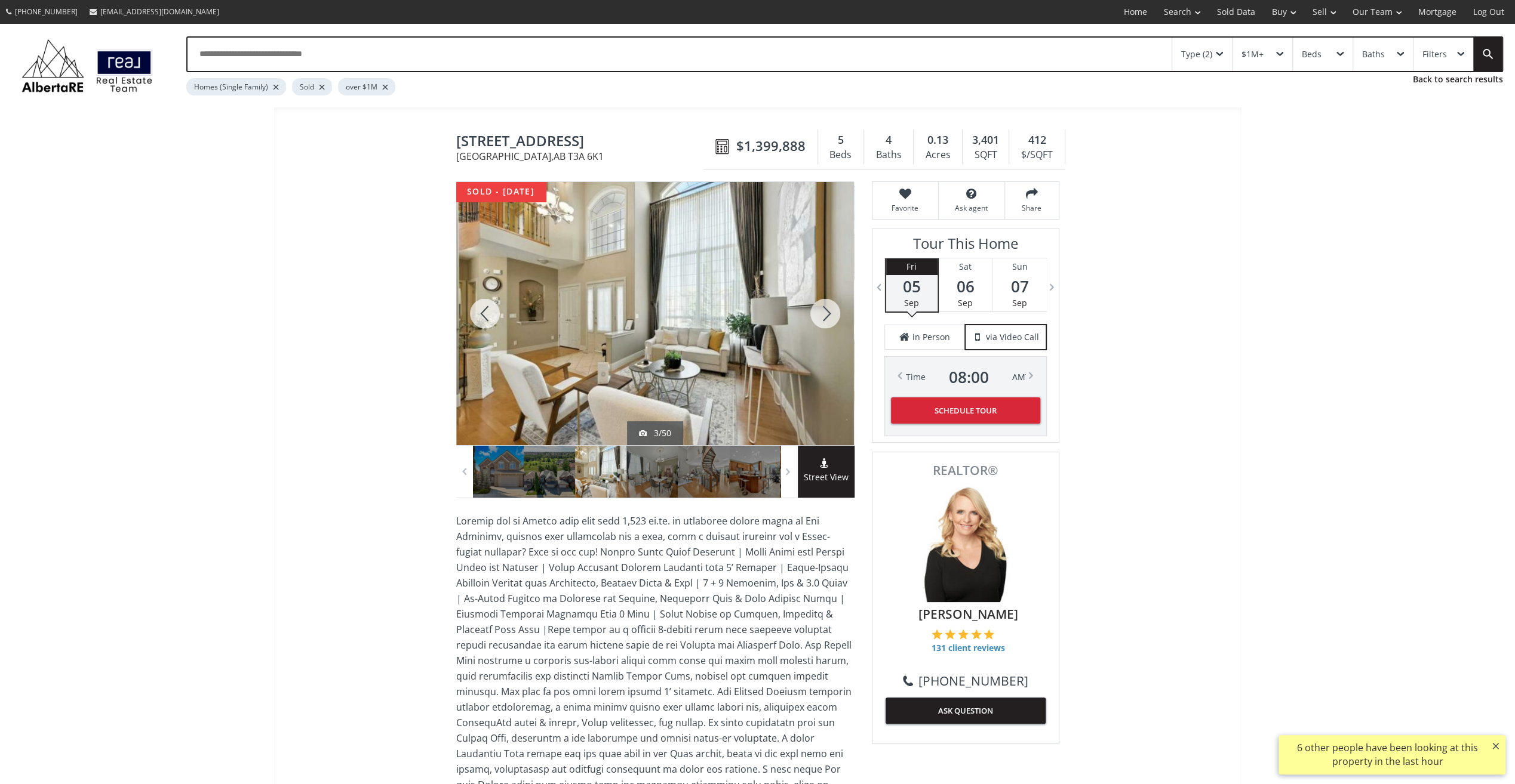
click at [700, 339] on div at bounding box center [654, 313] width 398 height 263
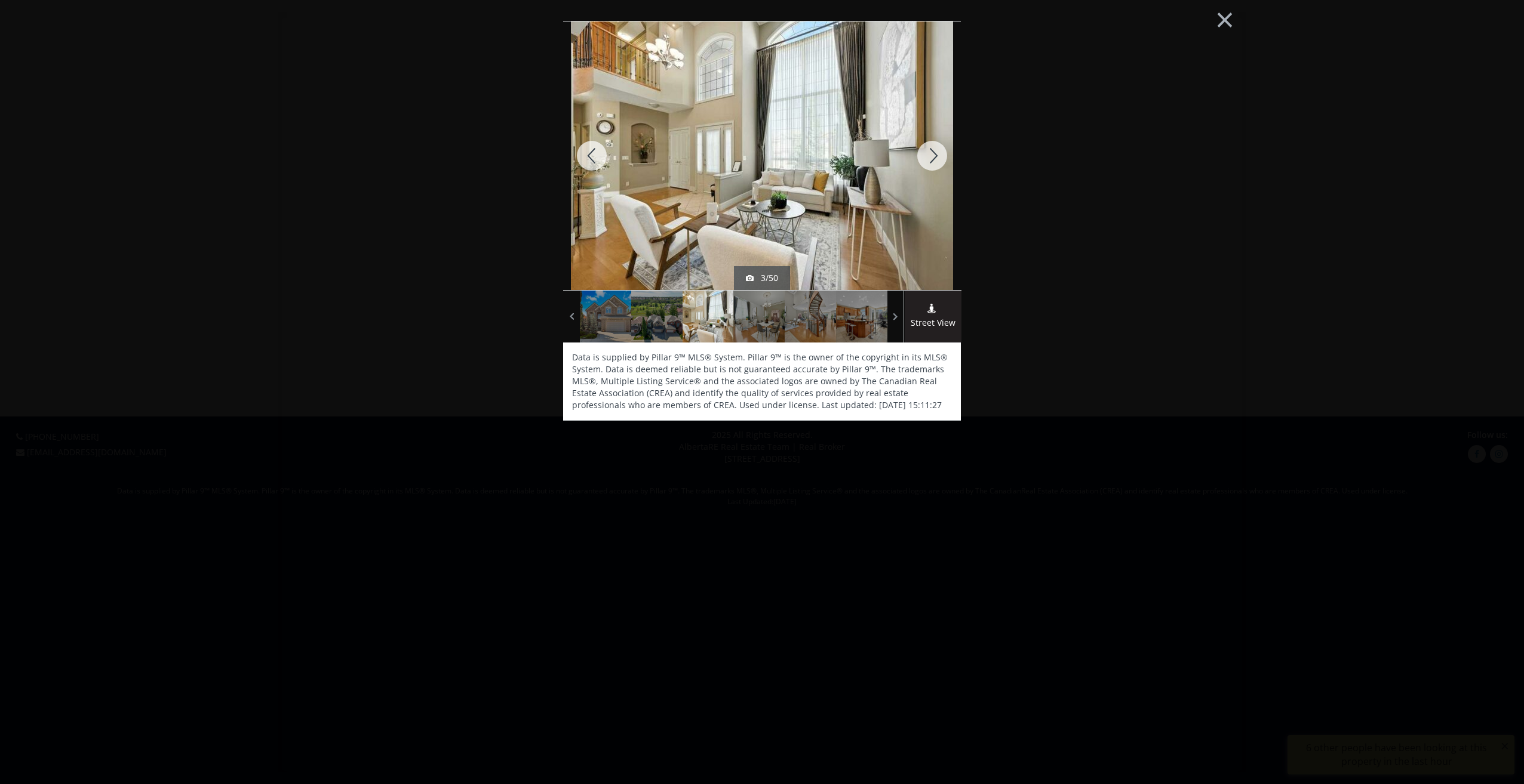
click at [932, 151] on div at bounding box center [932, 155] width 57 height 268
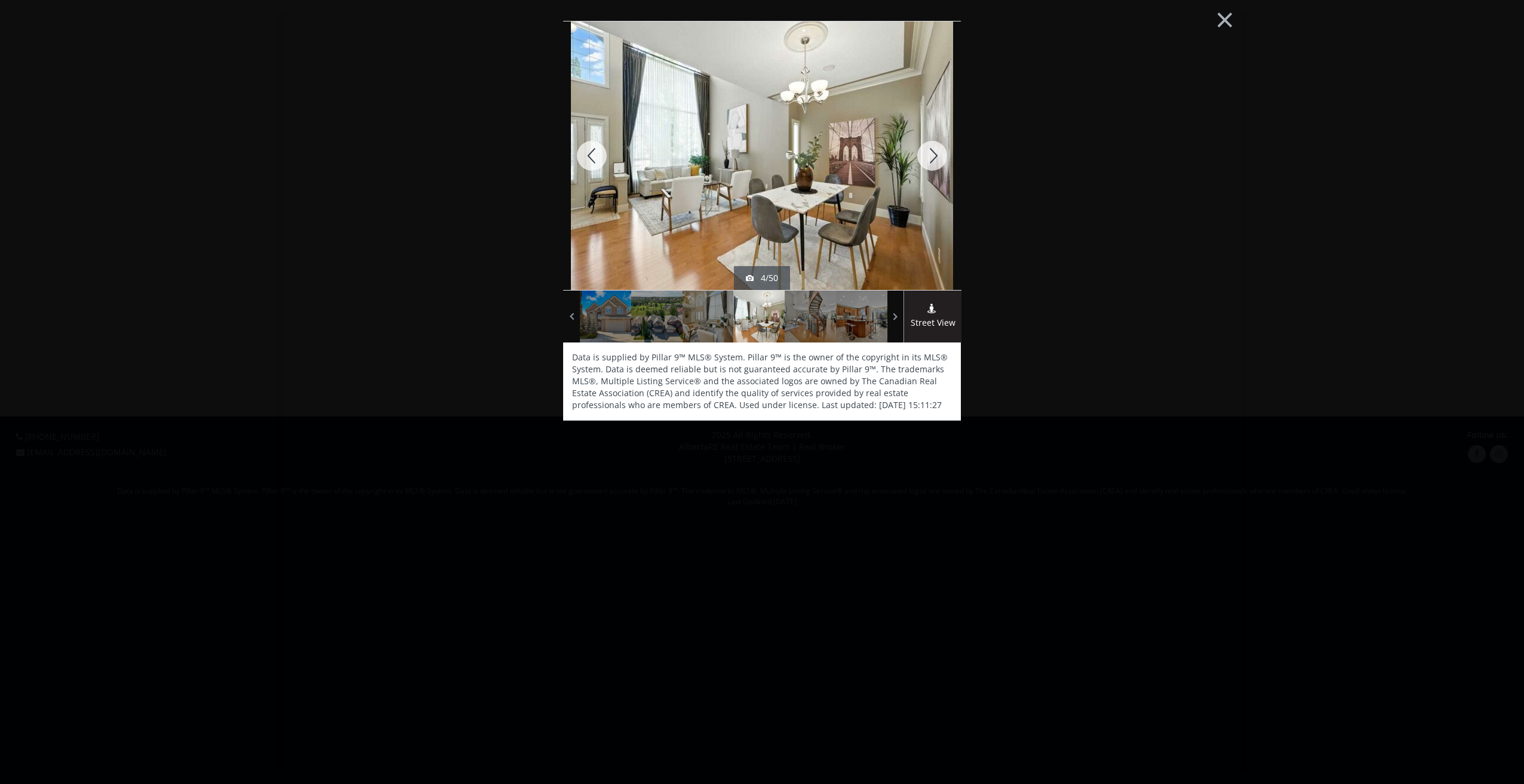
click at [932, 151] on div at bounding box center [932, 155] width 57 height 268
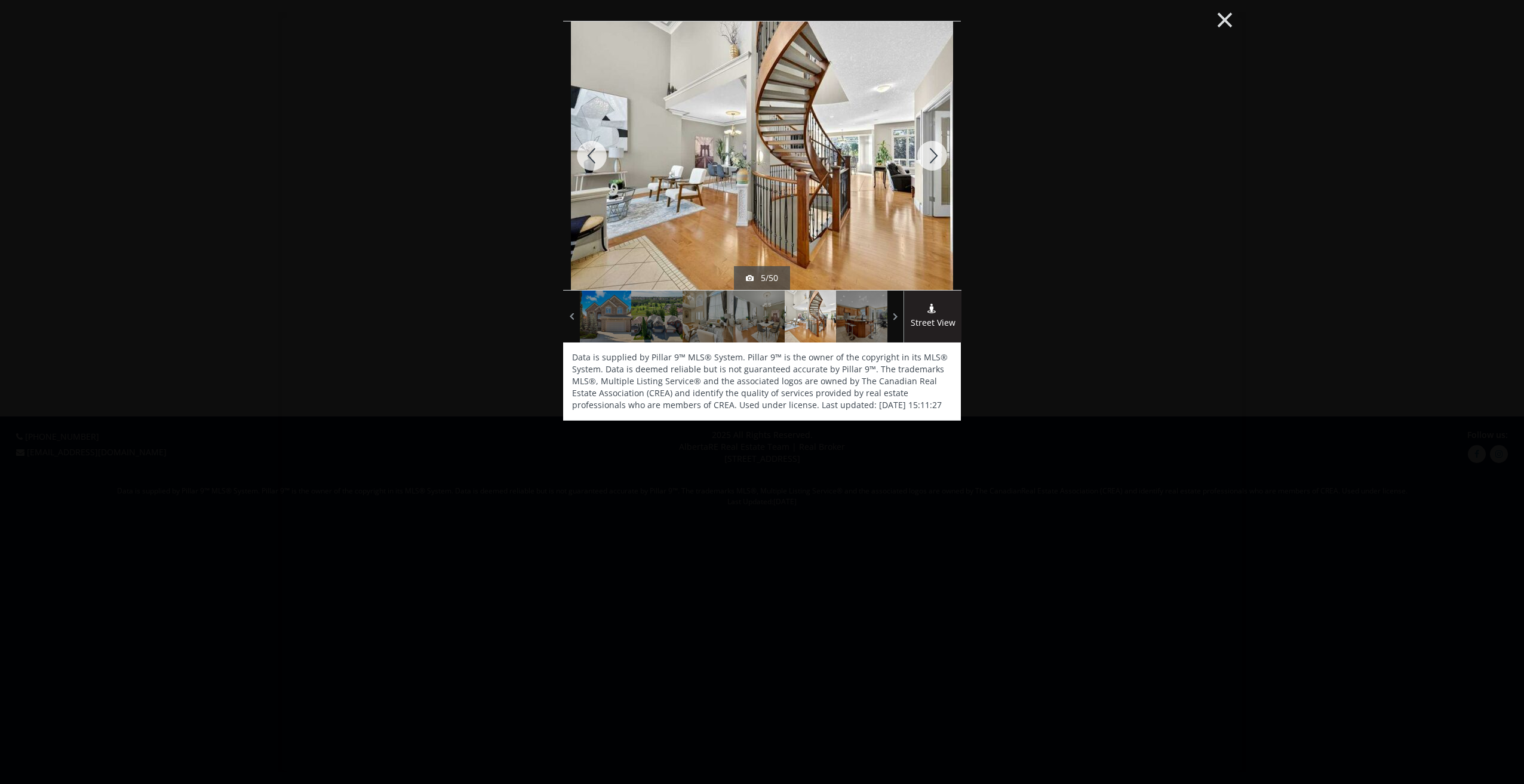
click at [1219, 18] on button "×" at bounding box center [1224, 18] width 65 height 49
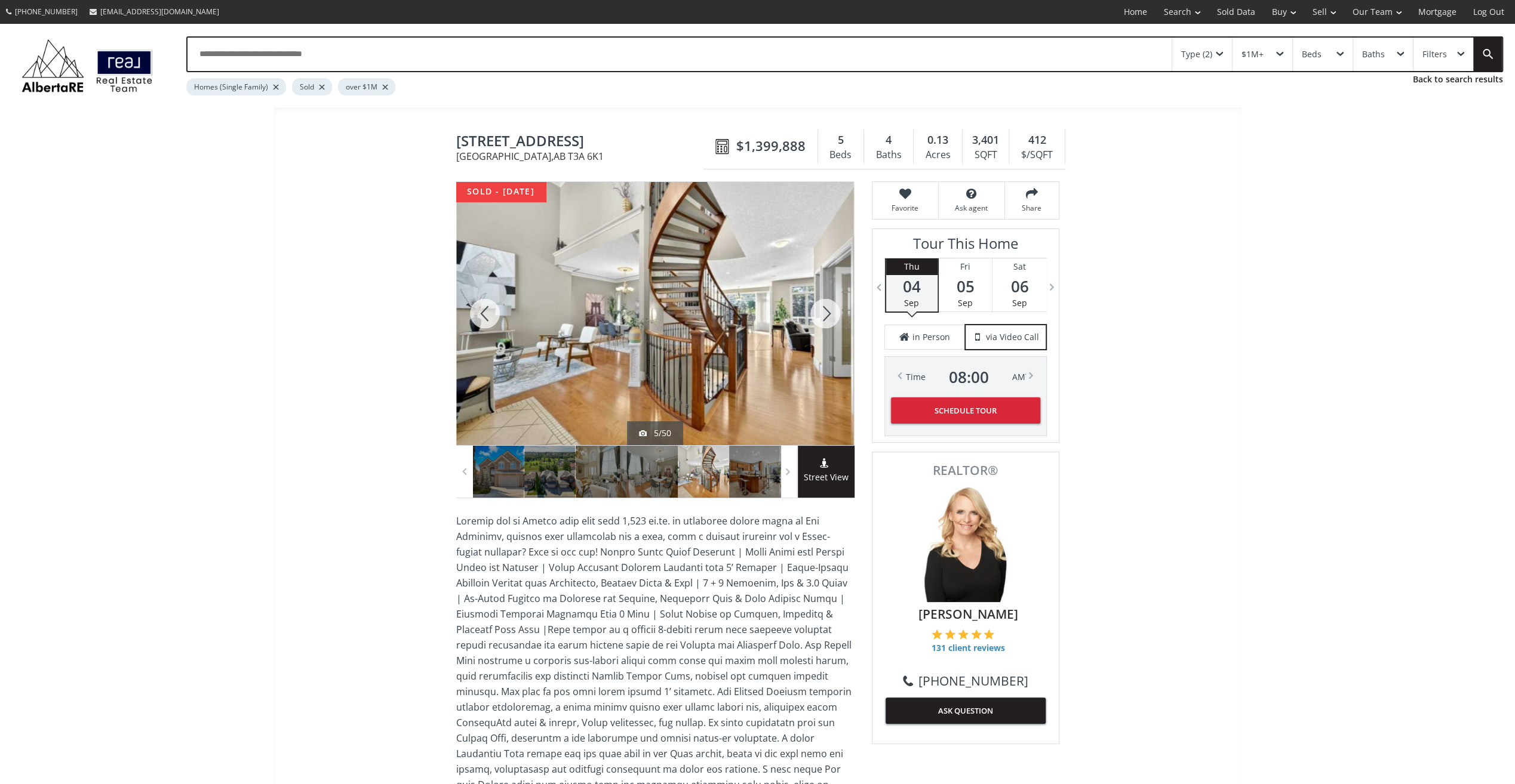
click at [693, 335] on div at bounding box center [654, 313] width 398 height 263
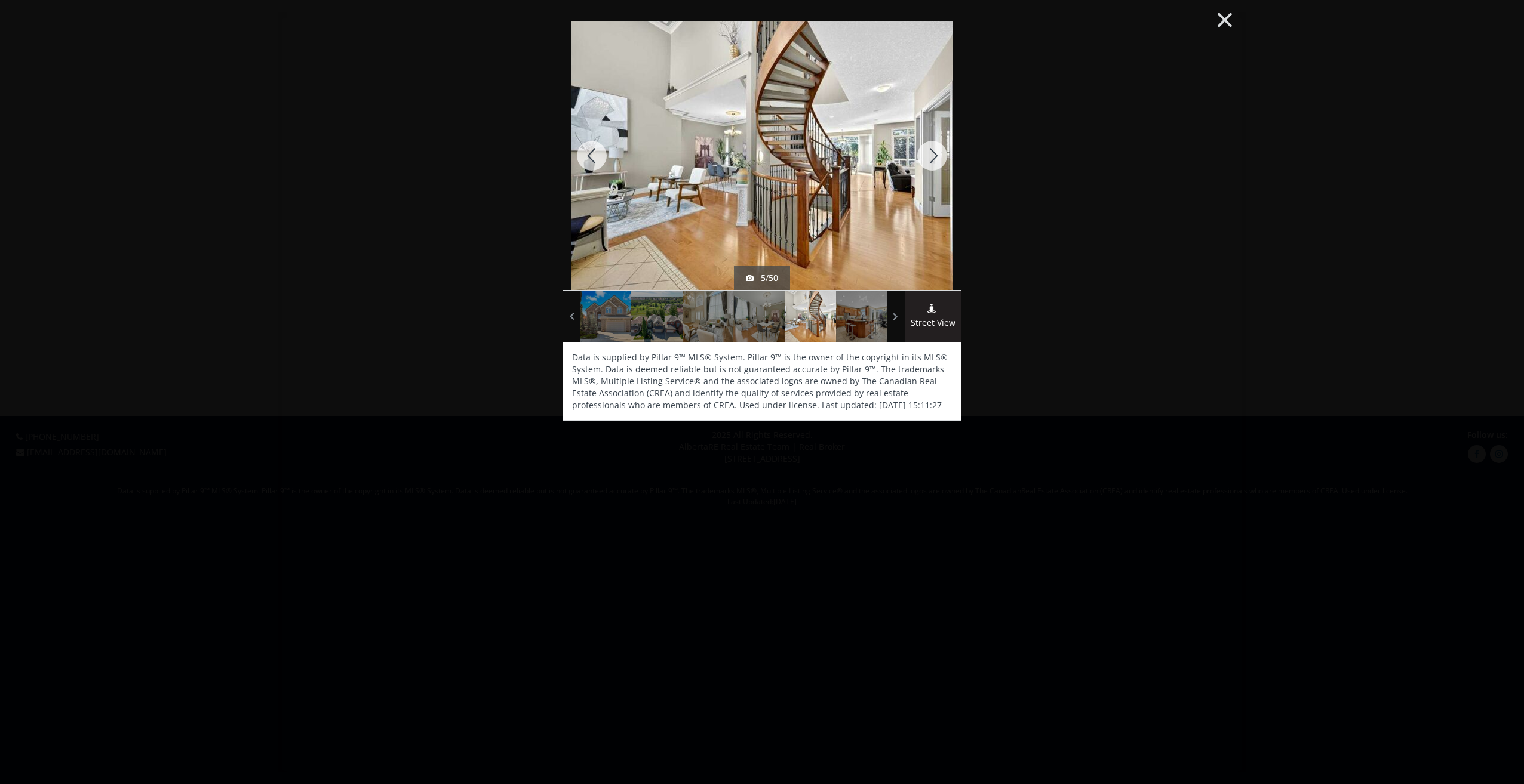
click at [1217, 24] on button "×" at bounding box center [1224, 18] width 65 height 49
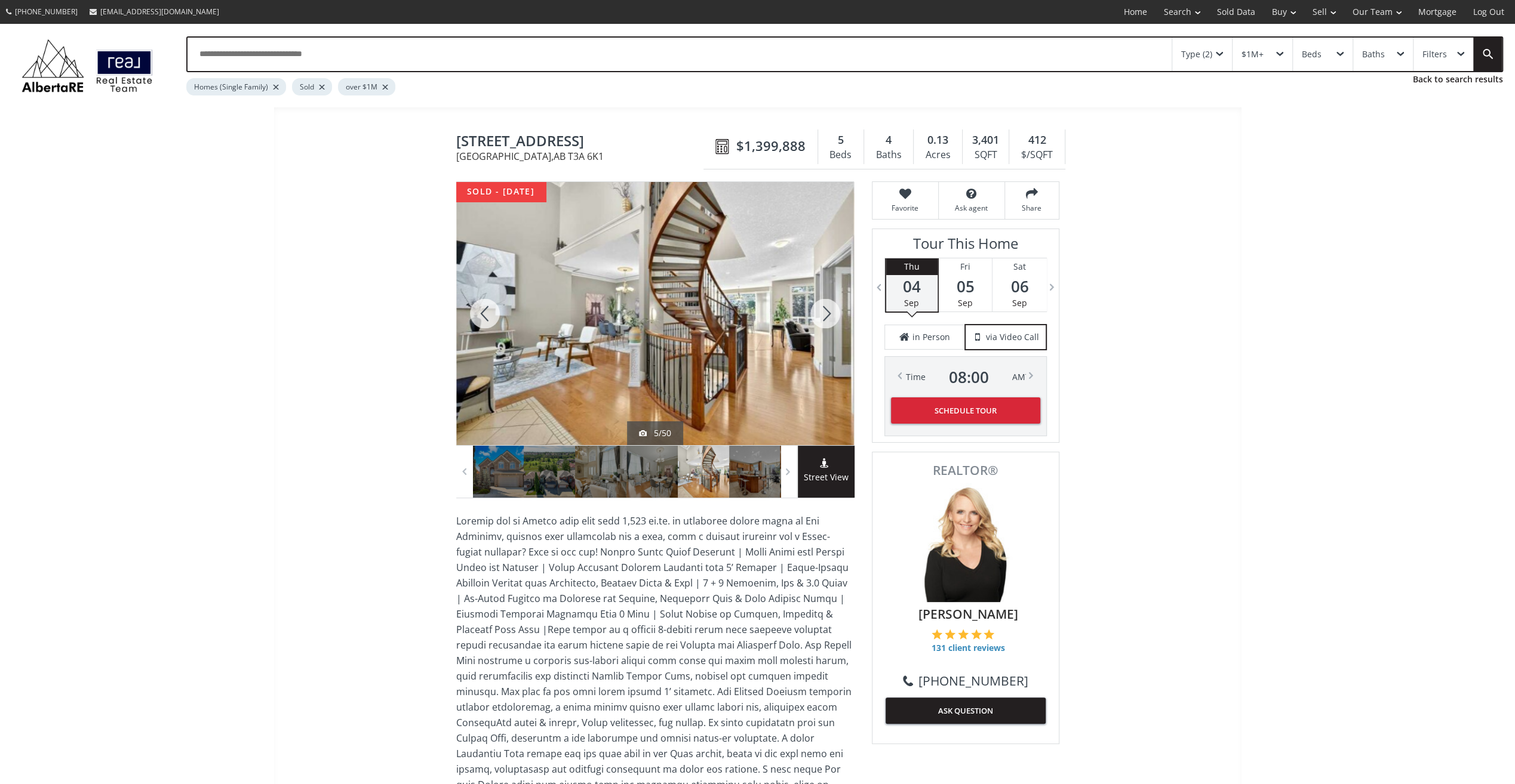
click at [830, 317] on div at bounding box center [825, 313] width 57 height 263
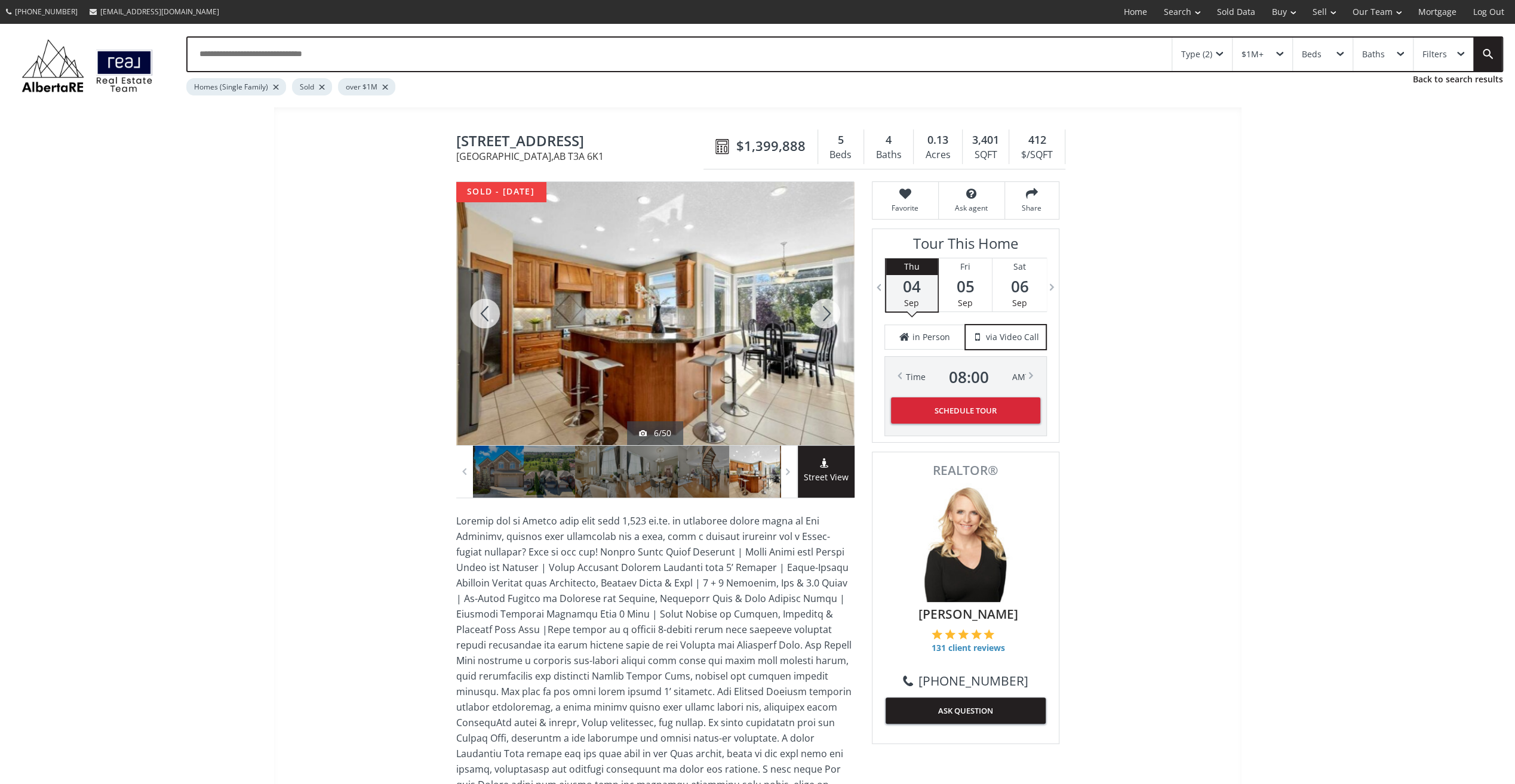
click at [830, 317] on div at bounding box center [825, 313] width 57 height 263
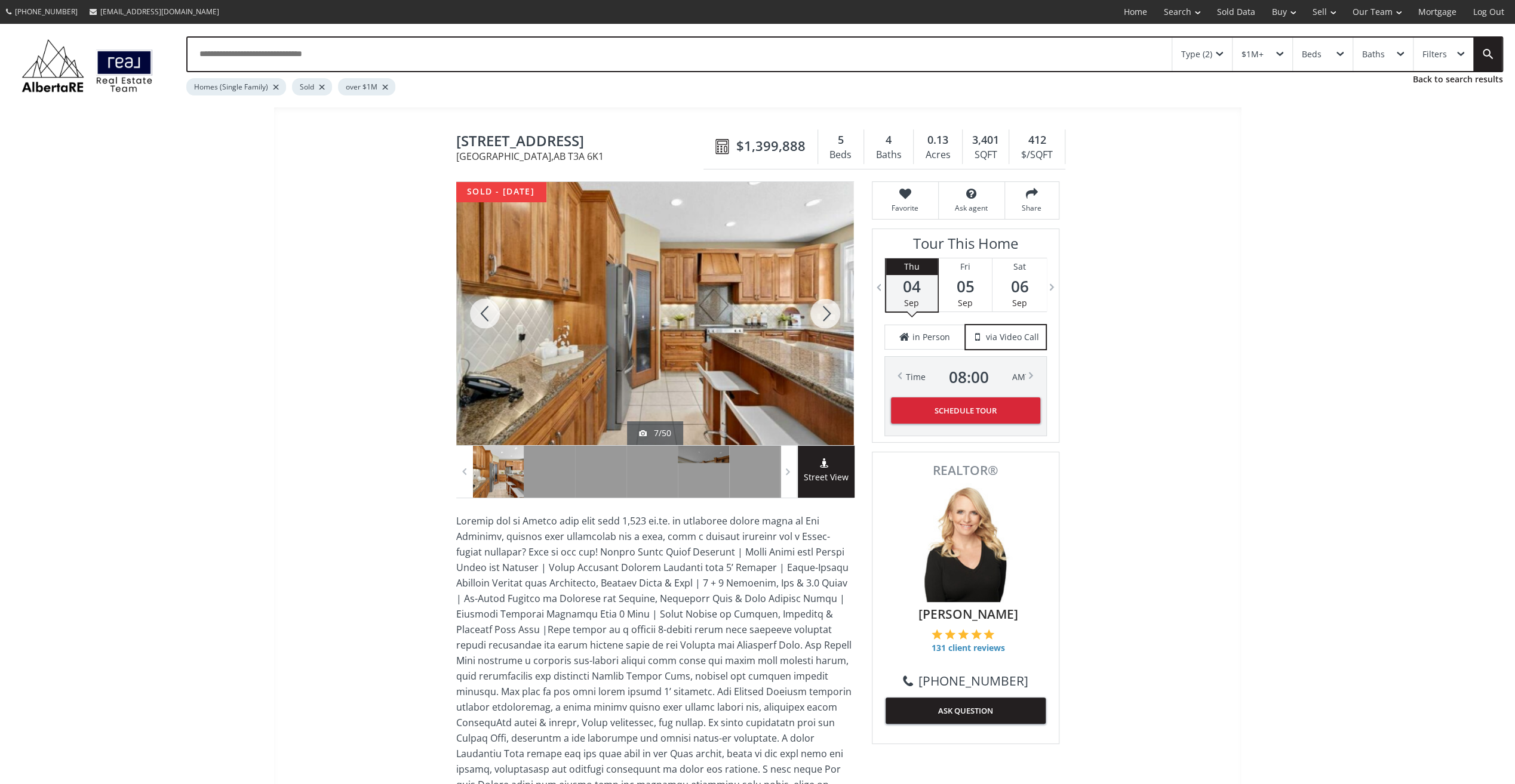
click at [830, 317] on div at bounding box center [825, 313] width 57 height 263
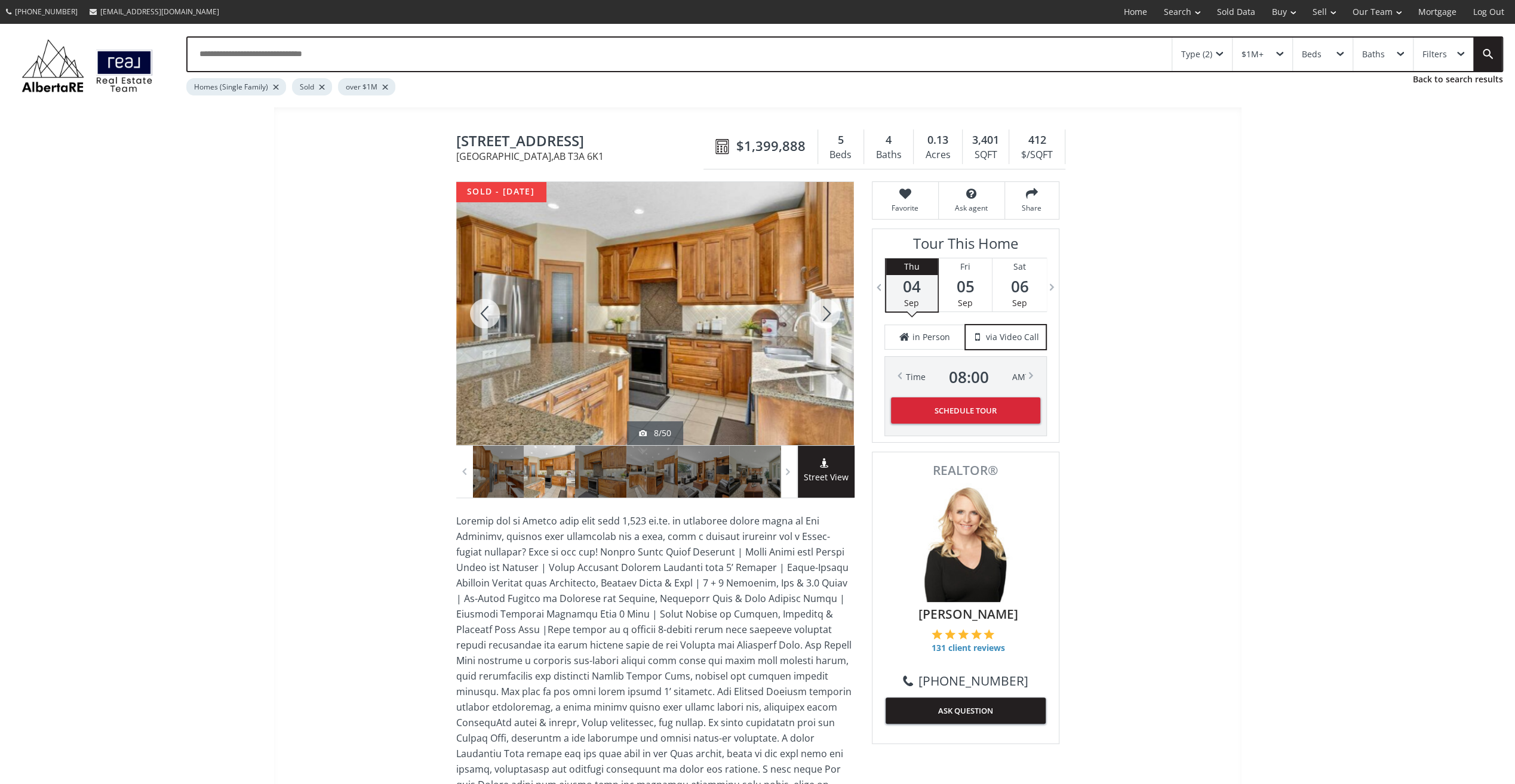
click at [825, 314] on div at bounding box center [825, 313] width 57 height 263
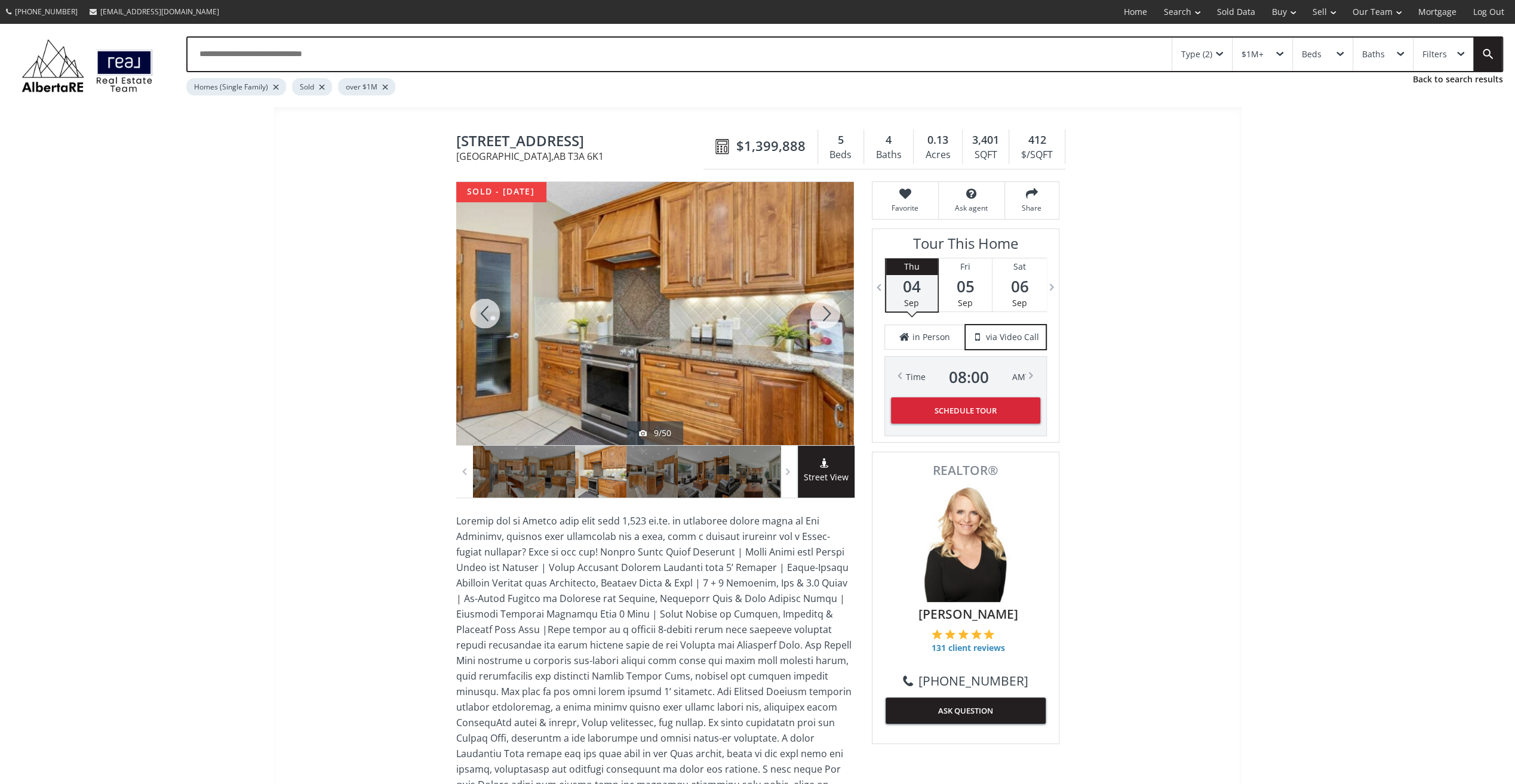
click at [825, 314] on div at bounding box center [825, 313] width 57 height 263
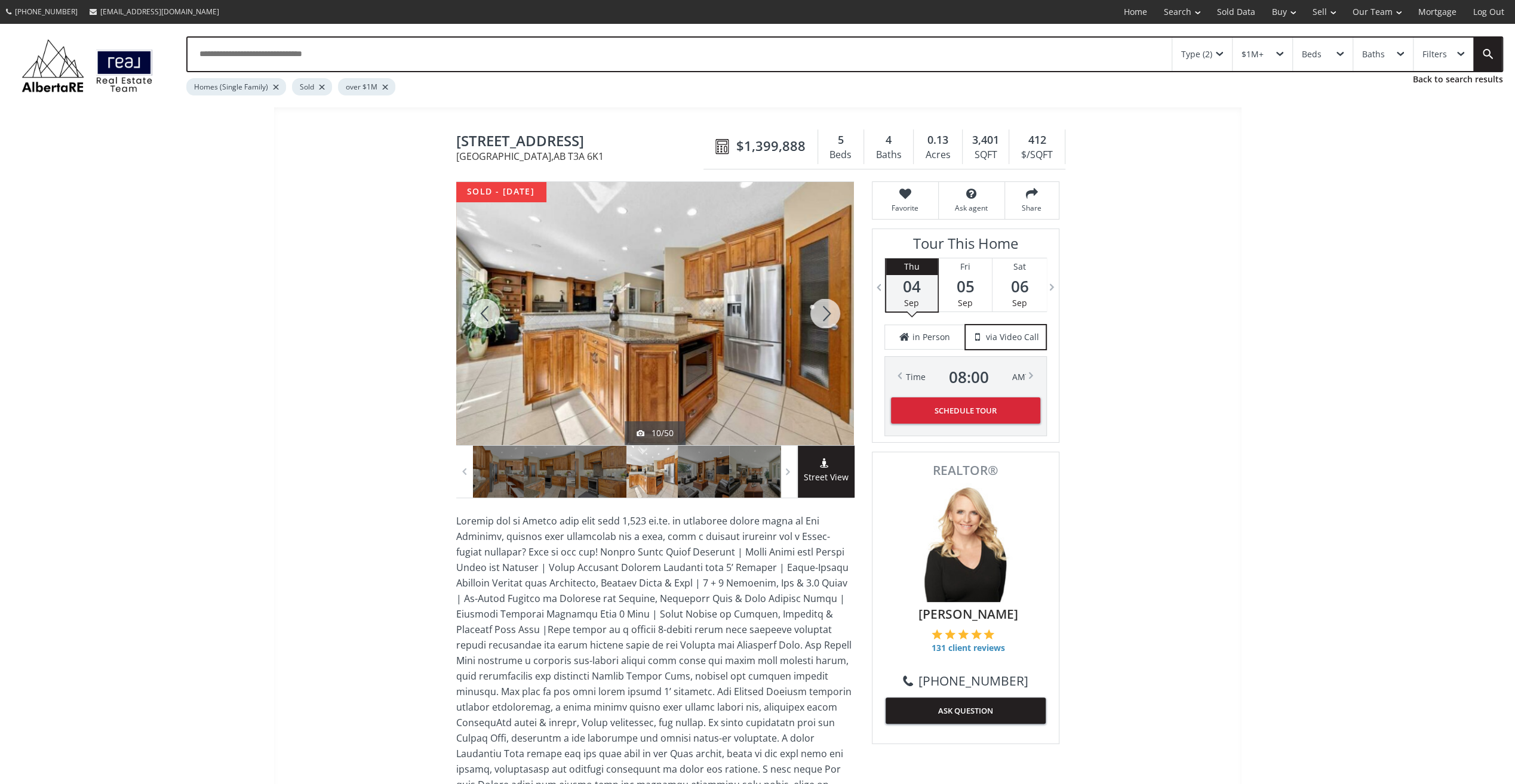
click at [825, 314] on div at bounding box center [825, 313] width 57 height 263
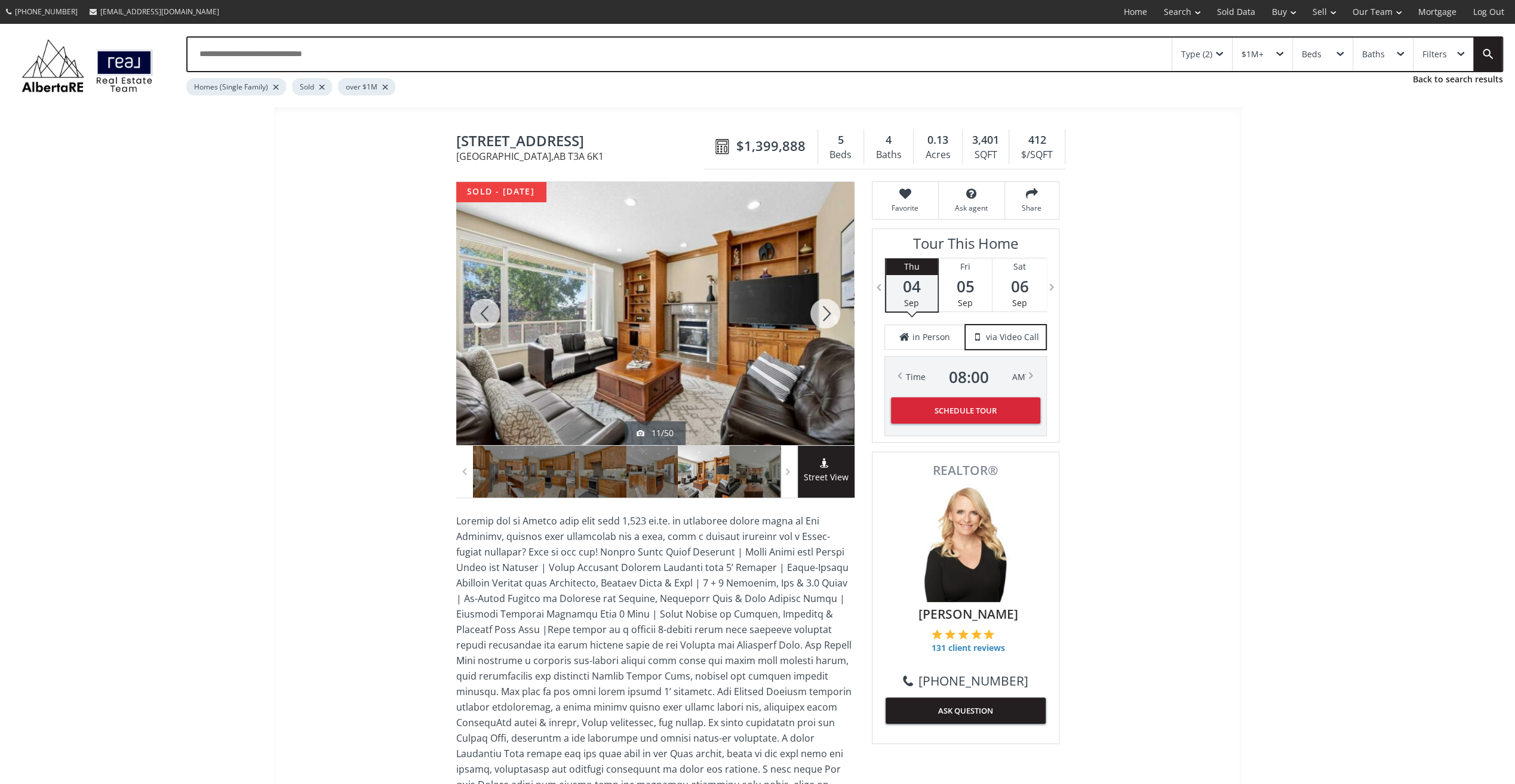
click at [825, 314] on div at bounding box center [825, 313] width 57 height 263
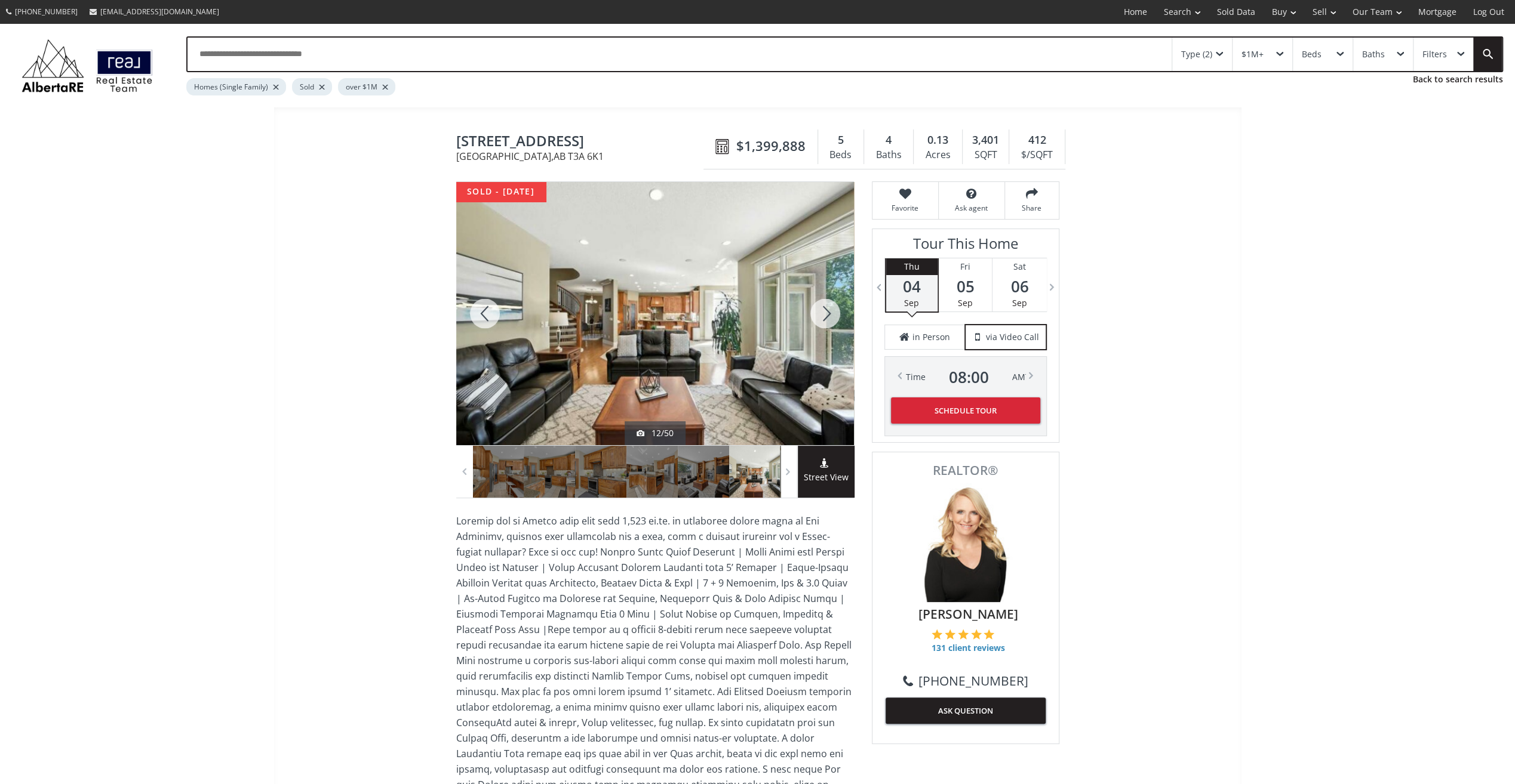
click at [825, 314] on div at bounding box center [825, 313] width 57 height 263
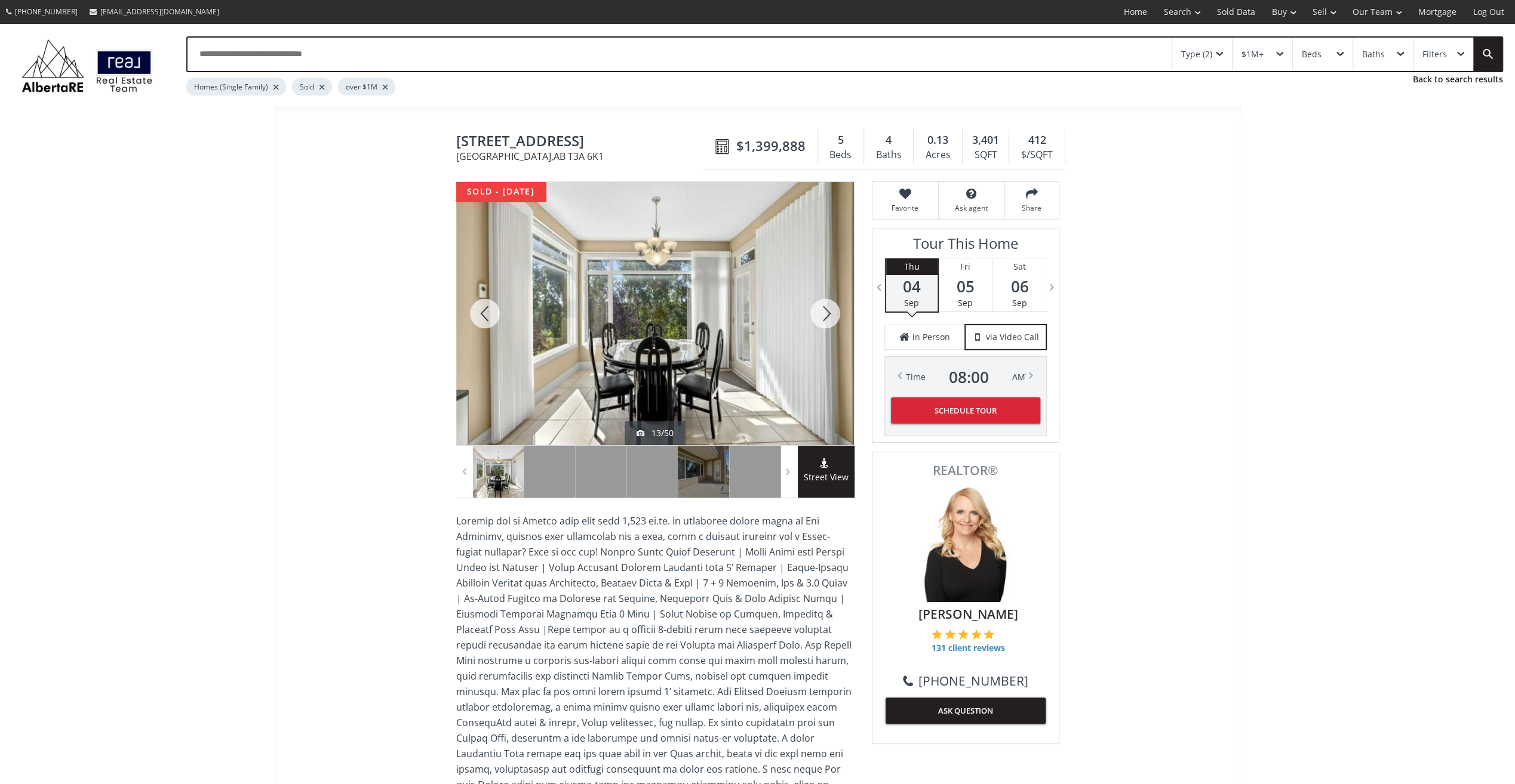
click at [825, 314] on div at bounding box center [825, 313] width 57 height 263
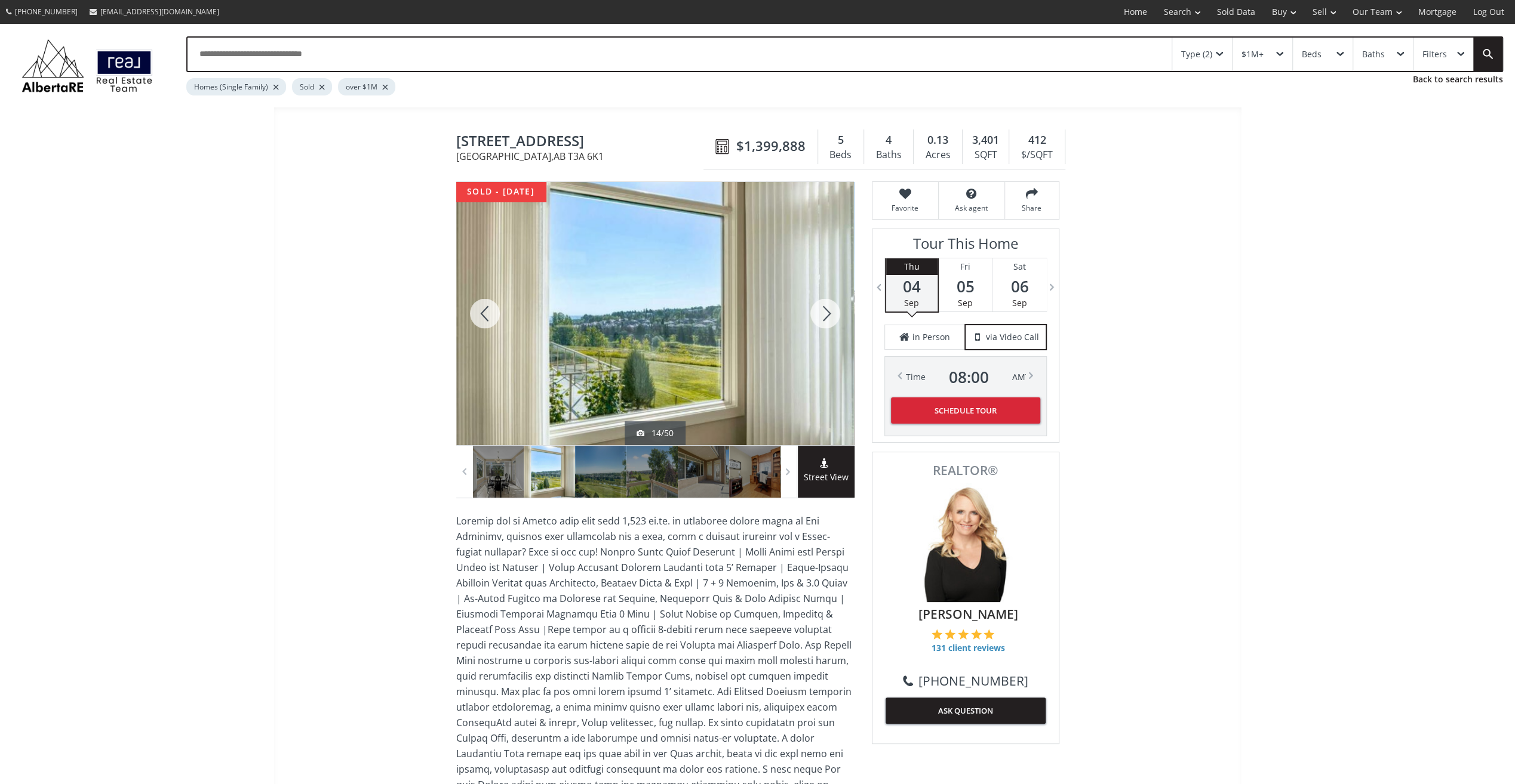
click at [825, 314] on div at bounding box center [825, 313] width 57 height 263
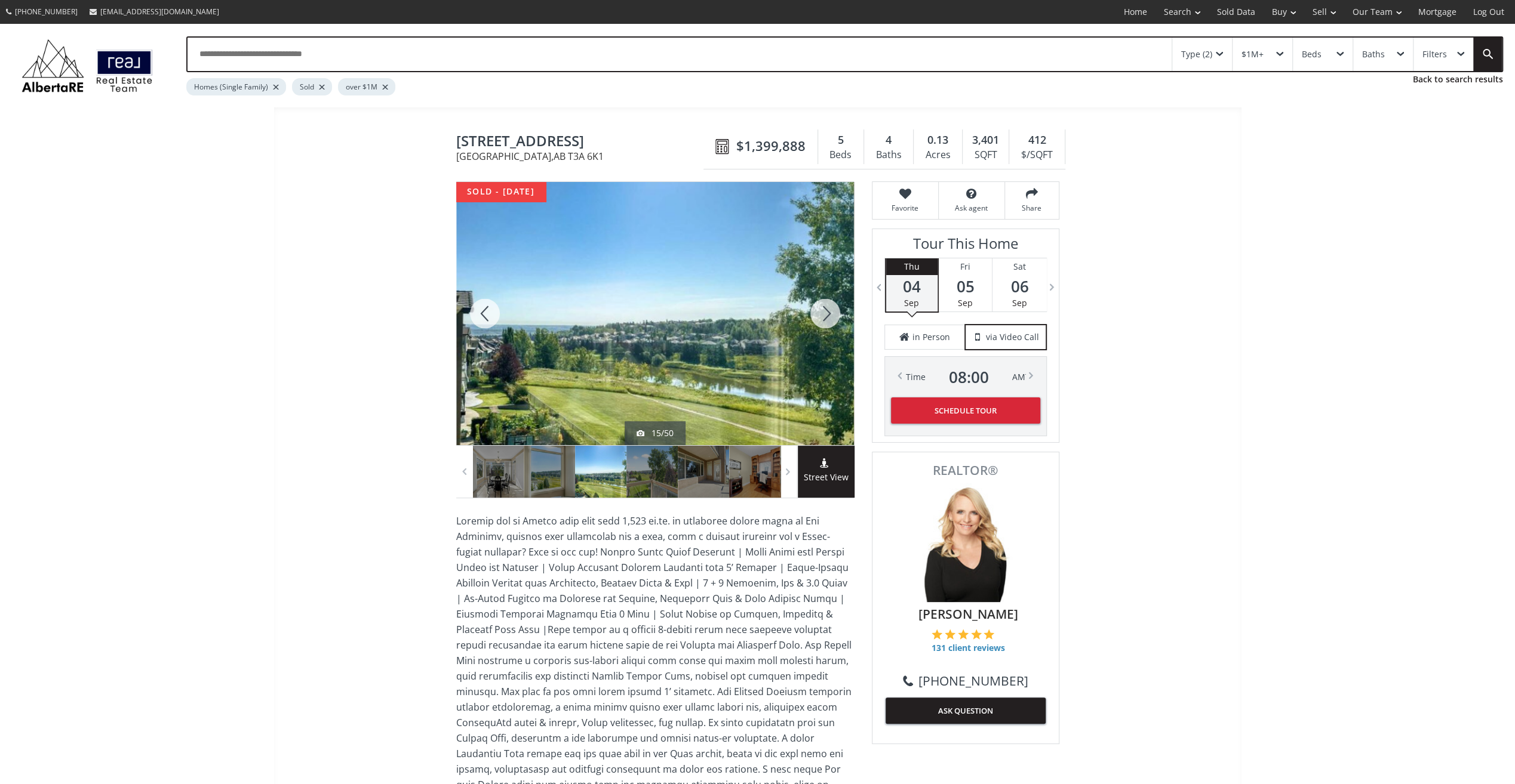
click at [825, 314] on div at bounding box center [825, 313] width 57 height 263
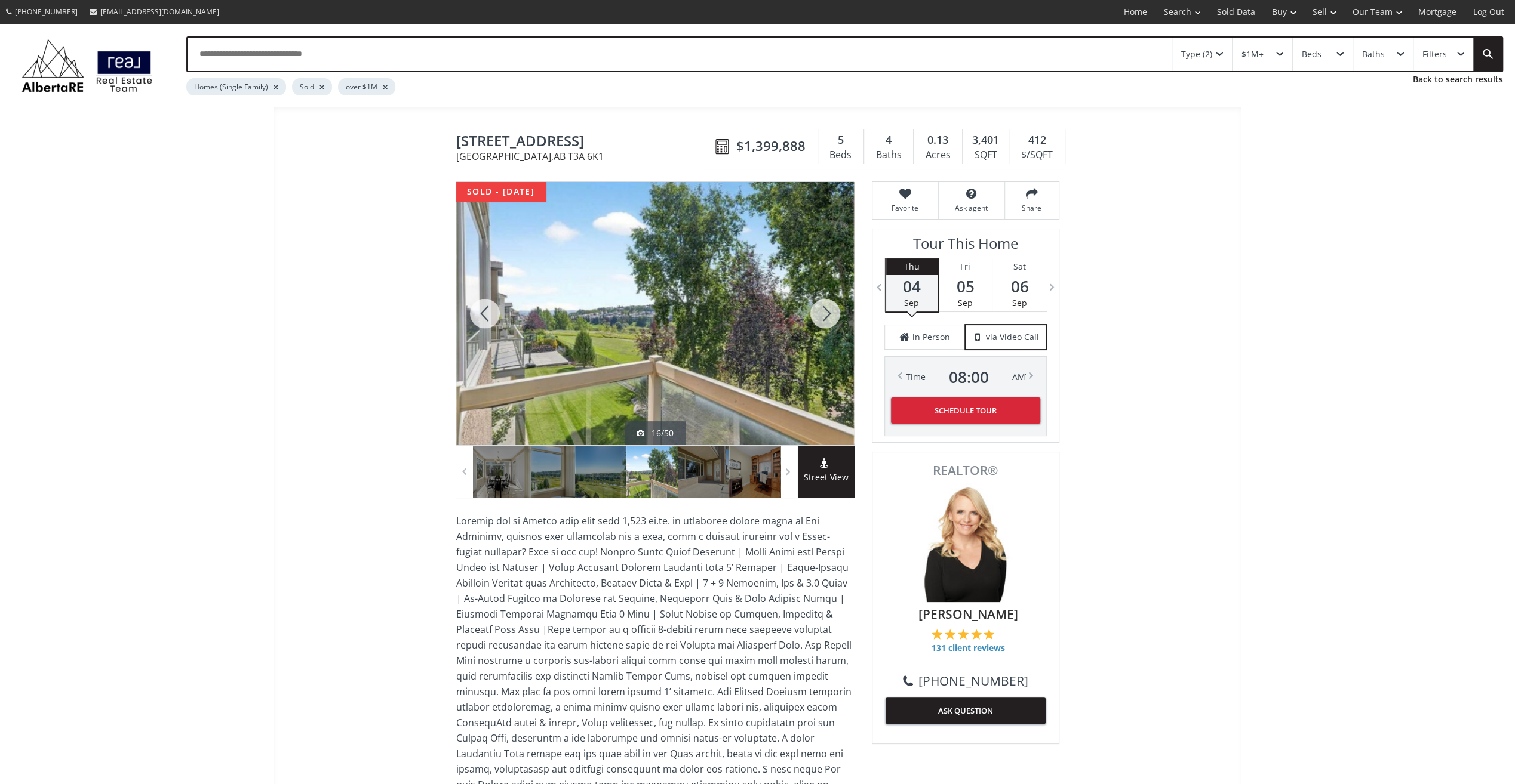
click at [825, 314] on div at bounding box center [825, 313] width 57 height 263
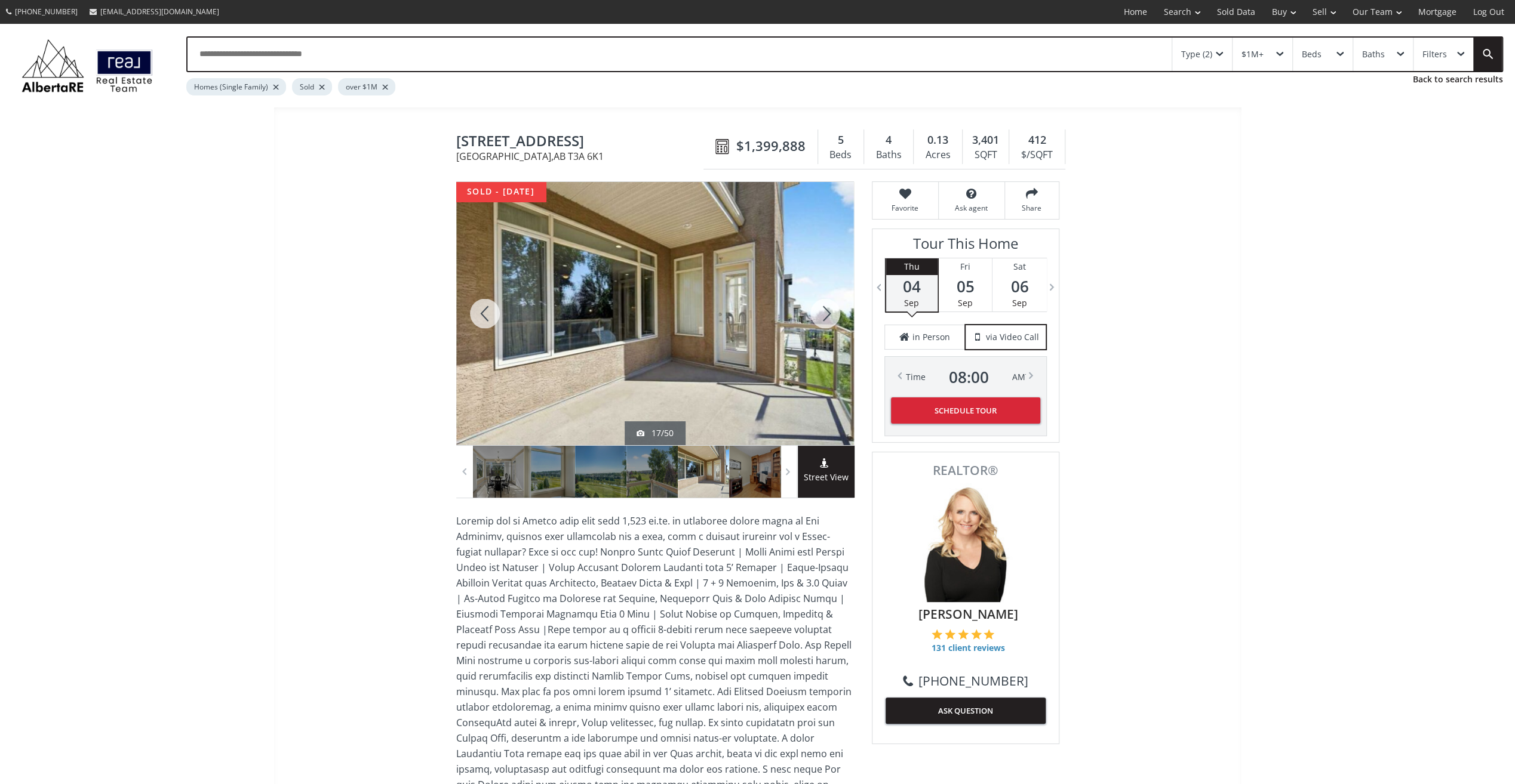
click at [825, 314] on div at bounding box center [825, 313] width 57 height 263
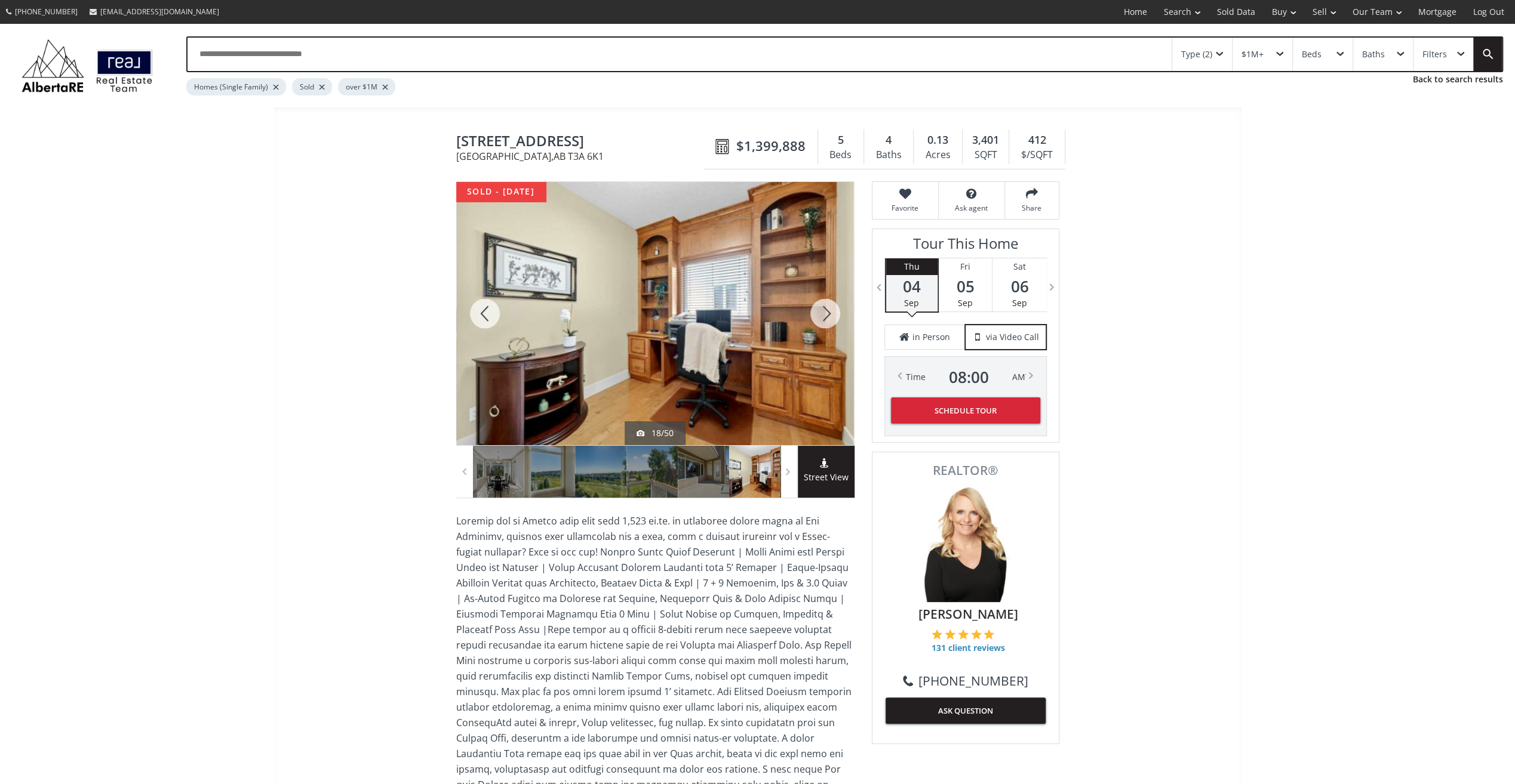
click at [825, 315] on div at bounding box center [825, 313] width 57 height 263
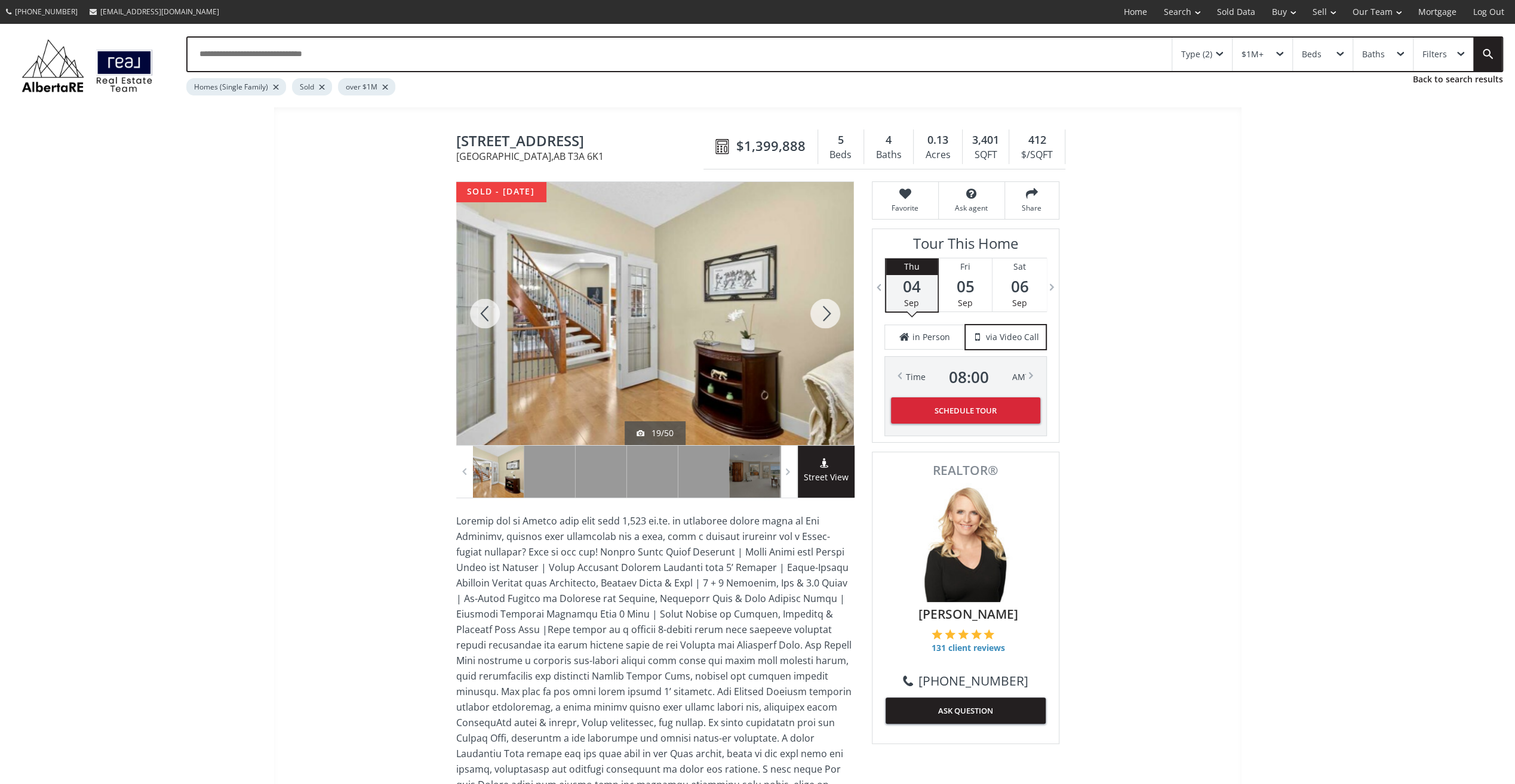
click at [825, 315] on div at bounding box center [825, 313] width 57 height 263
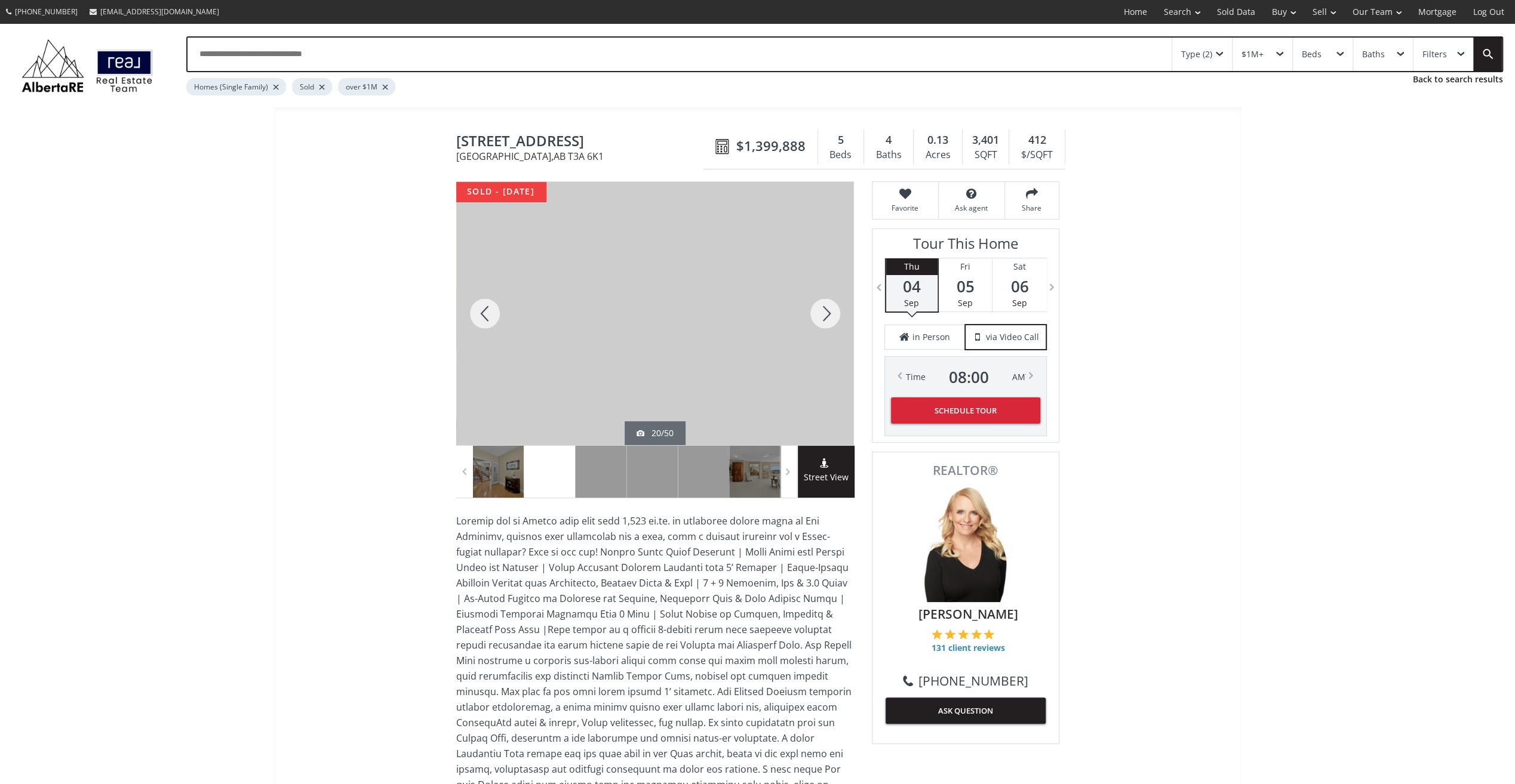
click at [825, 315] on div at bounding box center [825, 313] width 57 height 263
click at [825, 316] on div at bounding box center [825, 313] width 57 height 263
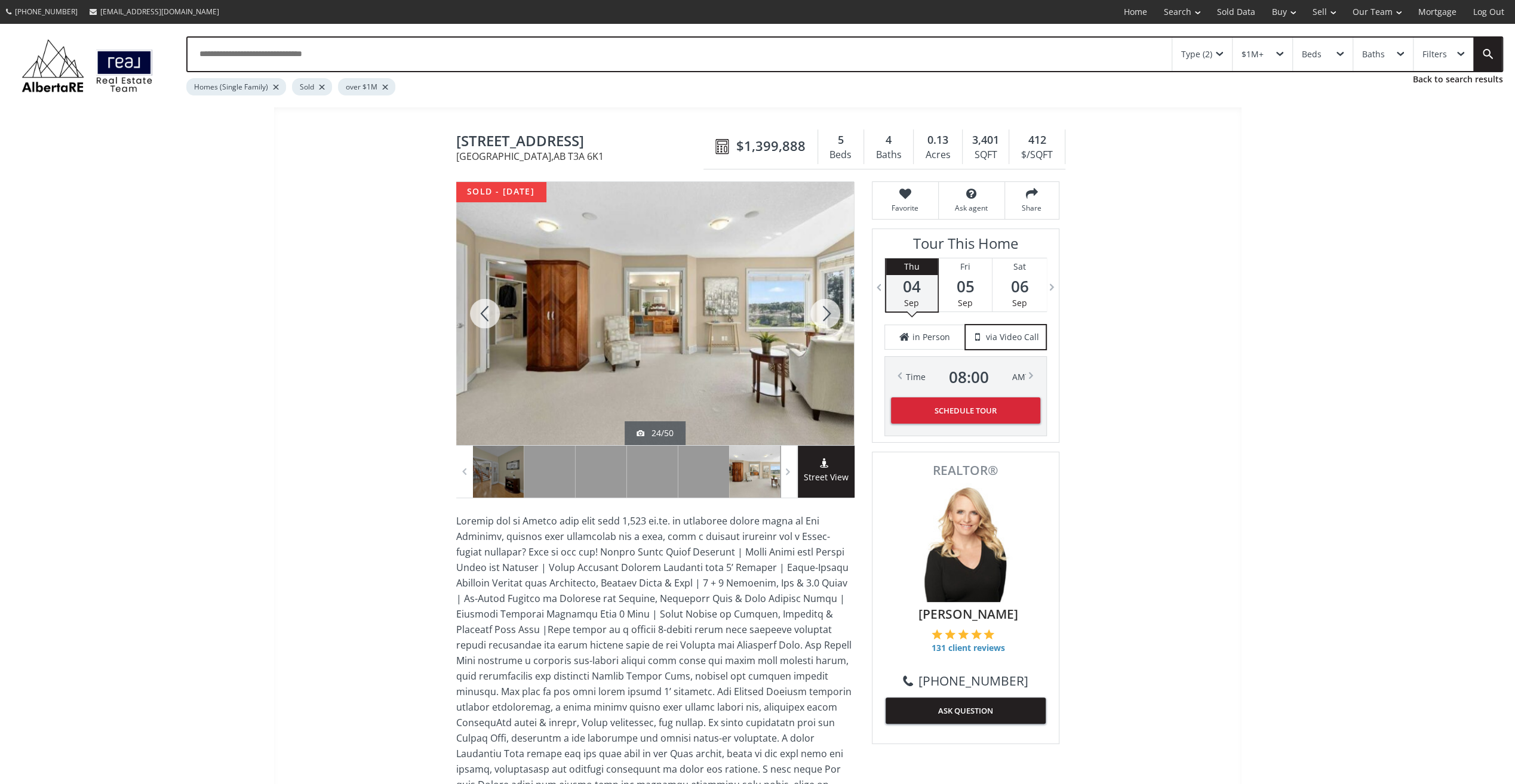
click at [825, 316] on div at bounding box center [825, 313] width 57 height 263
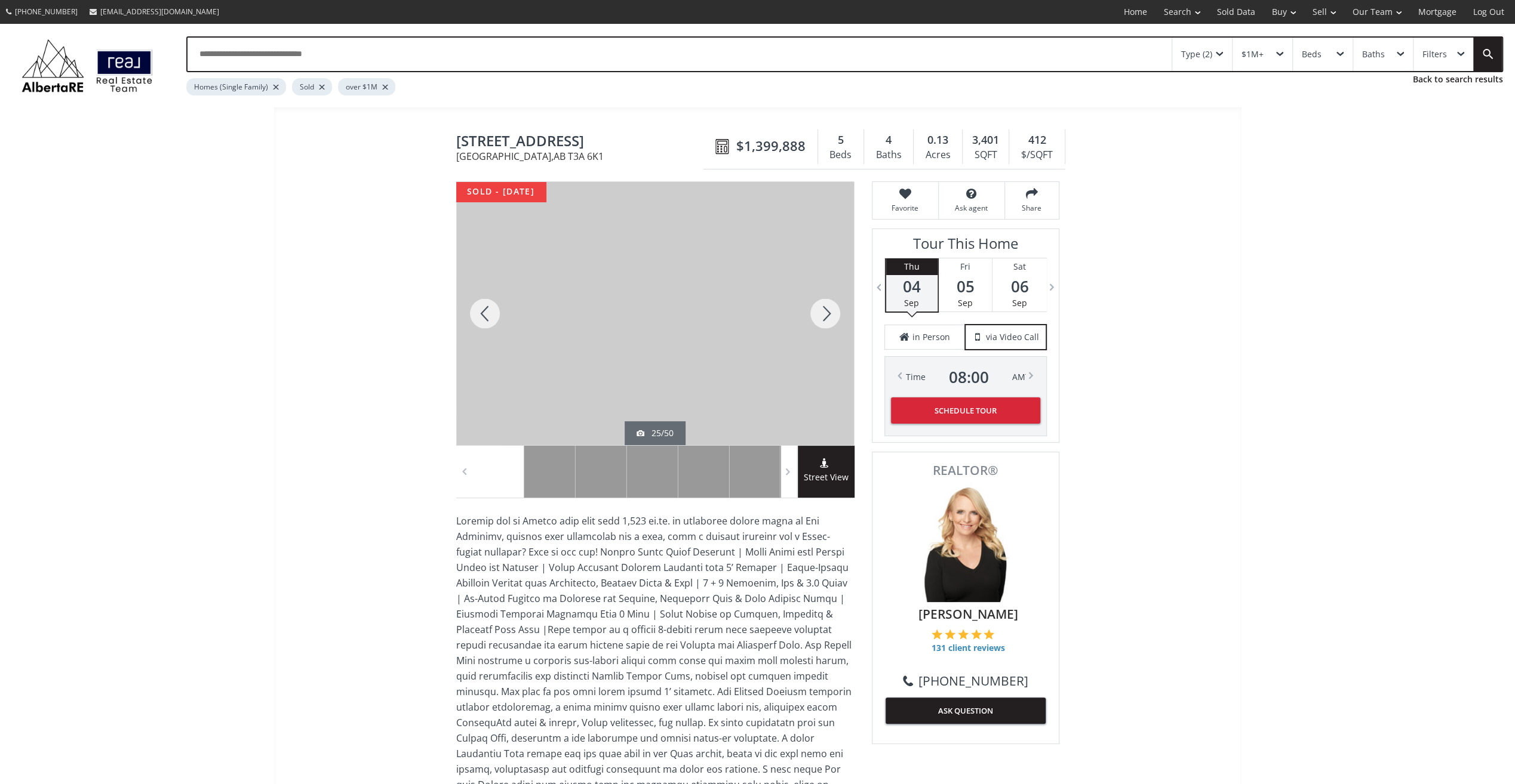
click at [825, 316] on div at bounding box center [825, 313] width 57 height 263
click at [825, 316] on div at bounding box center [825, 313] width 57 height 263
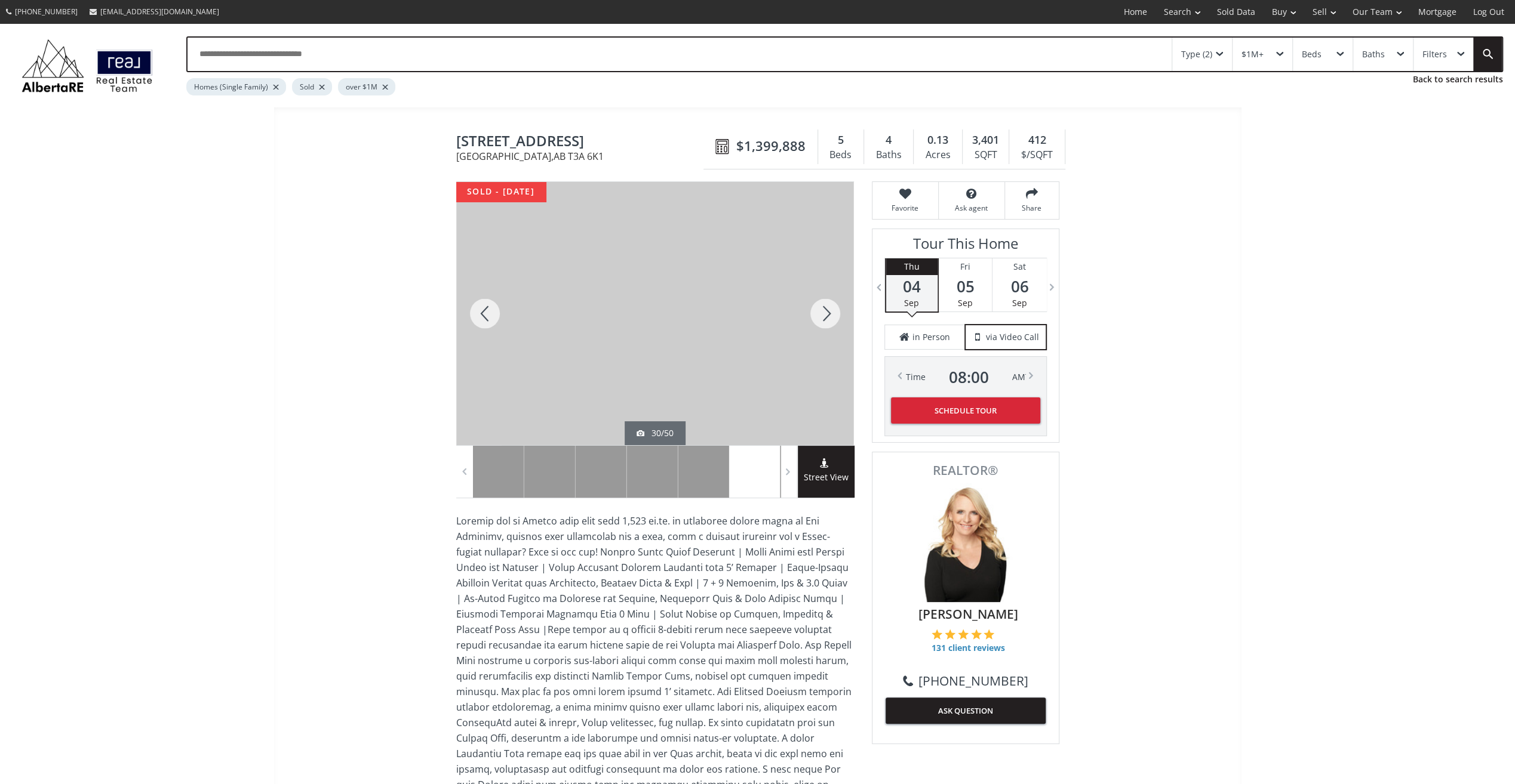
click at [825, 316] on div at bounding box center [825, 313] width 57 height 263
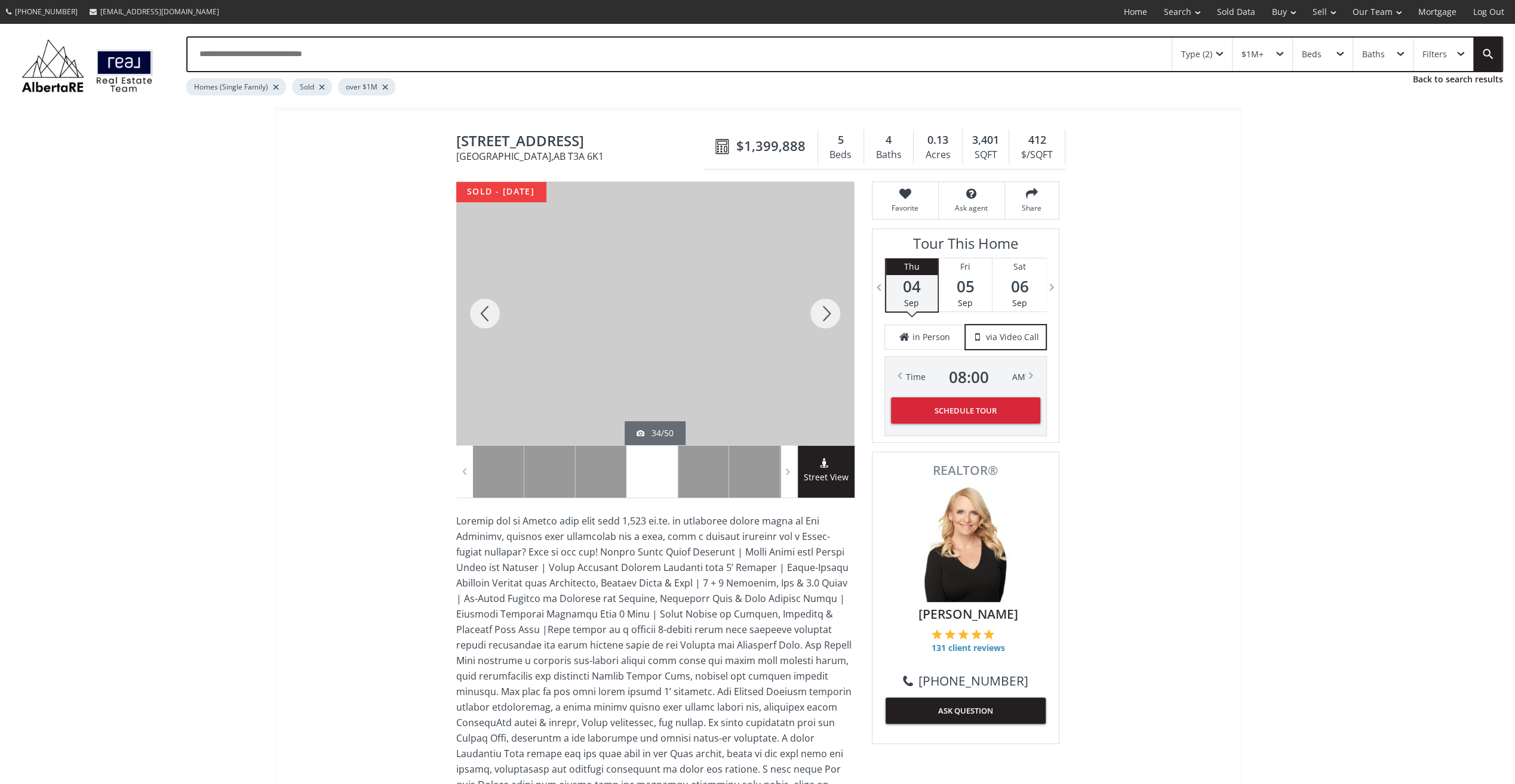
click at [825, 318] on div at bounding box center [825, 313] width 57 height 263
click at [821, 305] on div at bounding box center [825, 313] width 57 height 263
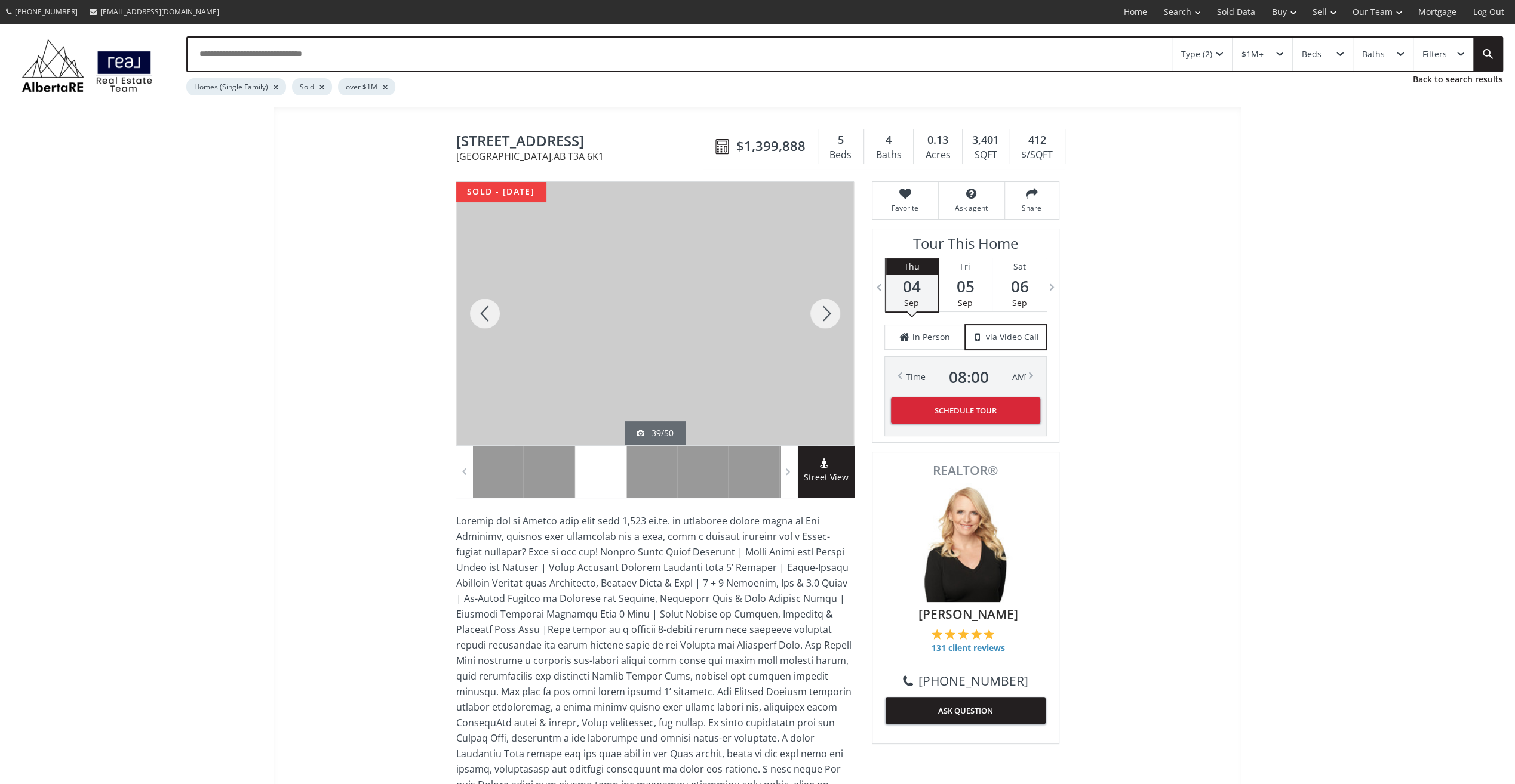
click at [821, 305] on div at bounding box center [825, 313] width 57 height 263
click at [821, 307] on div at bounding box center [825, 313] width 57 height 263
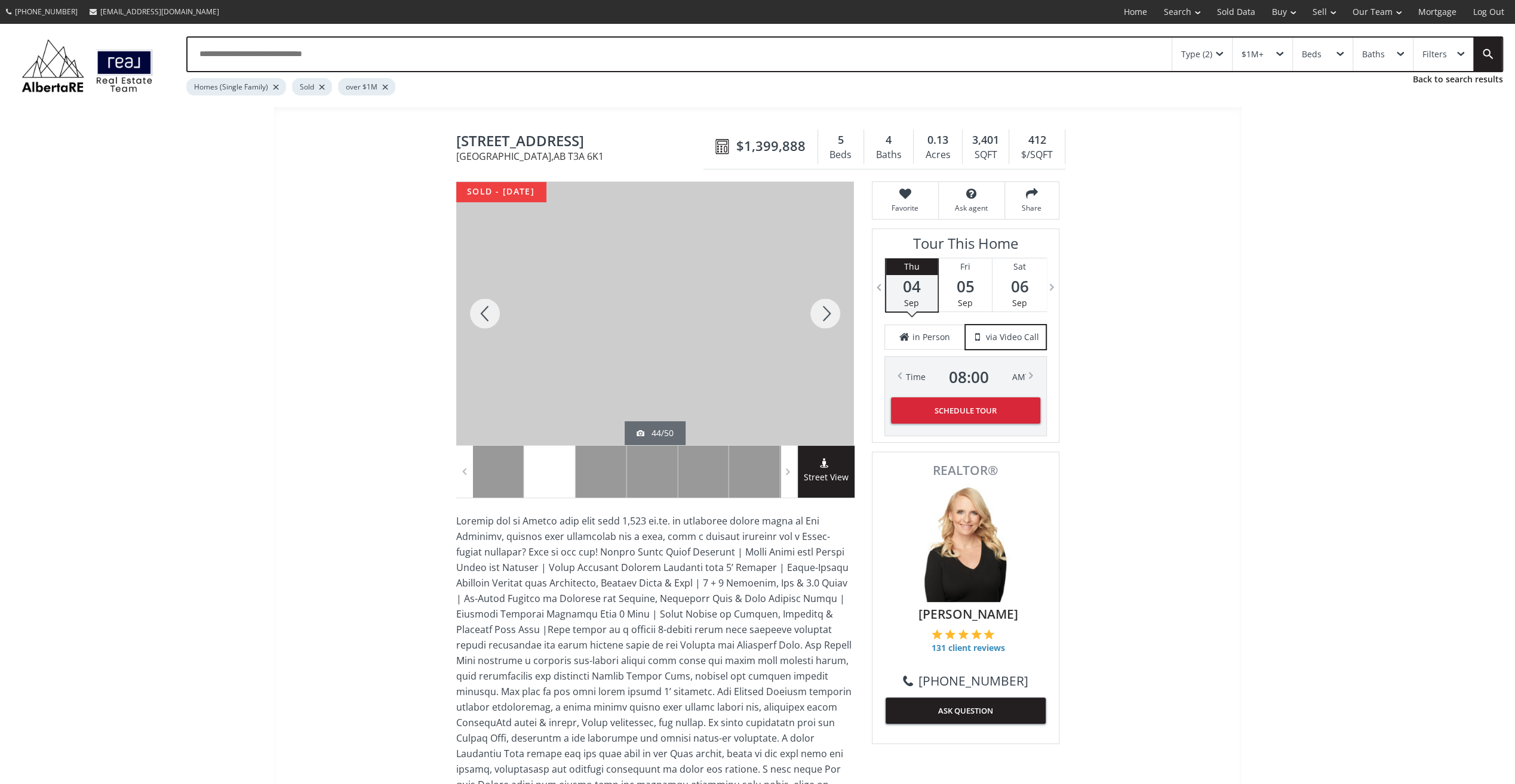
click at [826, 316] on div at bounding box center [825, 313] width 57 height 263
click at [828, 309] on div at bounding box center [825, 313] width 57 height 263
click at [830, 309] on div at bounding box center [825, 313] width 57 height 263
click at [828, 312] on div at bounding box center [825, 313] width 57 height 263
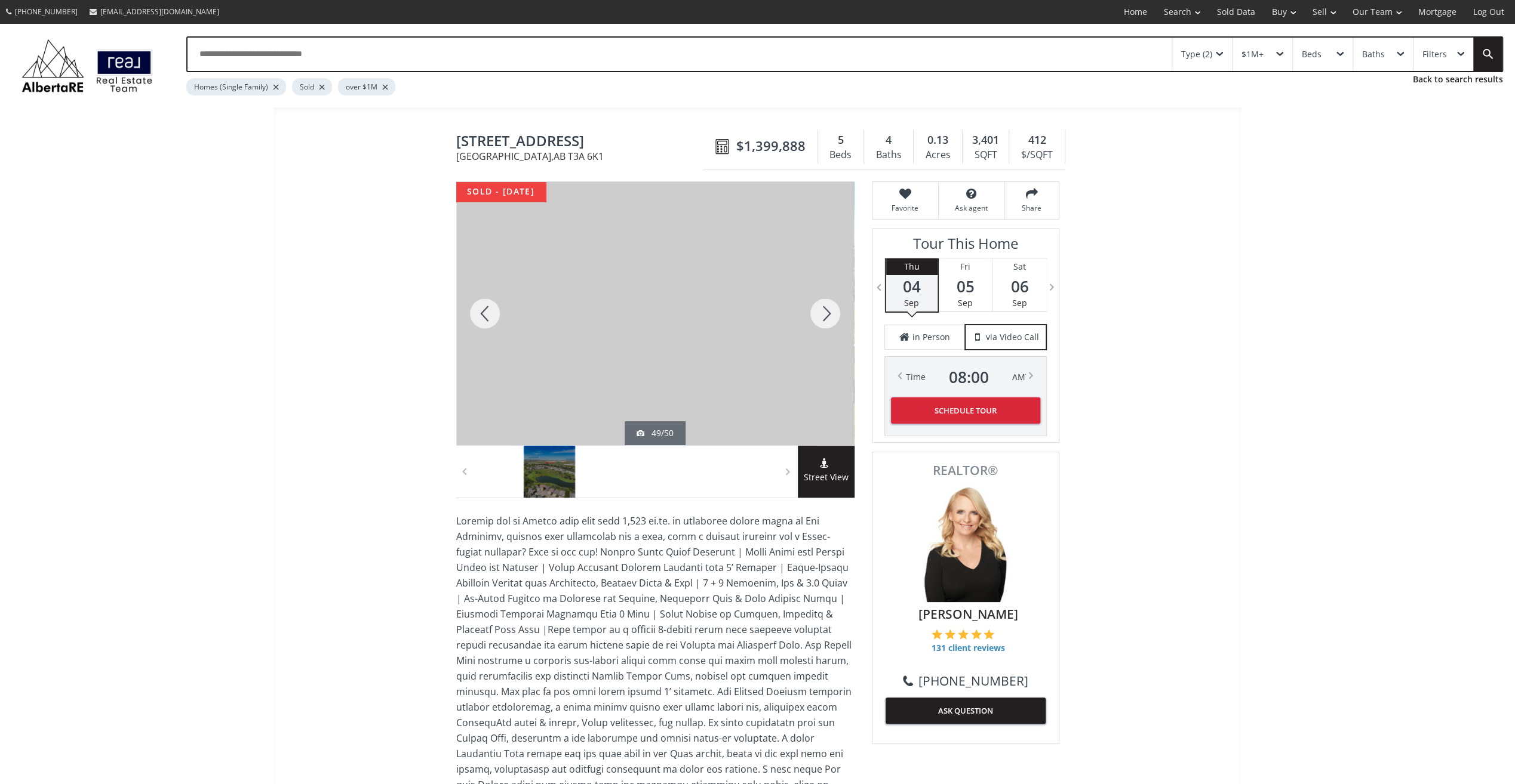
click at [828, 312] on div at bounding box center [825, 313] width 57 height 263
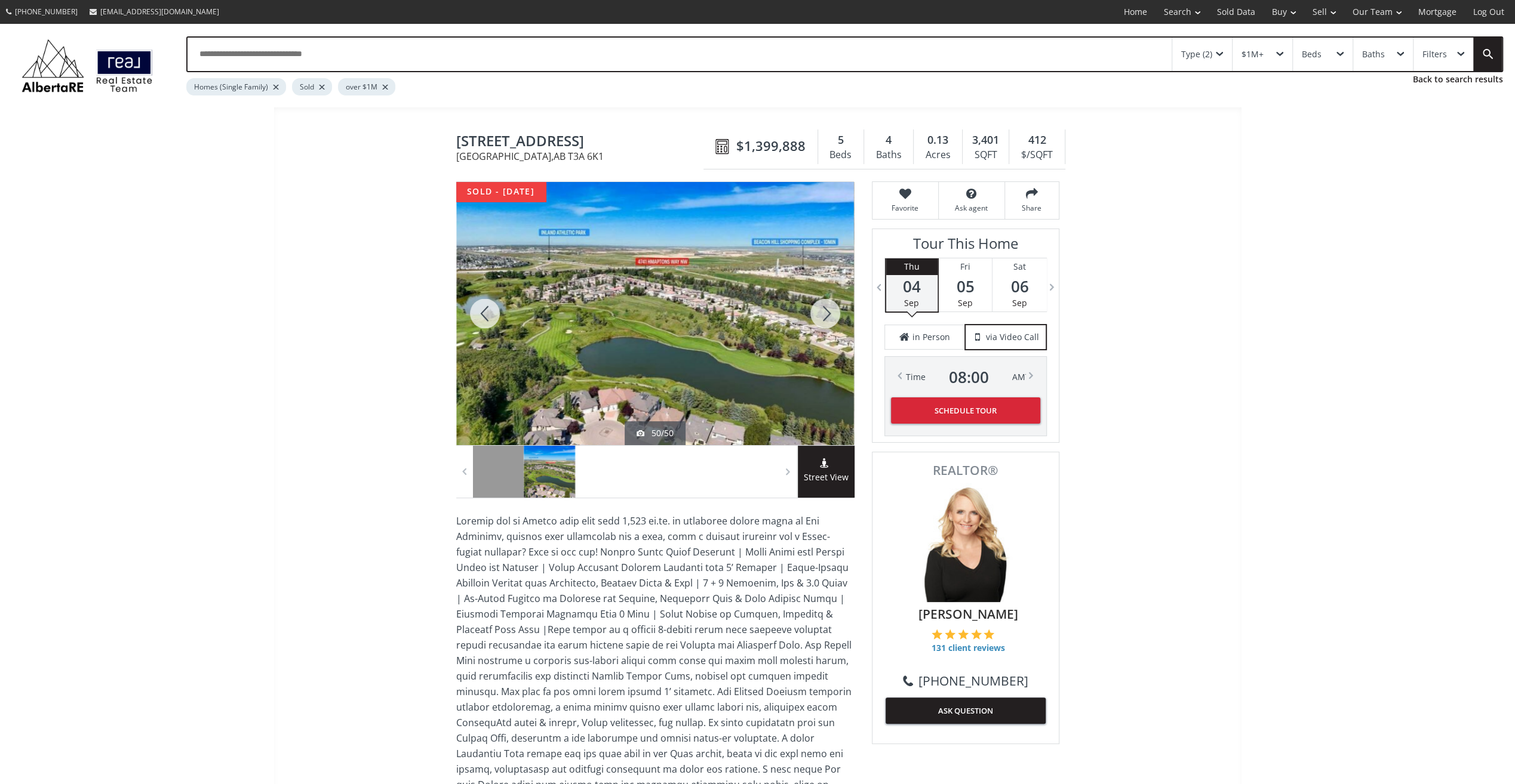
click at [828, 312] on div at bounding box center [825, 313] width 57 height 263
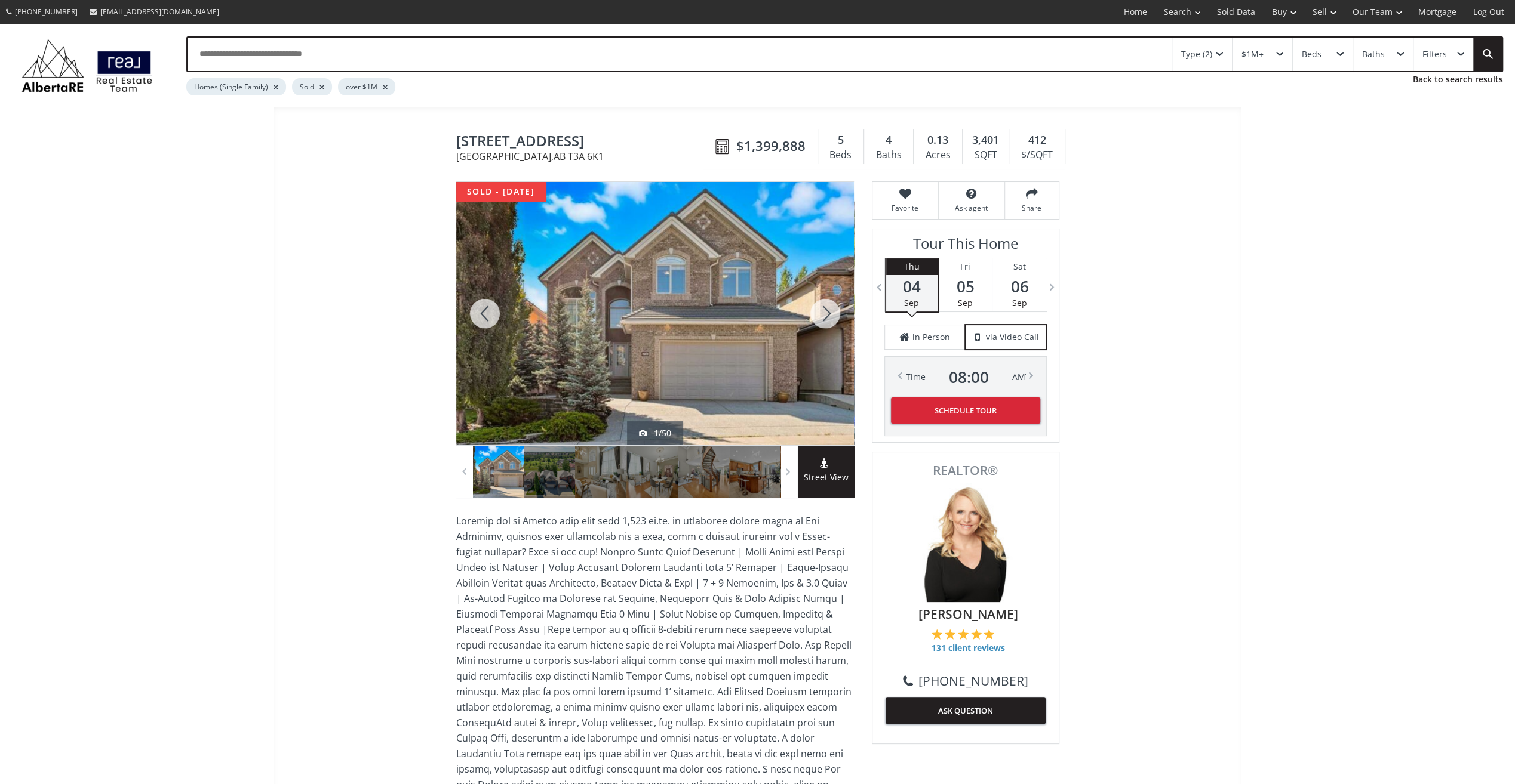
click at [828, 312] on div at bounding box center [825, 313] width 57 height 263
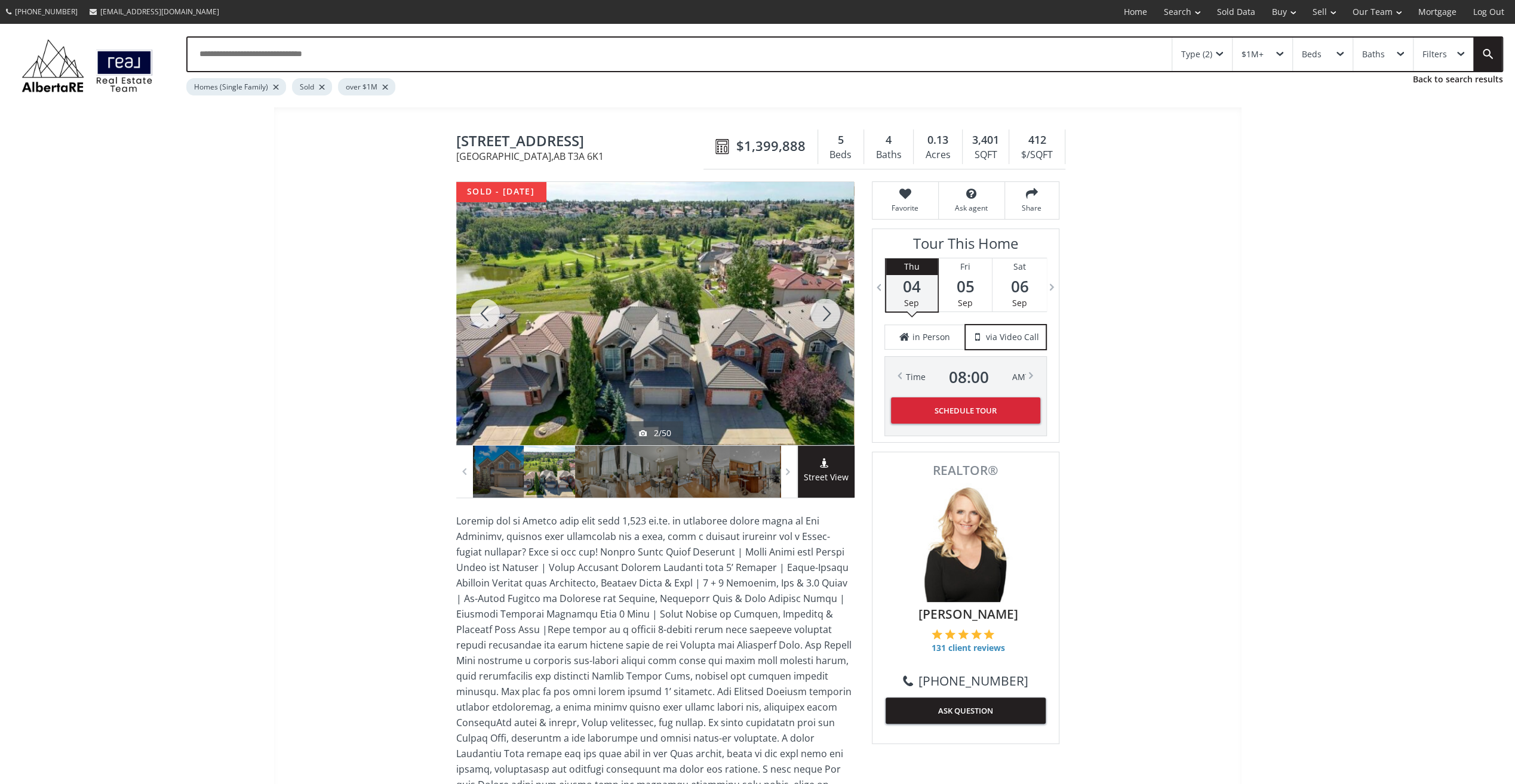
click at [828, 312] on div at bounding box center [825, 313] width 57 height 263
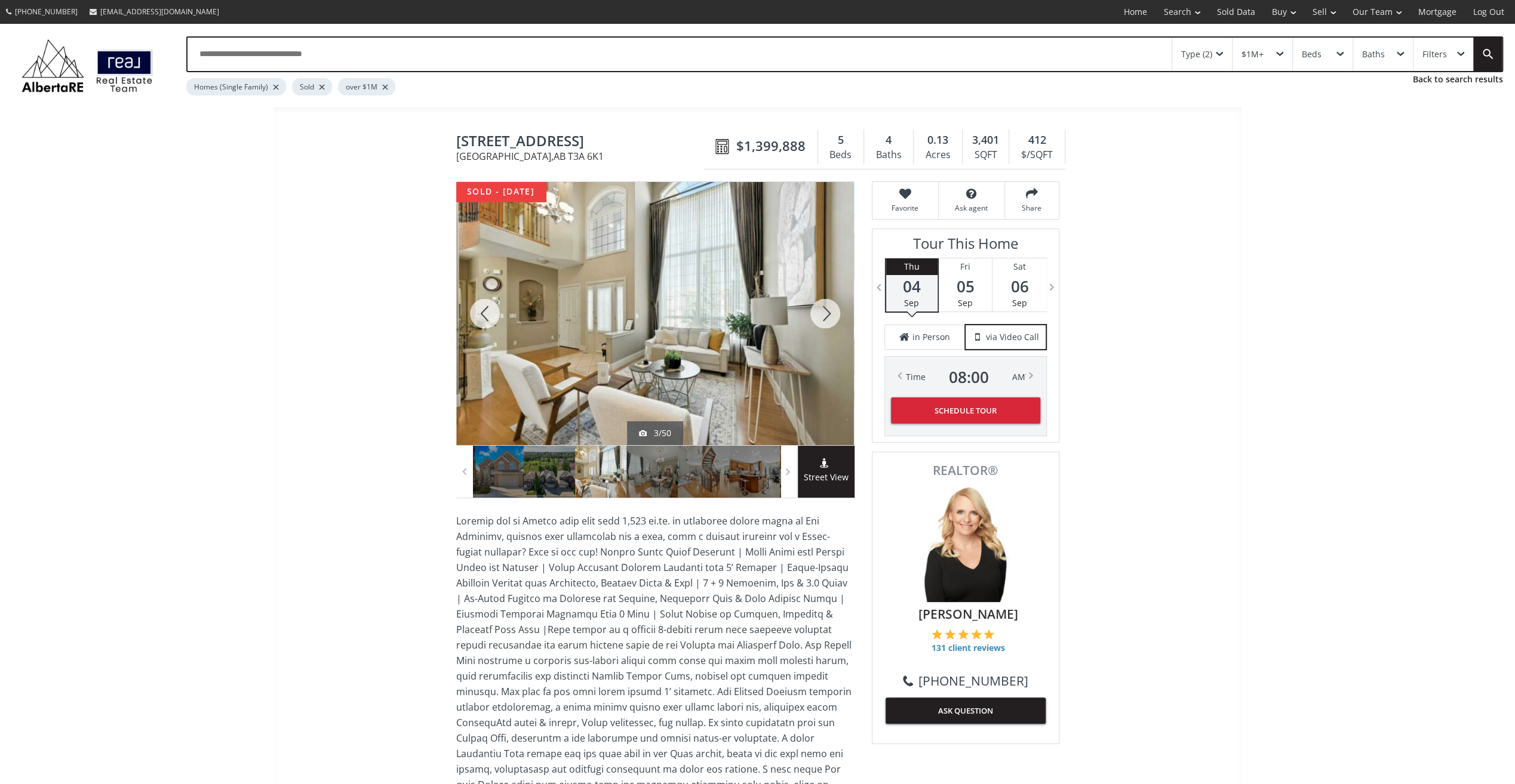
click at [828, 312] on div at bounding box center [825, 313] width 57 height 263
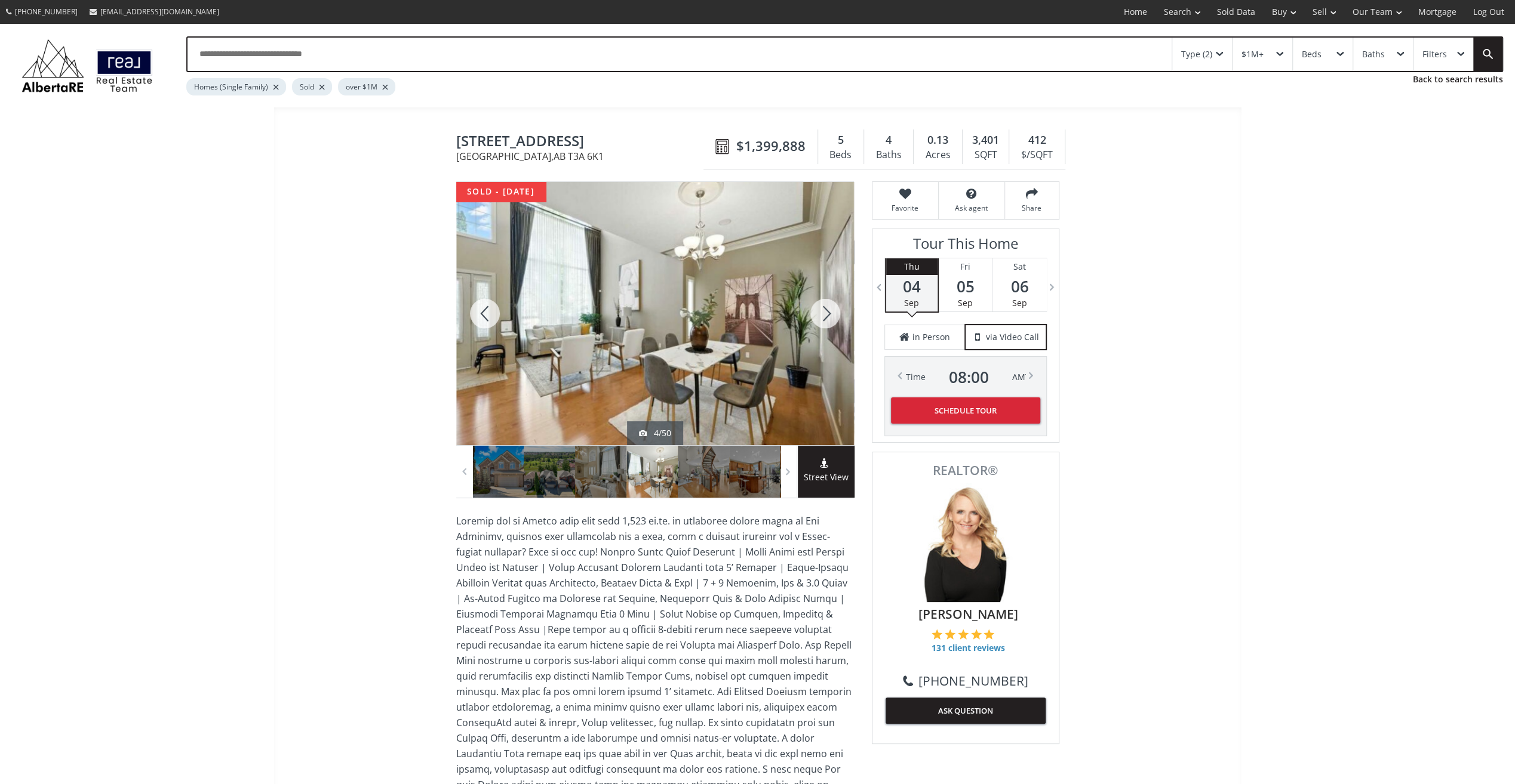
click at [828, 312] on div at bounding box center [825, 313] width 57 height 263
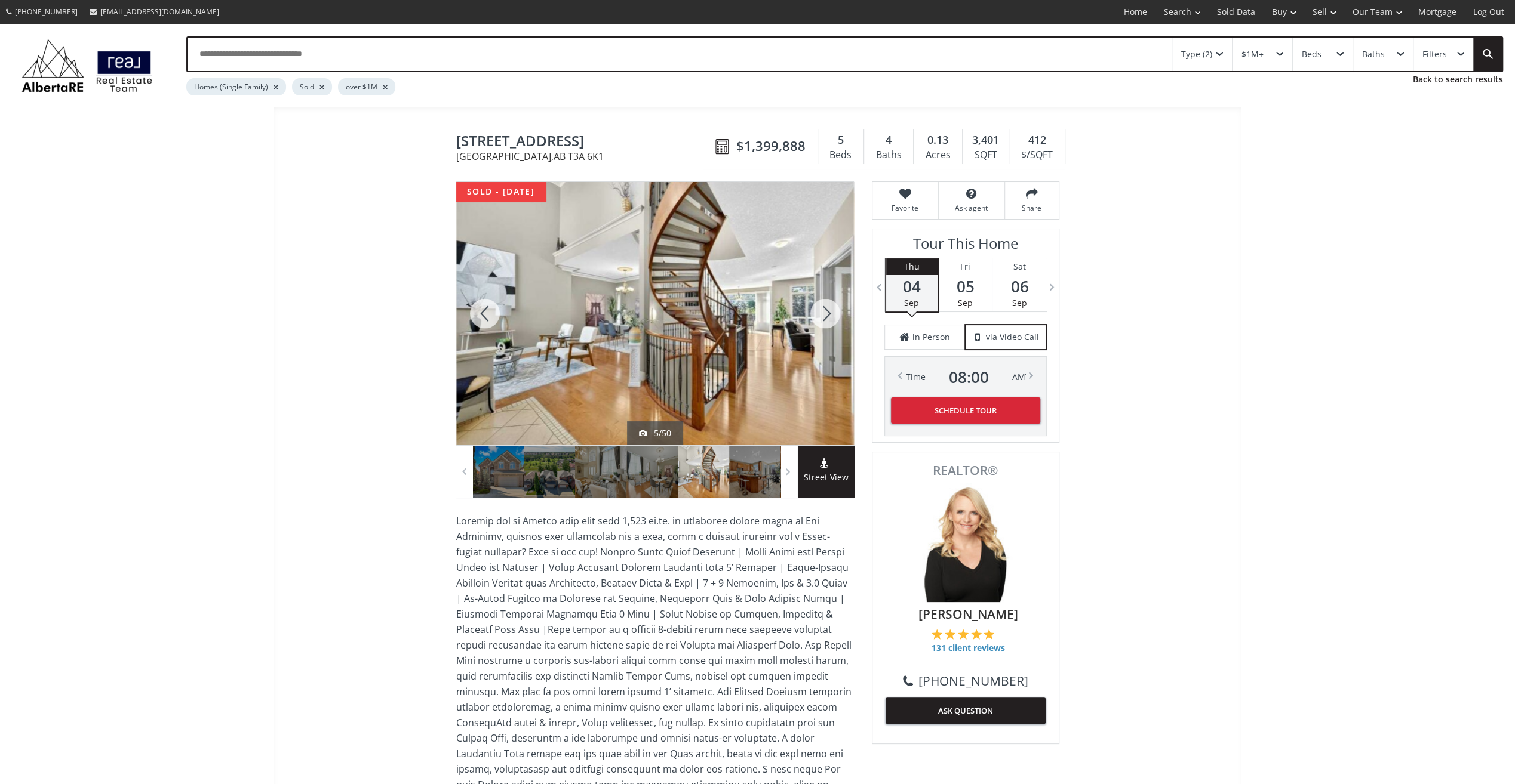
click at [828, 312] on div at bounding box center [825, 313] width 57 height 263
